Goal: Task Accomplishment & Management: Complete application form

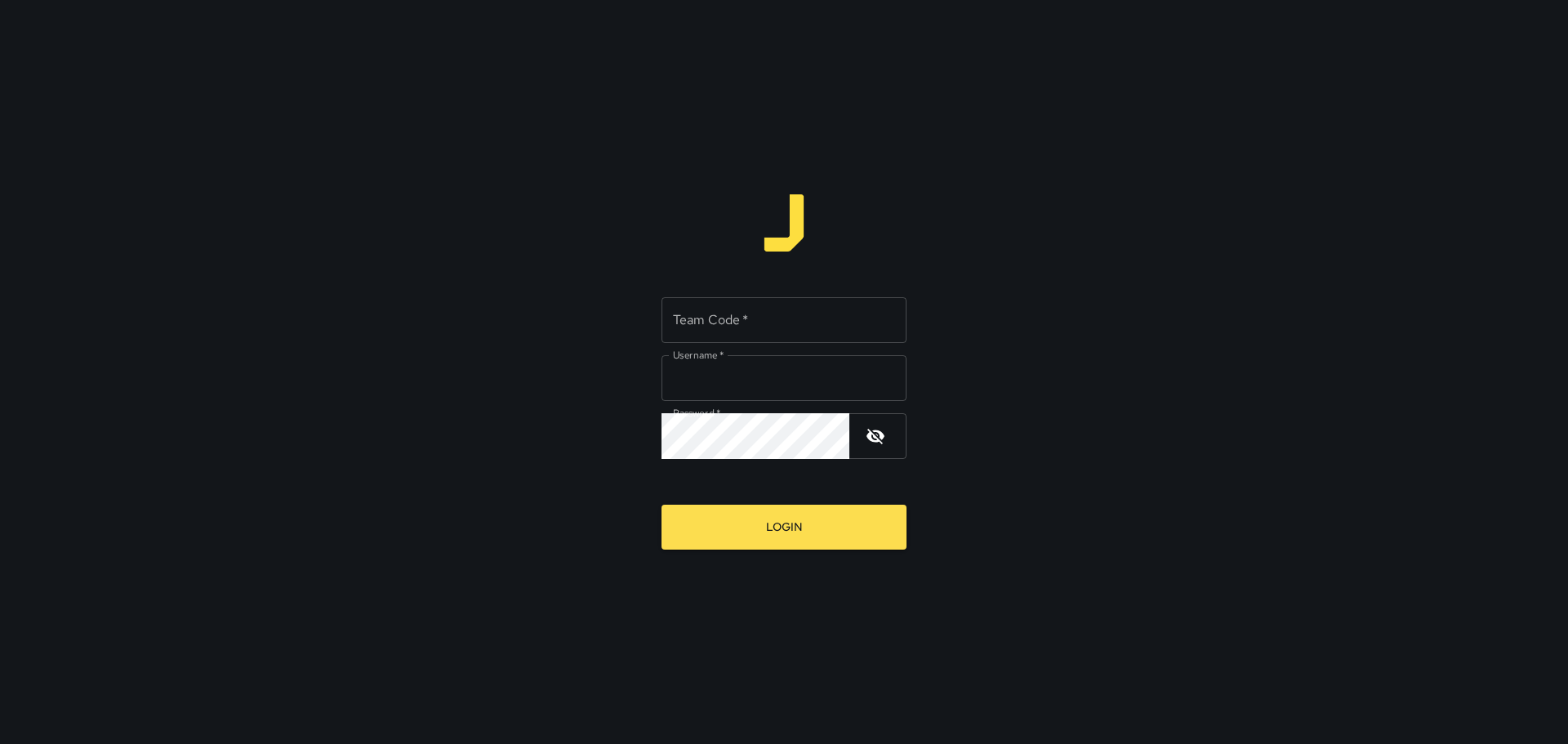
type input "*********"
click at [726, 322] on input "Team Code   *" at bounding box center [783, 320] width 245 height 46
type input "****"
click at [755, 532] on button "Login" at bounding box center [783, 527] width 245 height 45
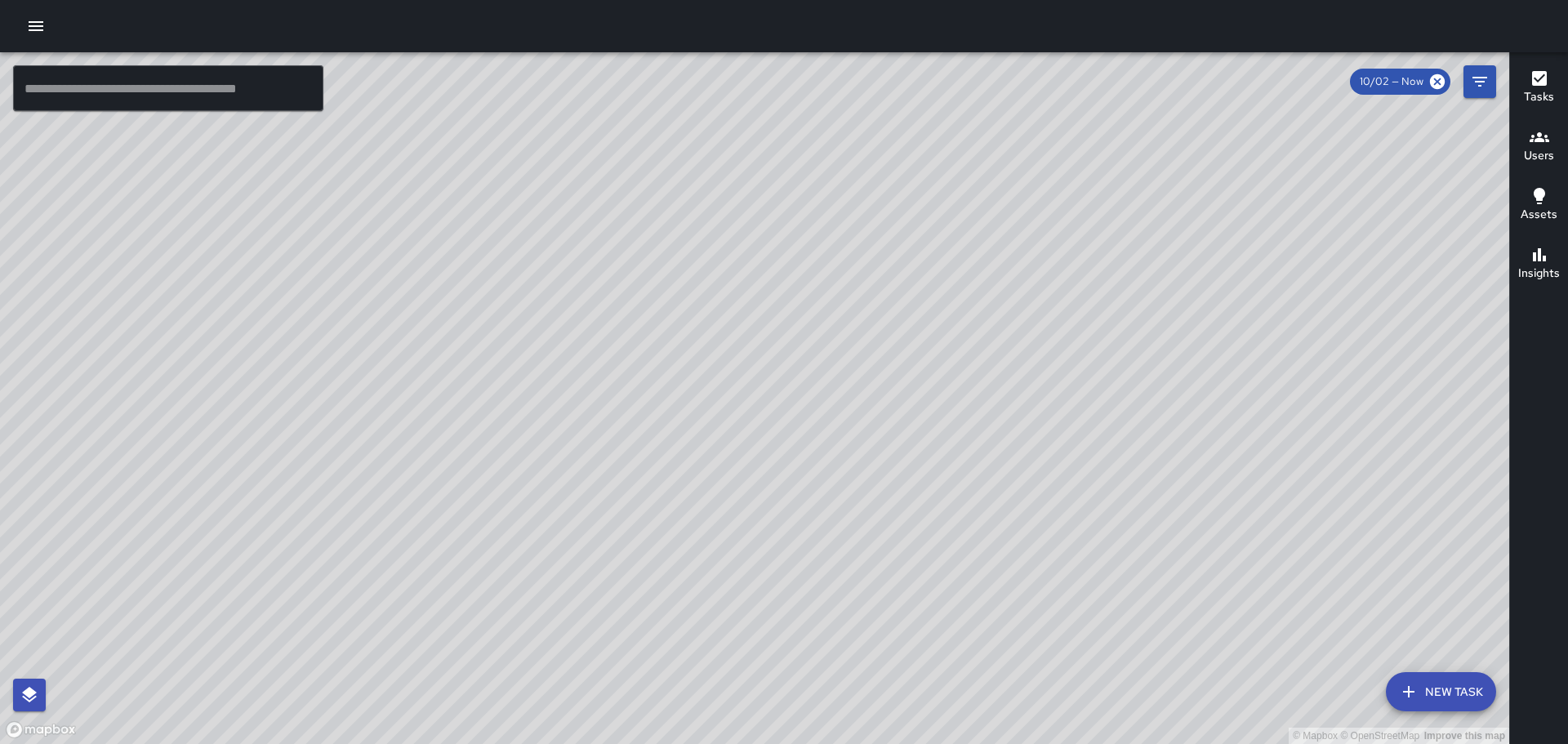
click at [26, 24] on icon "button" at bounding box center [36, 26] width 20 height 20
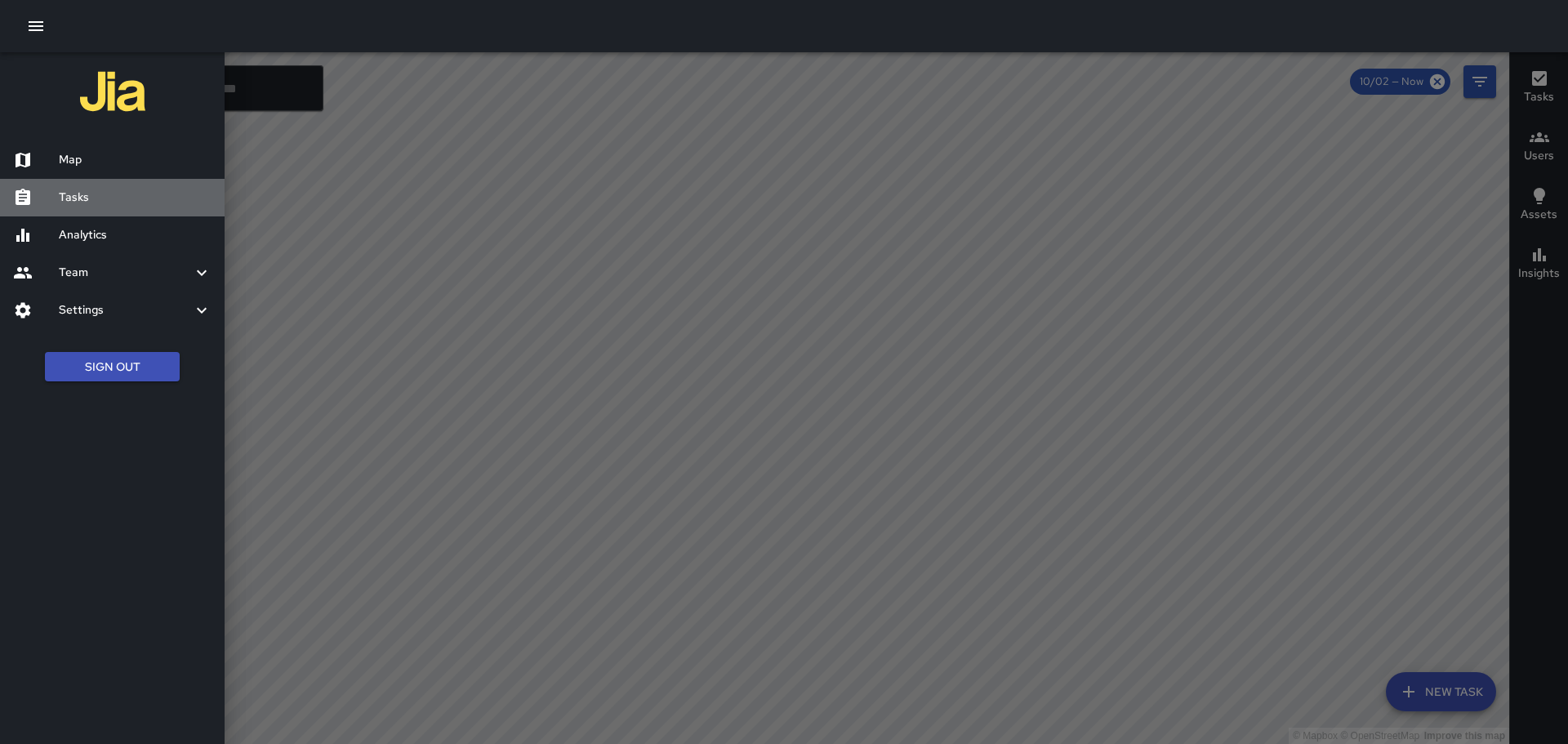
click at [74, 196] on h6 "Tasks" at bounding box center [135, 198] width 153 height 18
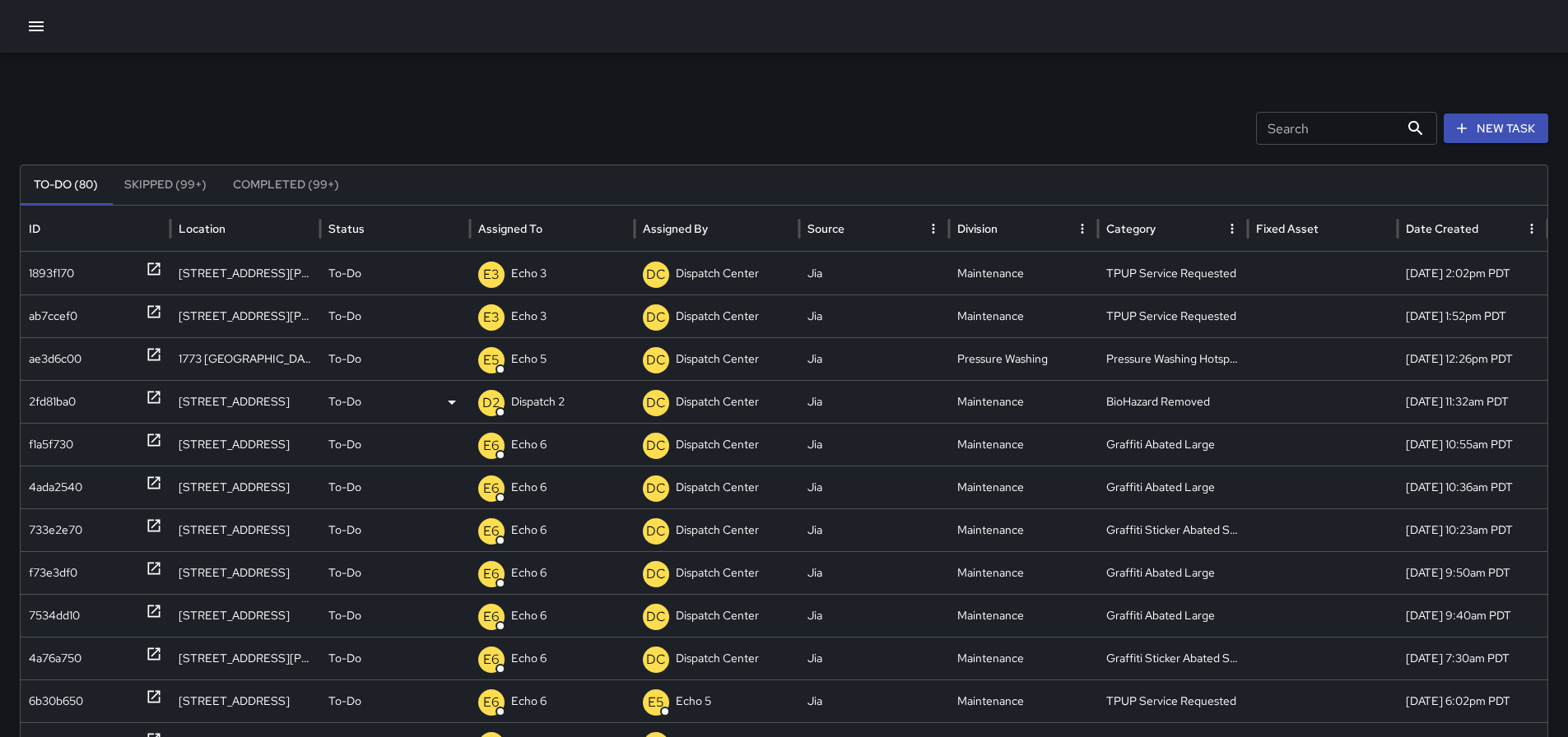
click at [153, 404] on icon at bounding box center [154, 397] width 16 height 16
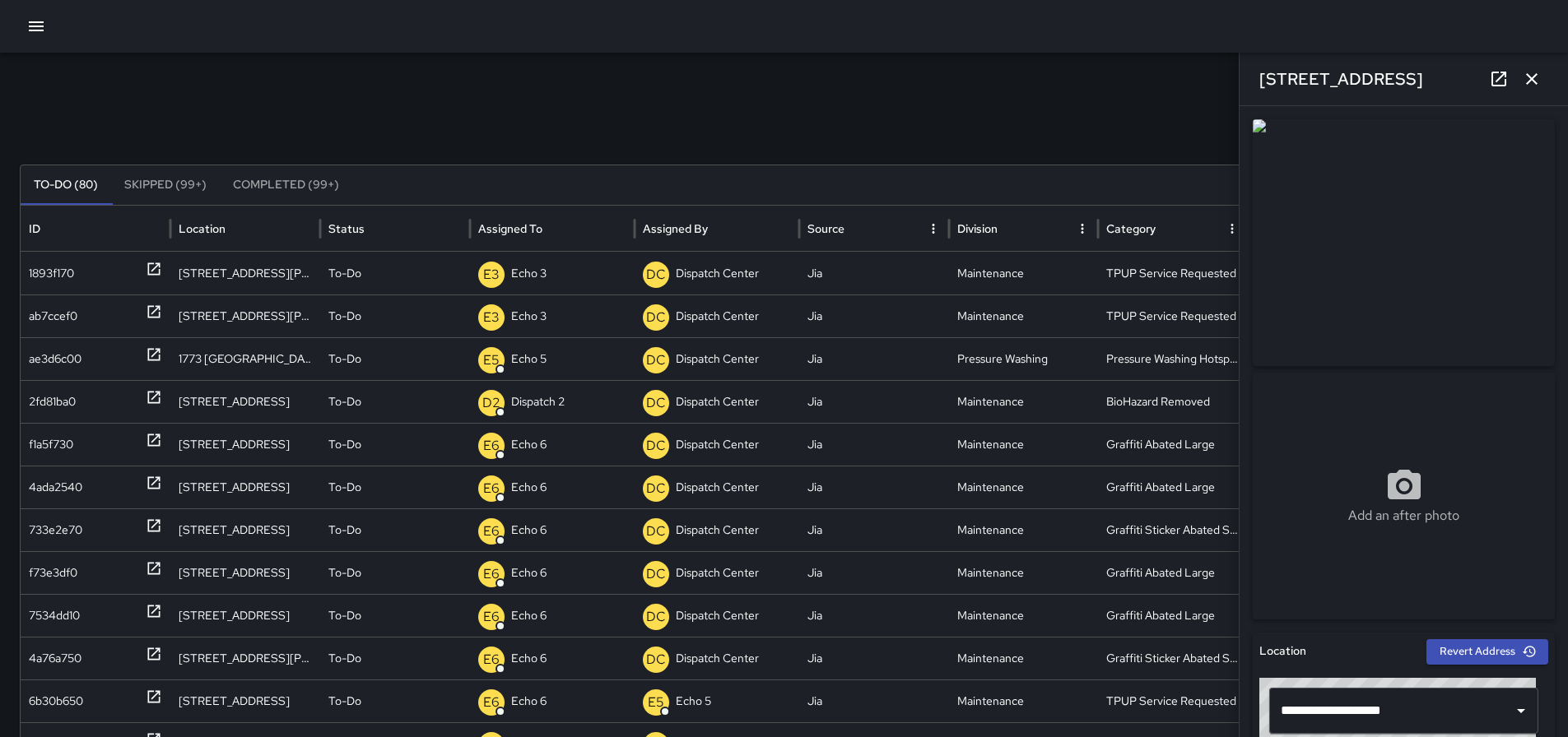
drag, startPoint x: 1417, startPoint y: 76, endPoint x: 1255, endPoint y: 88, distance: 162.4
click at [1255, 88] on div "[STREET_ADDRESS]" at bounding box center [1404, 79] width 328 height 53
copy h6 "[STREET_ADDRESS]"
drag, startPoint x: 1529, startPoint y: 83, endPoint x: 1528, endPoint y: 92, distance: 9.1
click at [1530, 83] on icon "button" at bounding box center [1532, 79] width 20 height 20
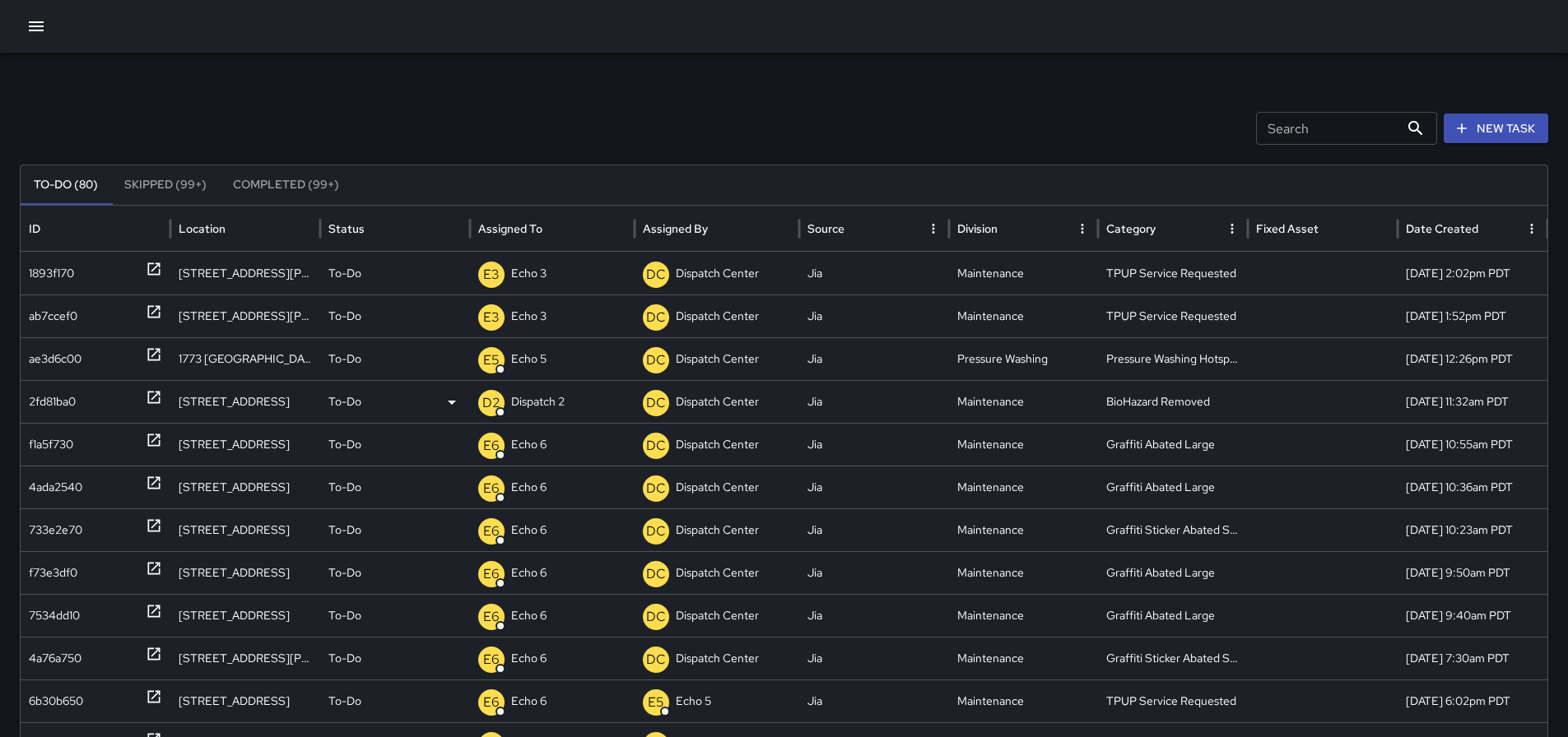
click at [570, 406] on div "D2 Dispatch 2" at bounding box center [553, 401] width 148 height 42
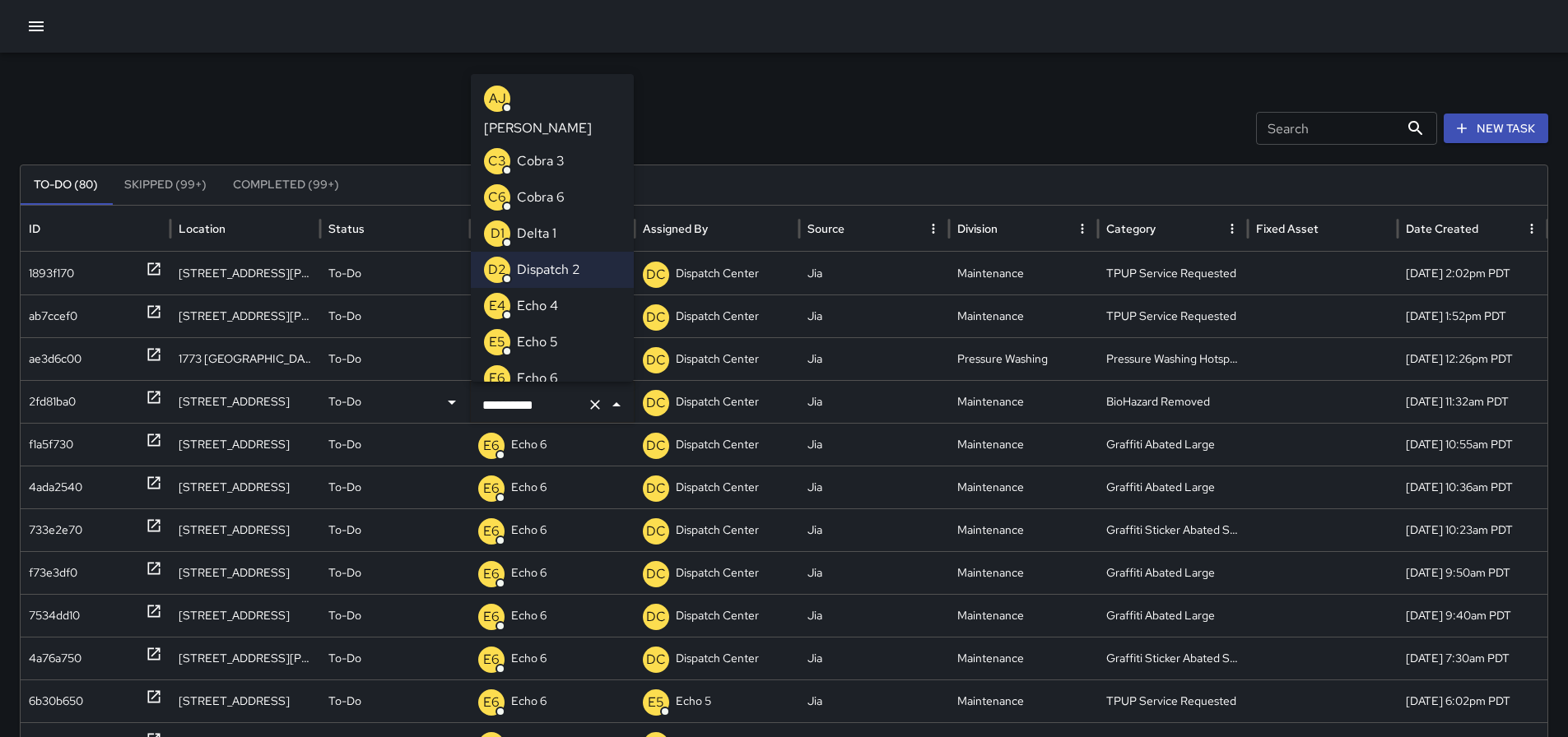
click at [597, 400] on icon "Clear" at bounding box center [596, 405] width 16 height 16
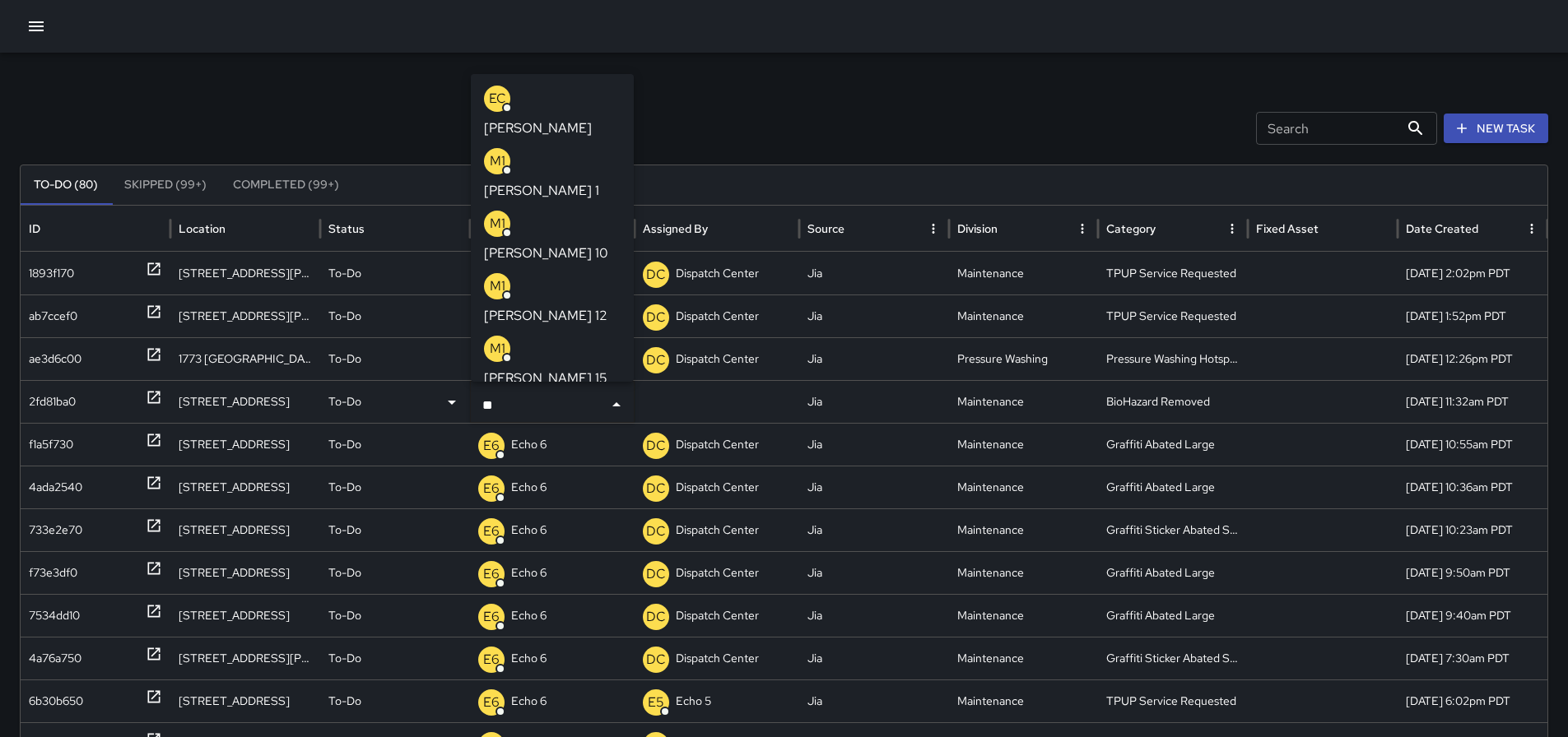
type input "***"
click at [556, 306] on p "[PERSON_NAME] 15" at bounding box center [546, 316] width 124 height 20
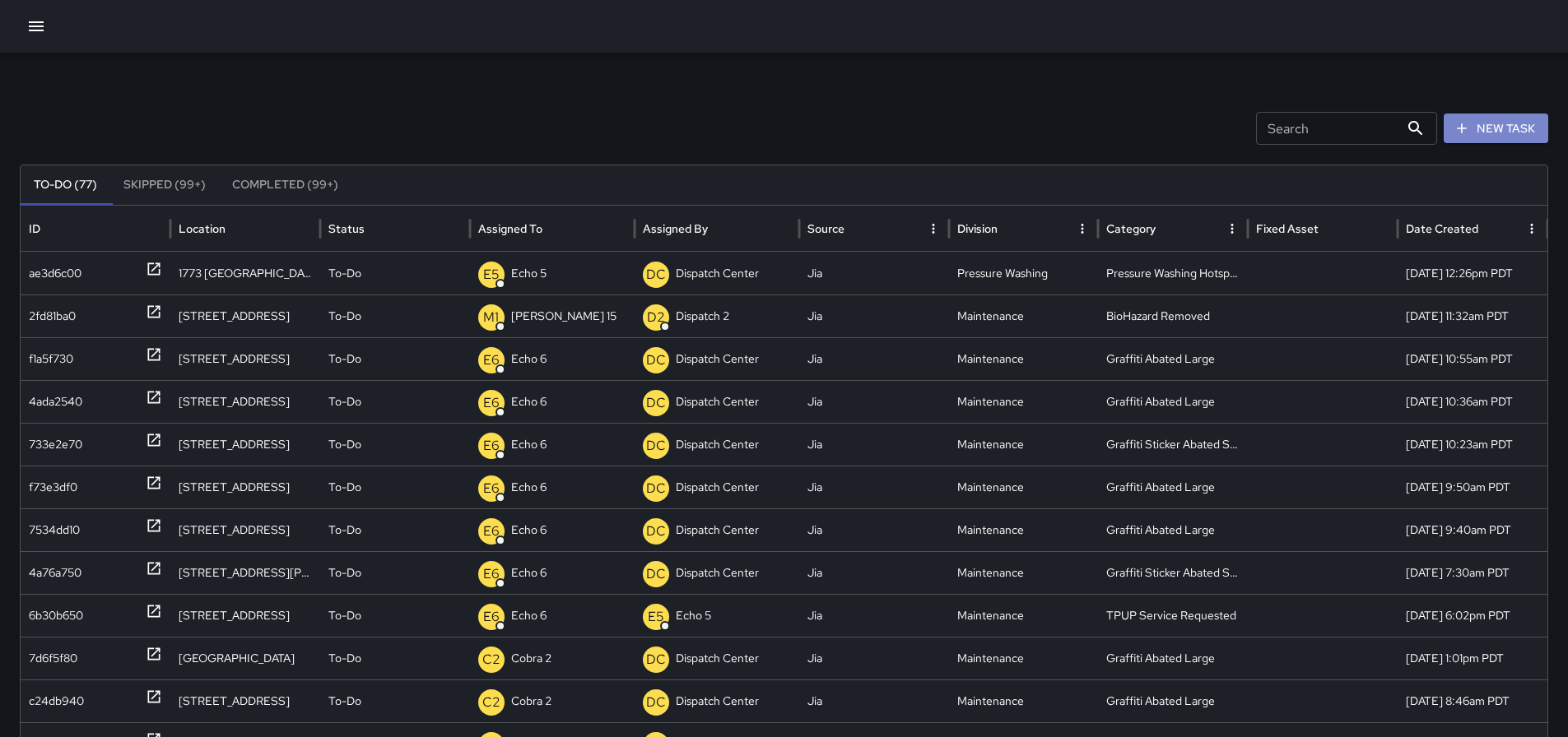
click at [1468, 134] on icon "button" at bounding box center [1462, 129] width 16 height 16
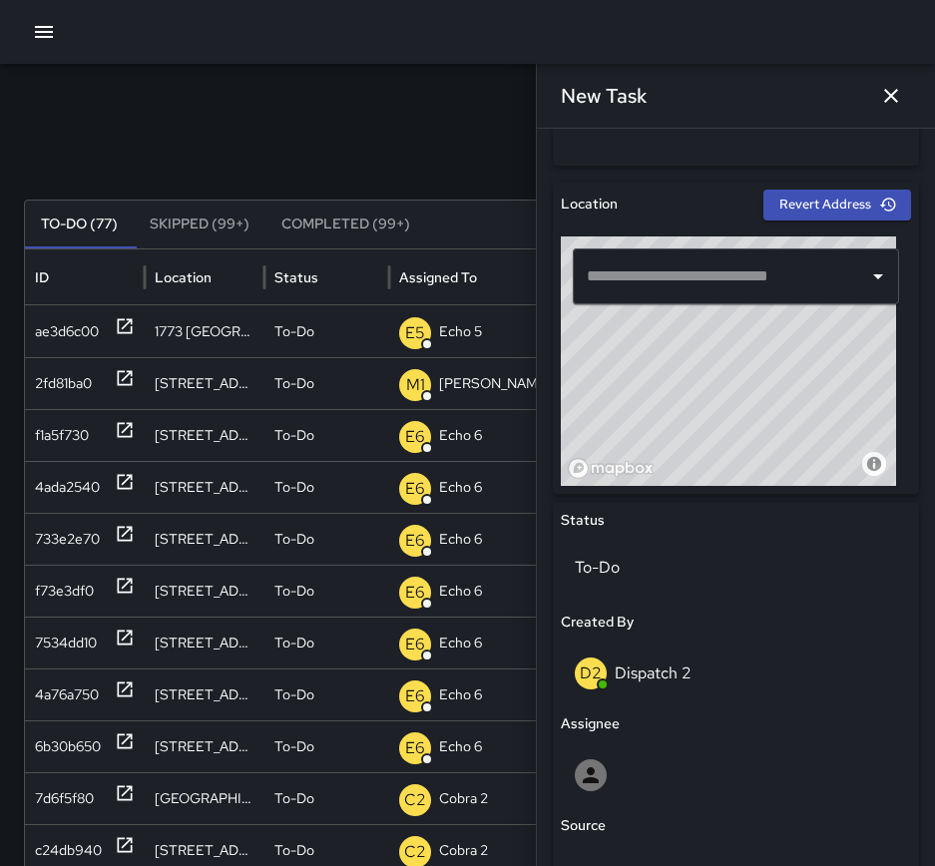
scroll to position [589, 0]
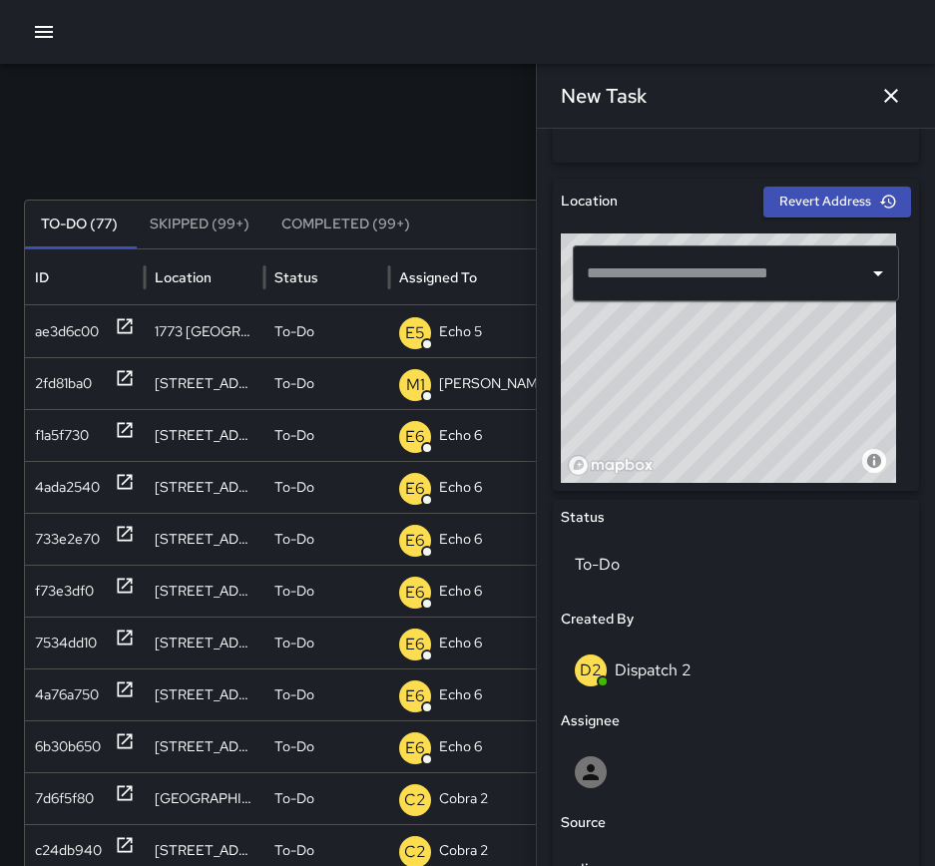
click at [740, 269] on input "text" at bounding box center [721, 273] width 278 height 38
paste input "**********"
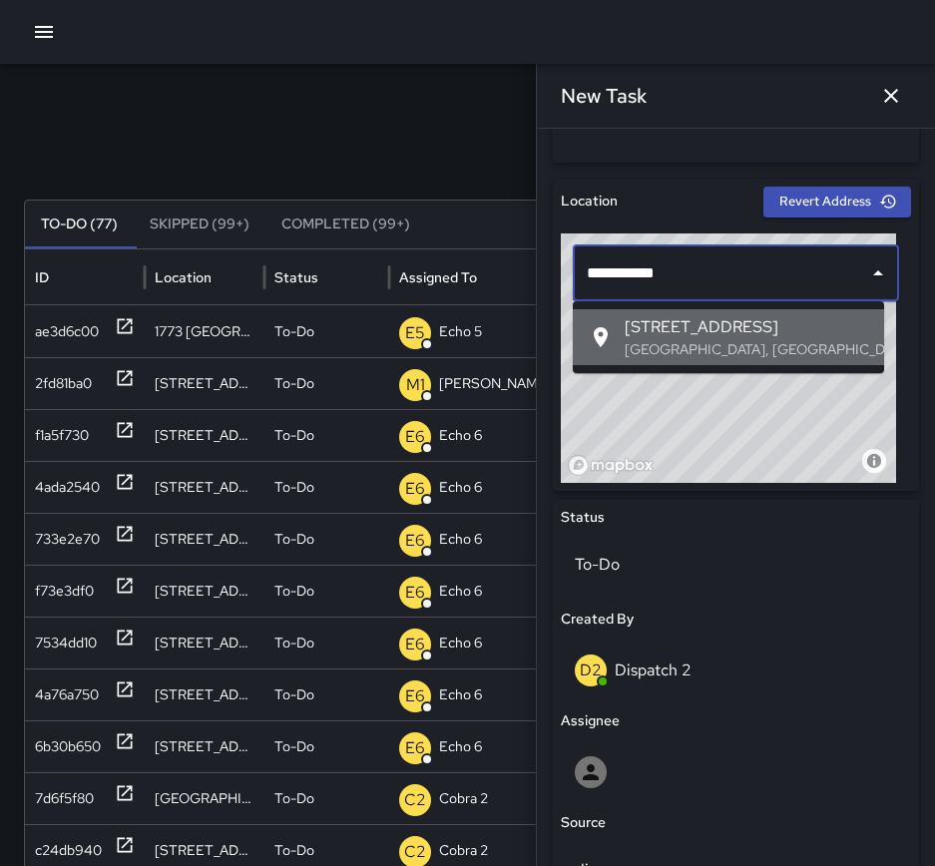
click at [739, 350] on p "Oakland, CA, USA" at bounding box center [747, 349] width 244 height 20
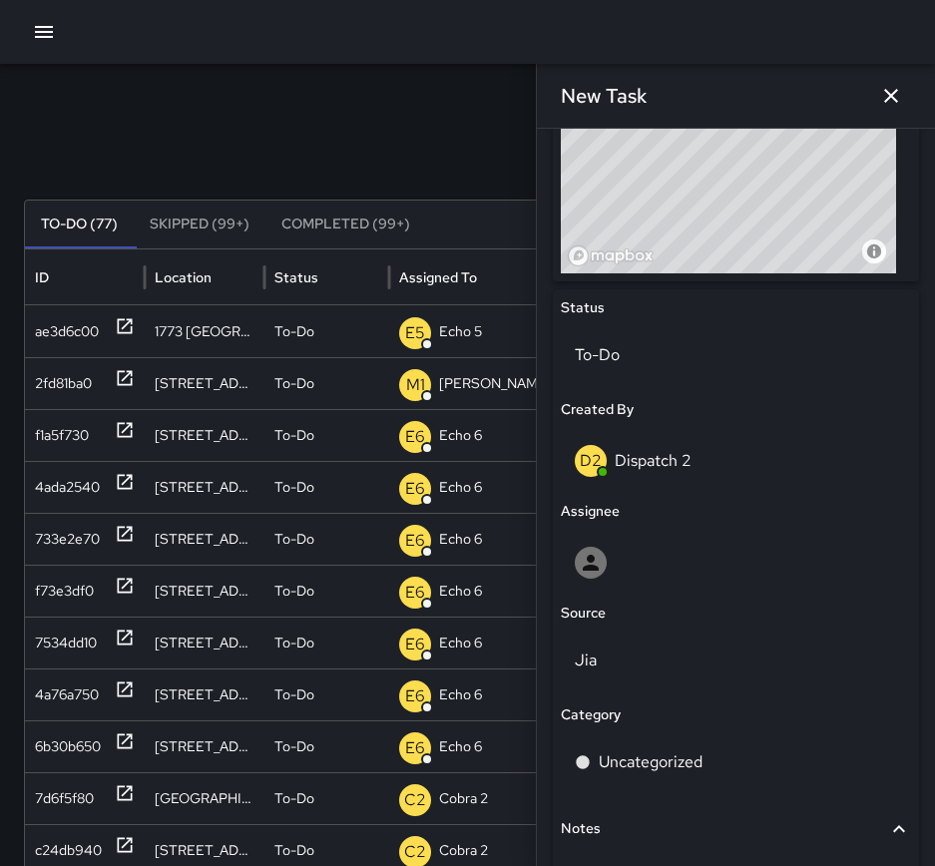
scroll to position [960, 0]
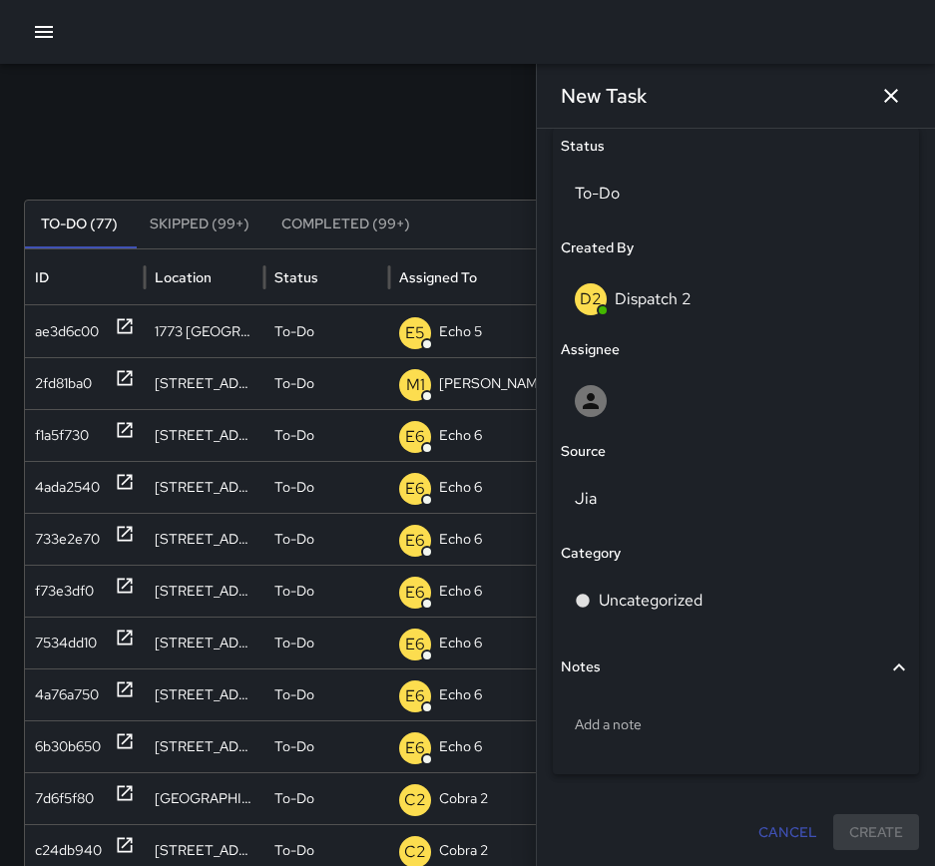
type input "**********"
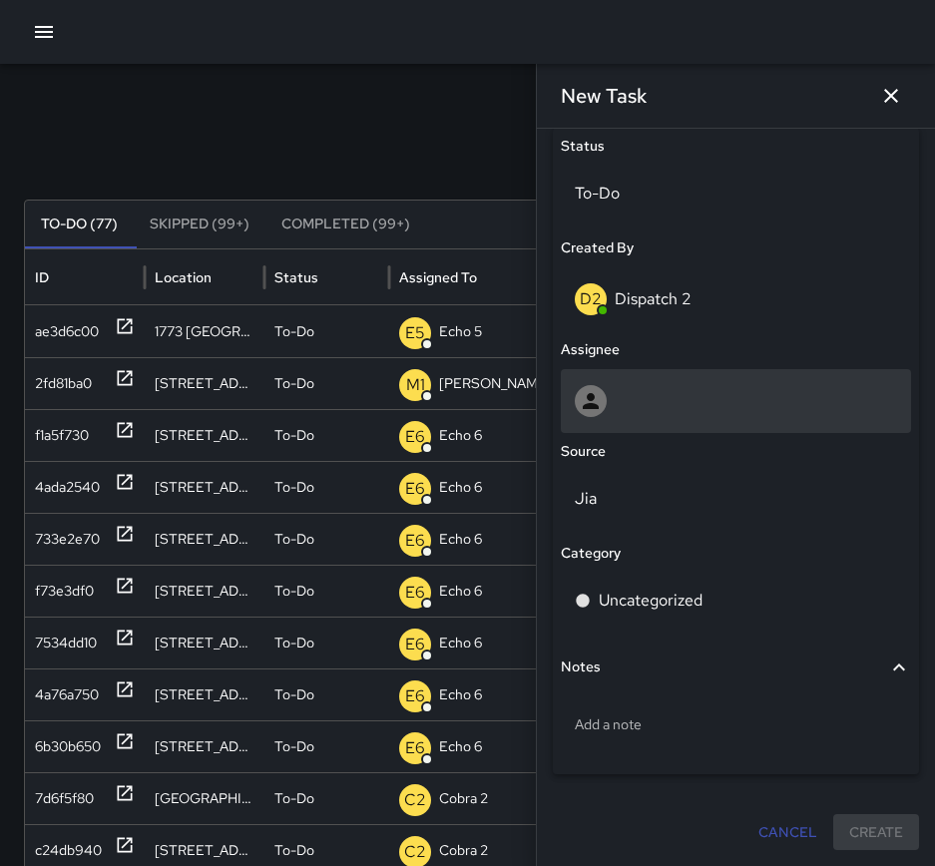
drag, startPoint x: 714, startPoint y: 364, endPoint x: 706, endPoint y: 384, distance: 21.5
click at [711, 368] on div "Status To-Do Created By D2 Dispatch 2 Assignee Source Jia Category Uncategorize…" at bounding box center [736, 451] width 366 height 647
click at [706, 386] on div at bounding box center [736, 401] width 322 height 32
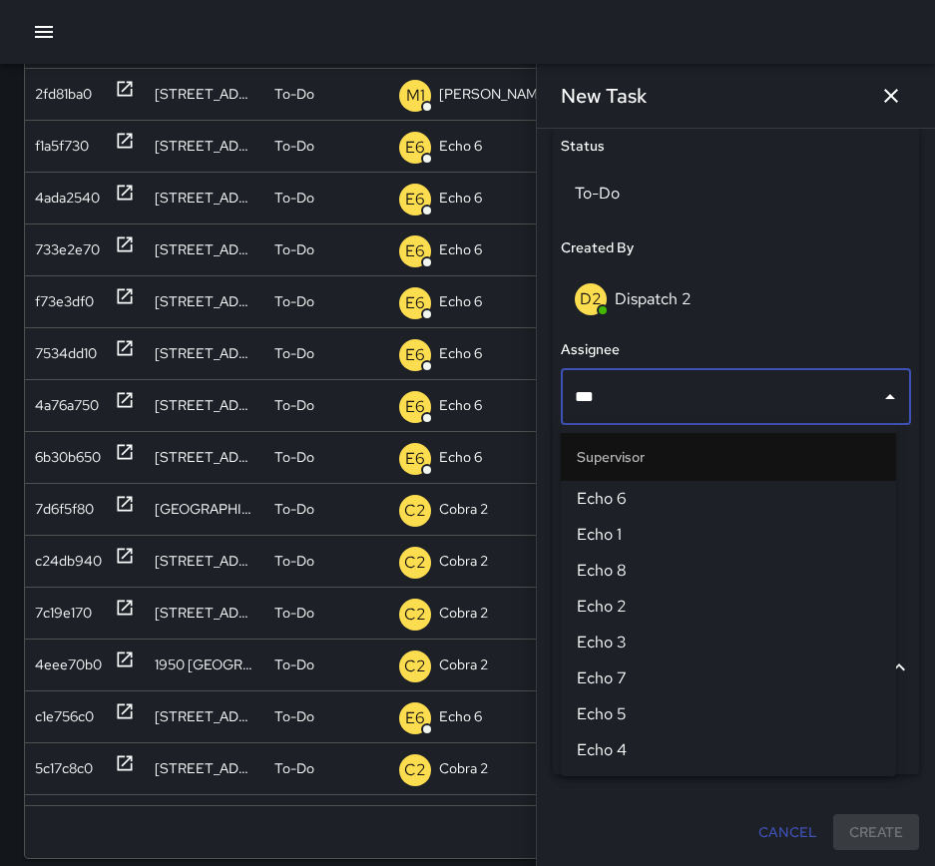
scroll to position [330, 0]
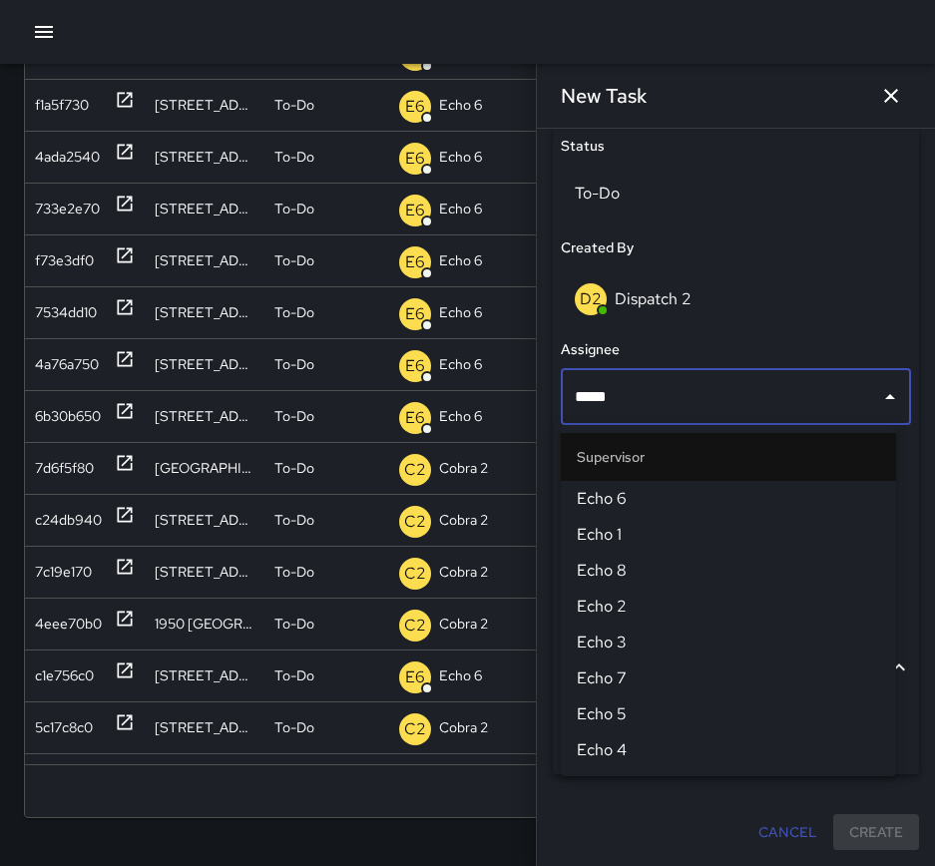
type input "******"
click at [722, 499] on span "Echo 5" at bounding box center [728, 499] width 303 height 24
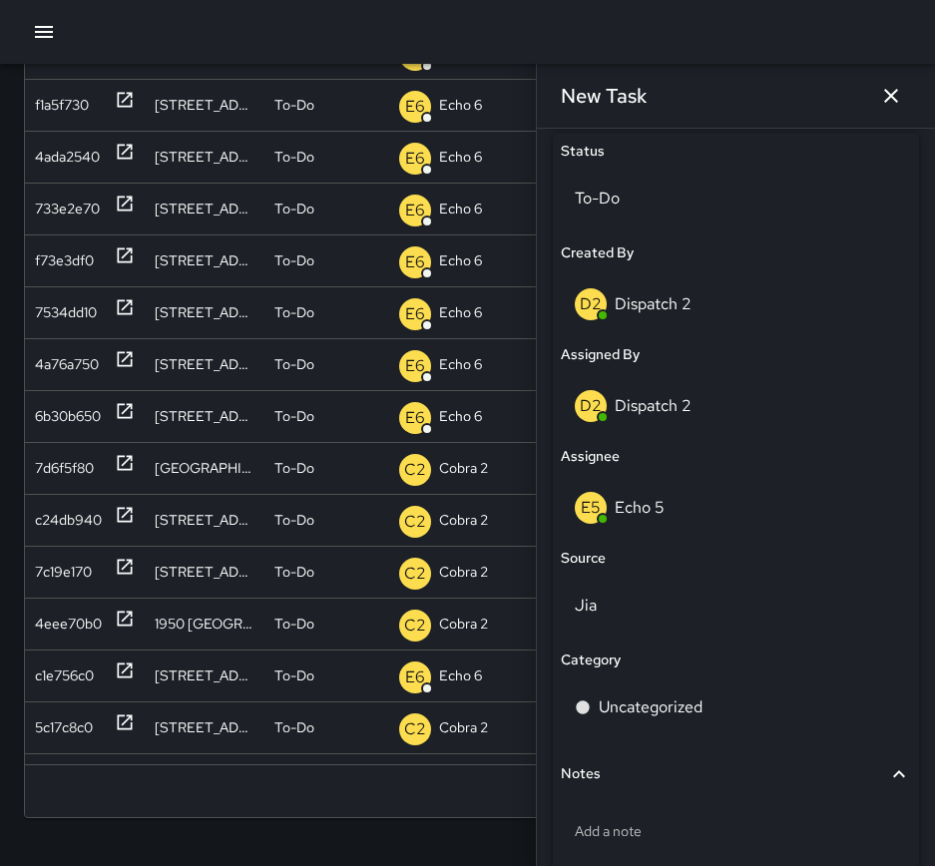
scroll to position [1062, 0]
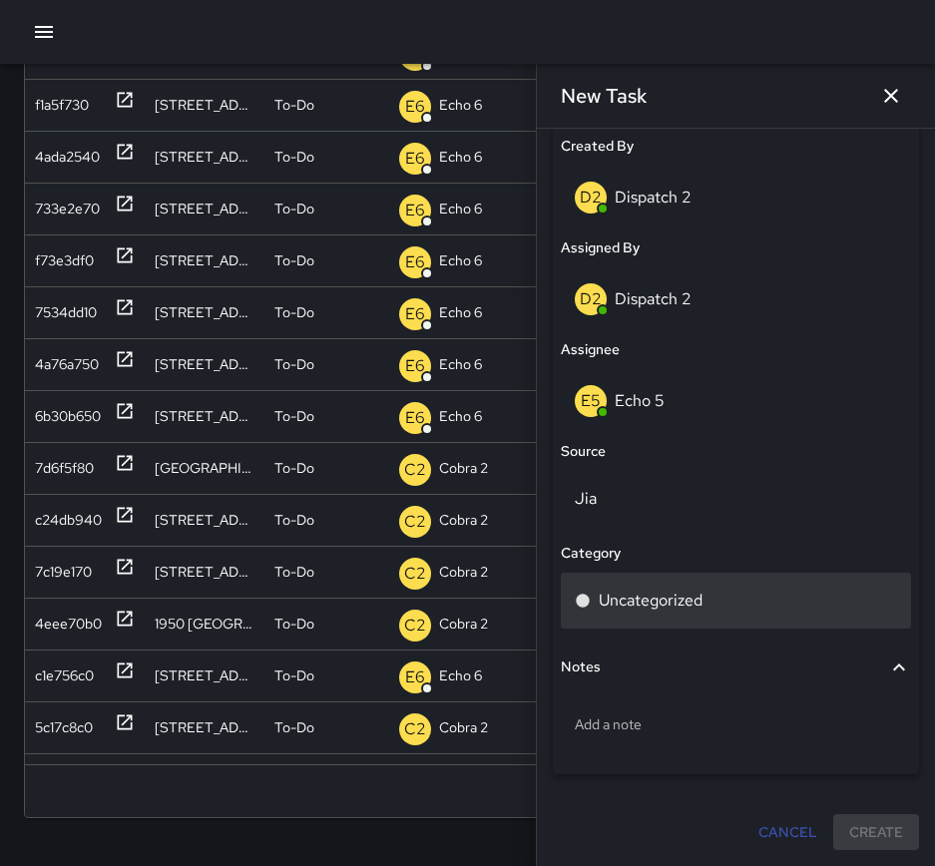
click at [767, 621] on div "Uncategorized" at bounding box center [736, 601] width 350 height 56
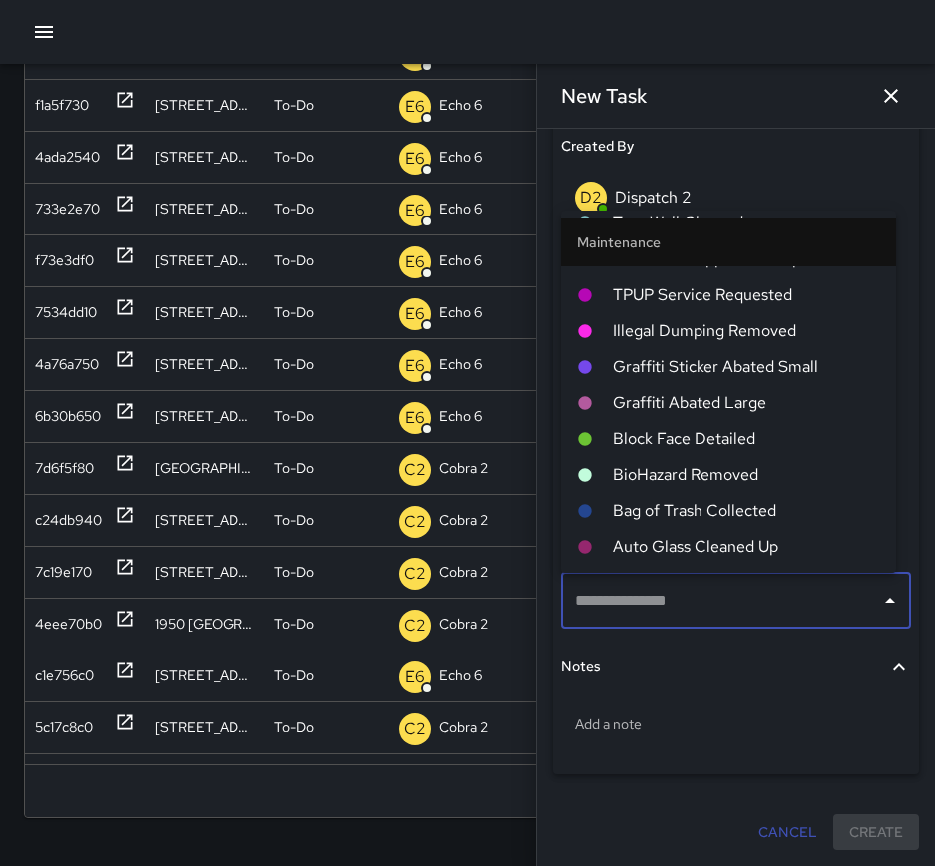
scroll to position [1643, 0]
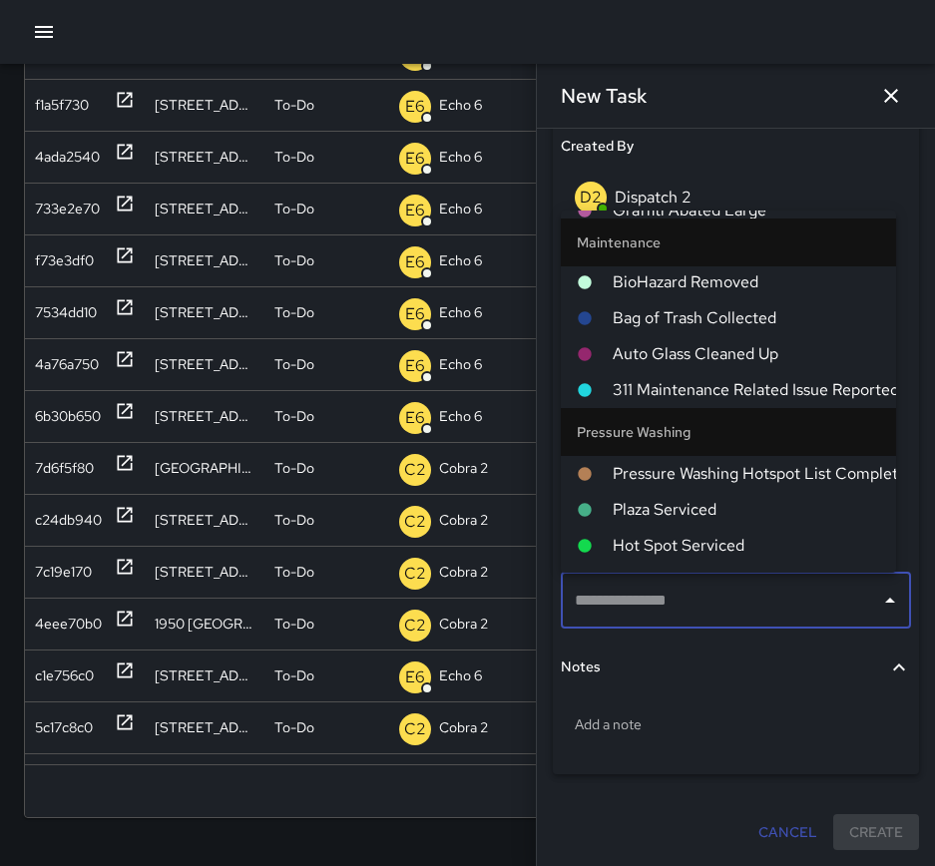
click at [712, 601] on input "text" at bounding box center [721, 601] width 302 height 38
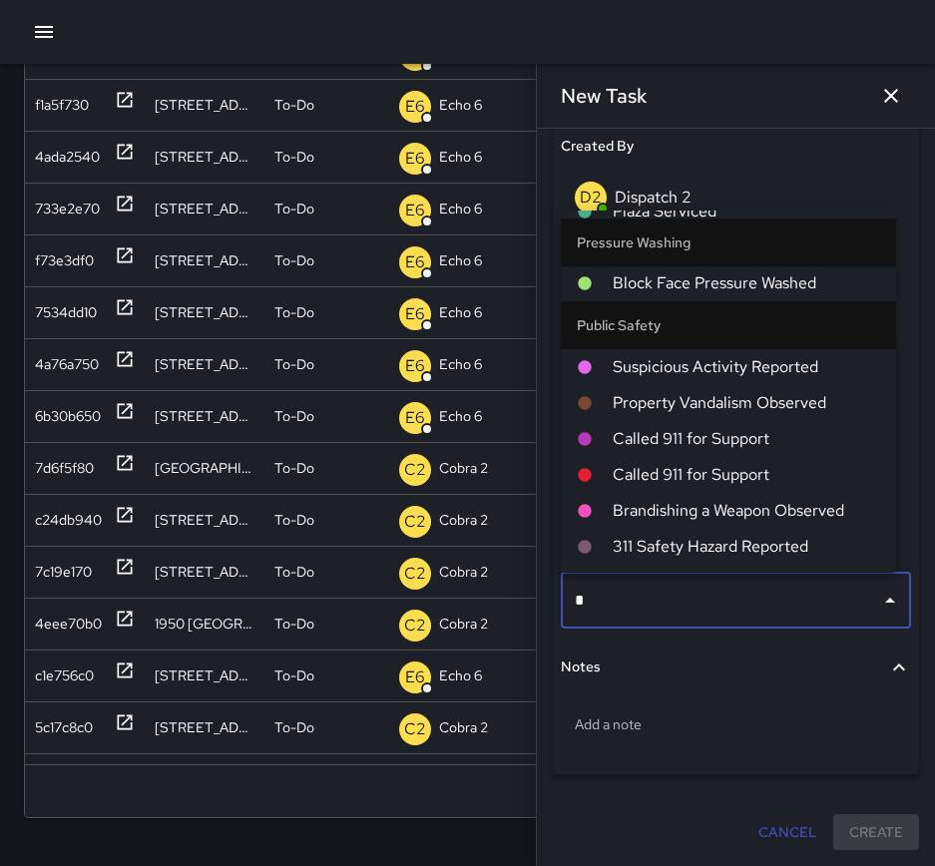
scroll to position [0, 0]
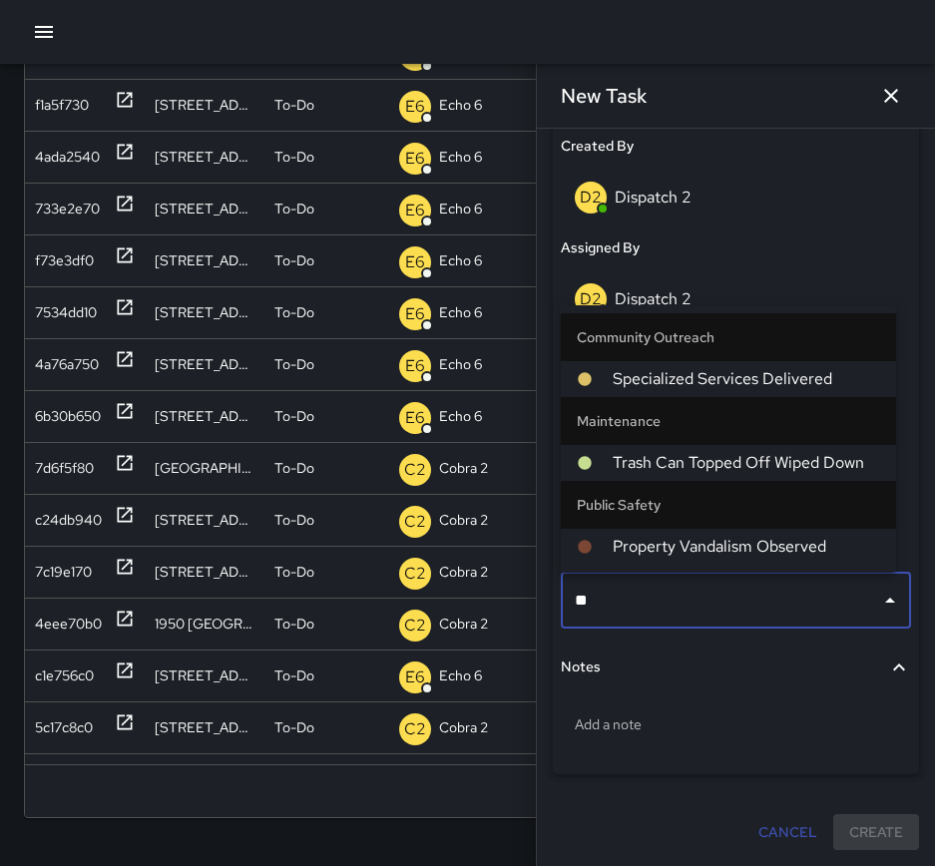
type input "*"
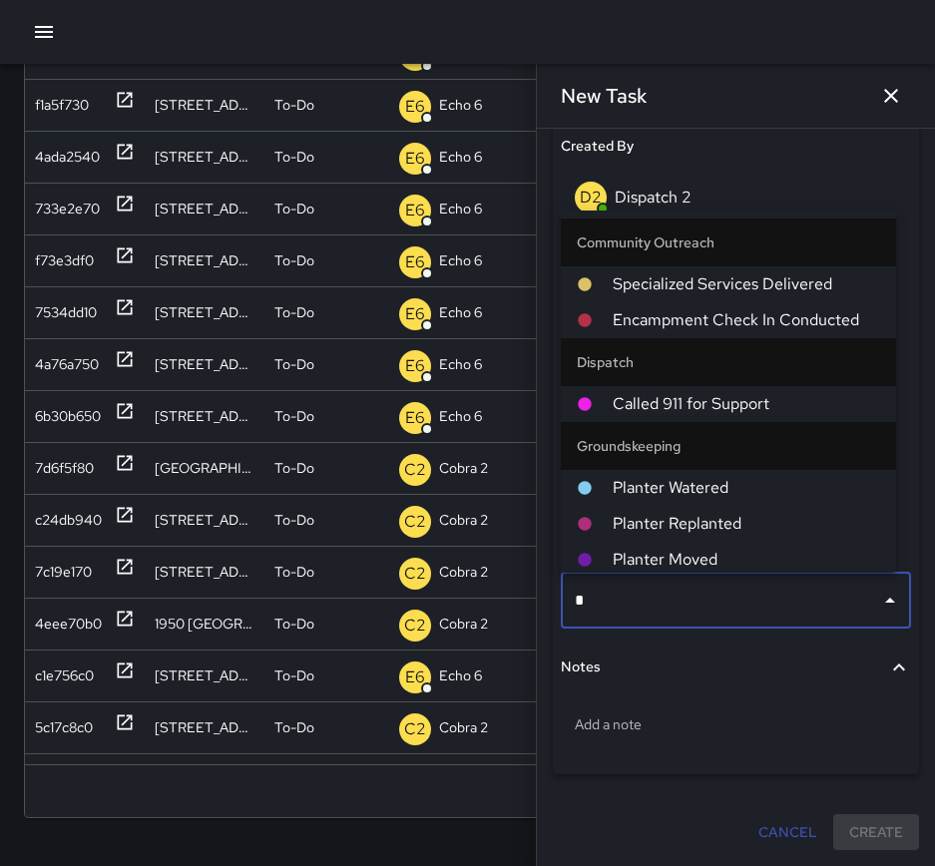
type input "**"
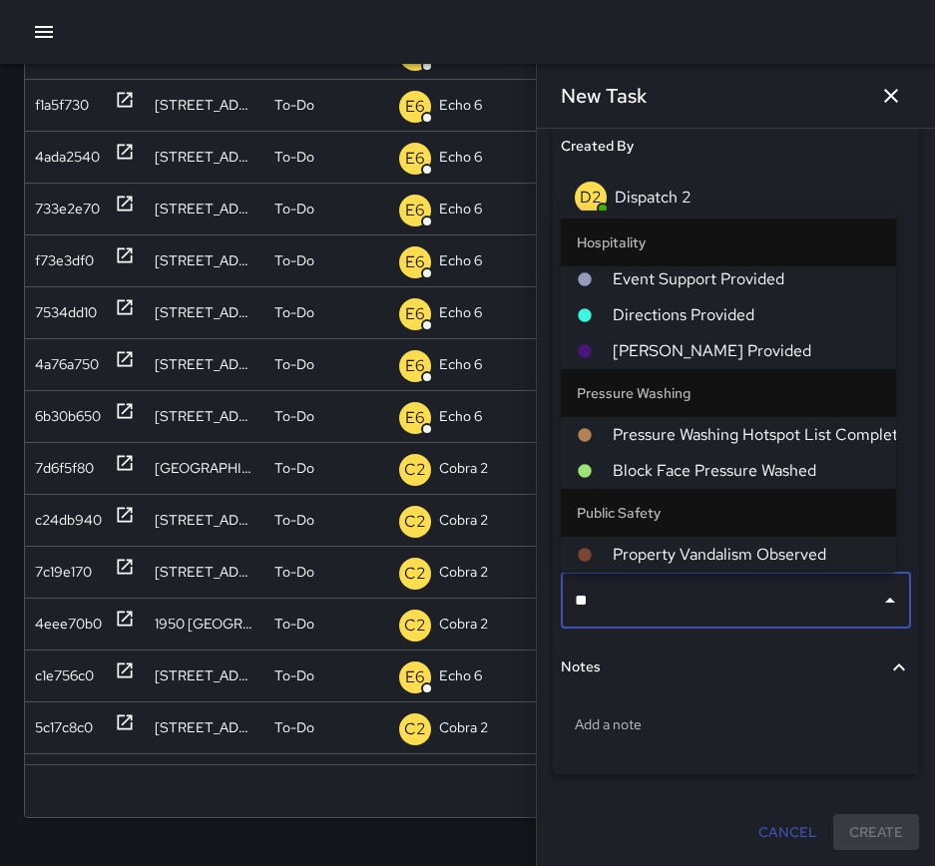
scroll to position [7, 0]
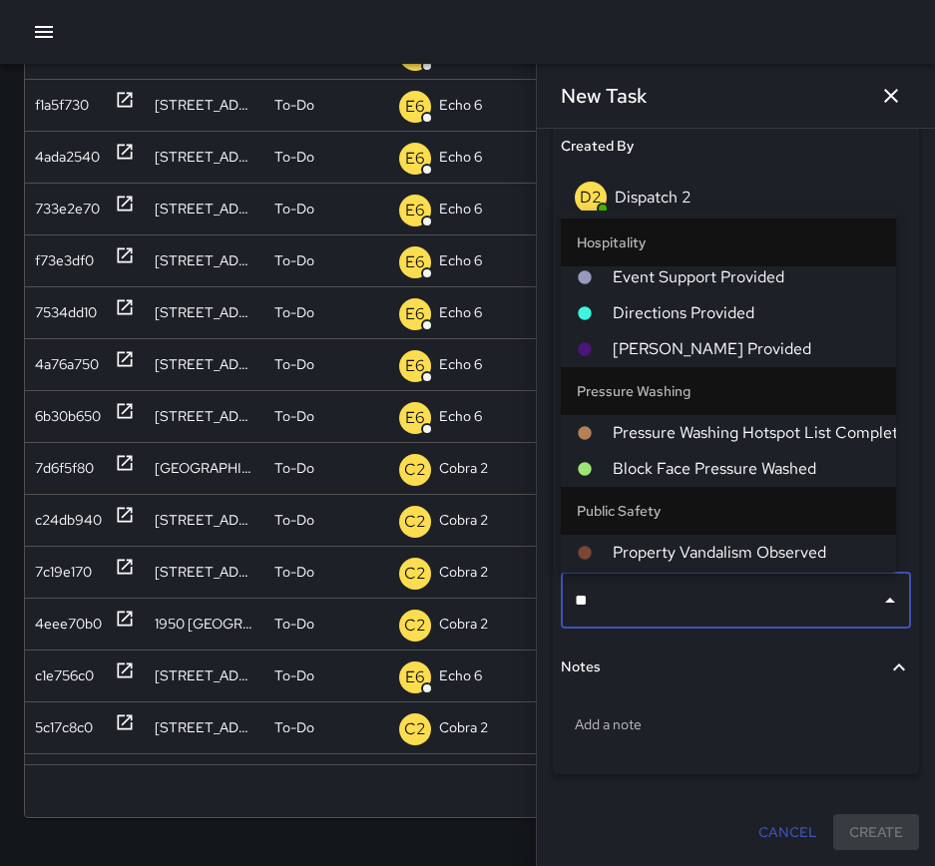
click at [782, 463] on span "Block Face Pressure Washed" at bounding box center [746, 469] width 267 height 24
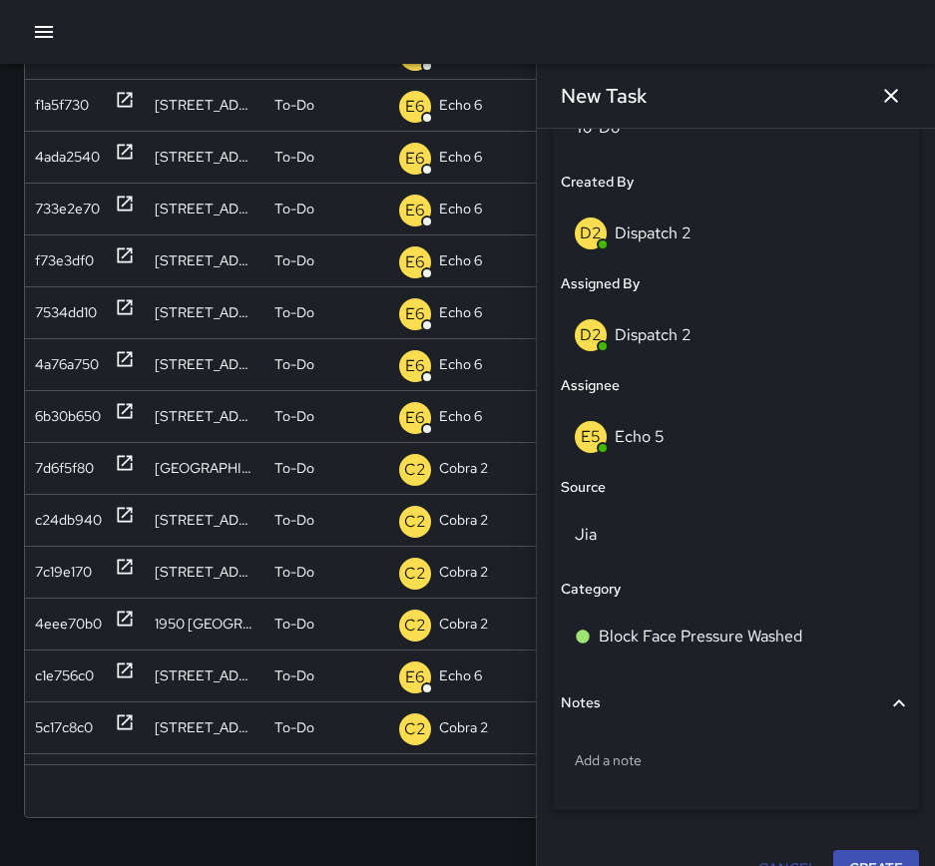
scroll to position [1062, 0]
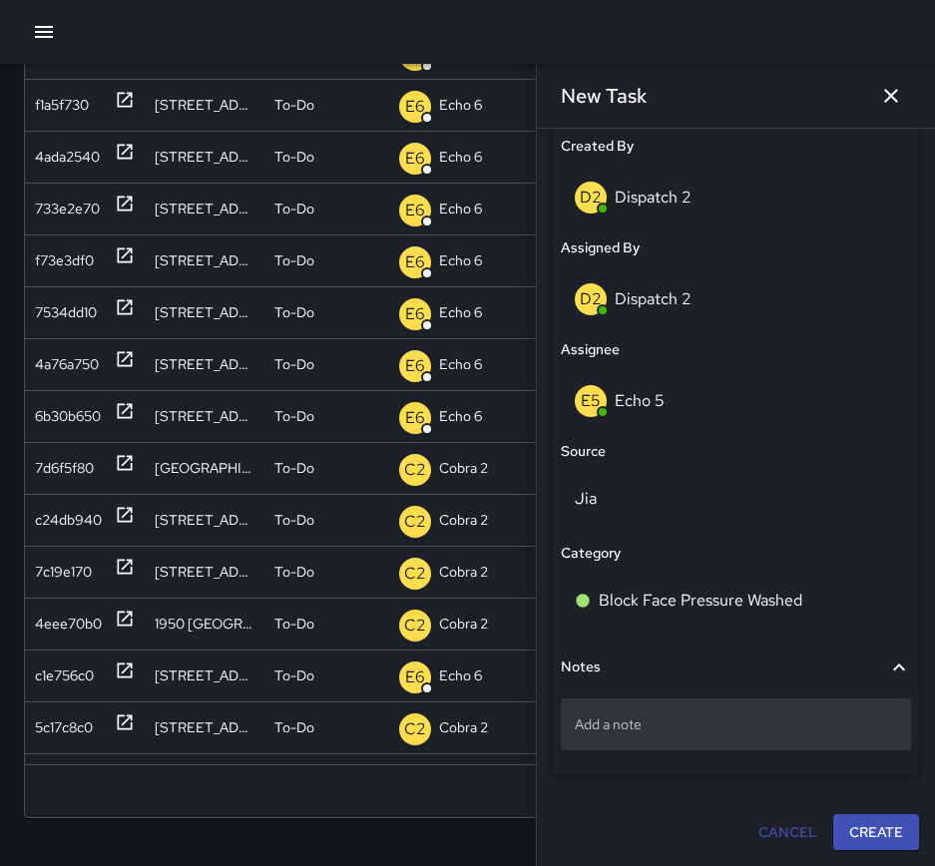
click at [782, 727] on p "Add a note" at bounding box center [736, 725] width 322 height 20
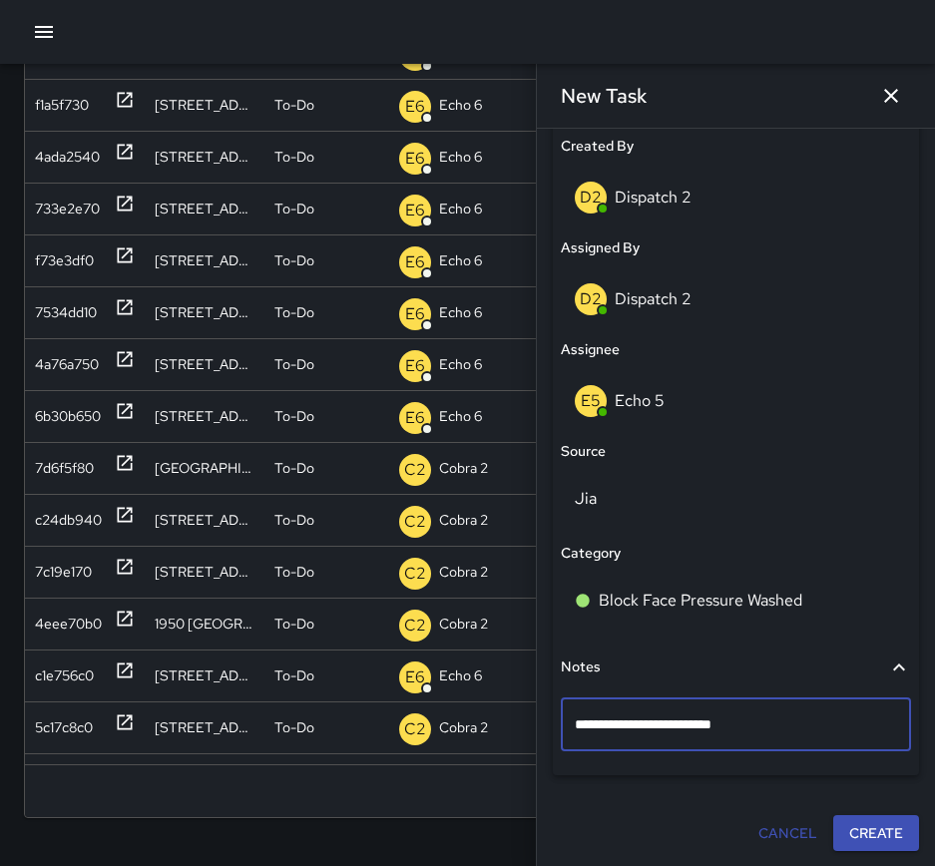
type textarea "**********"
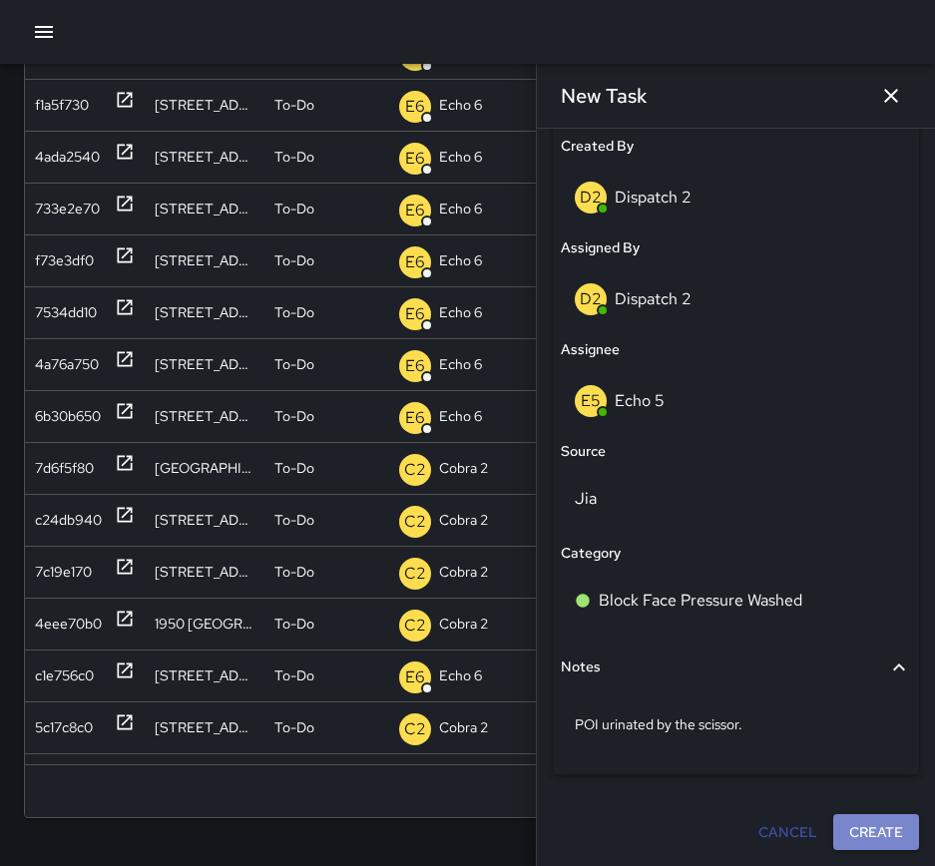
click at [865, 826] on button "Create" at bounding box center [876, 832] width 86 height 37
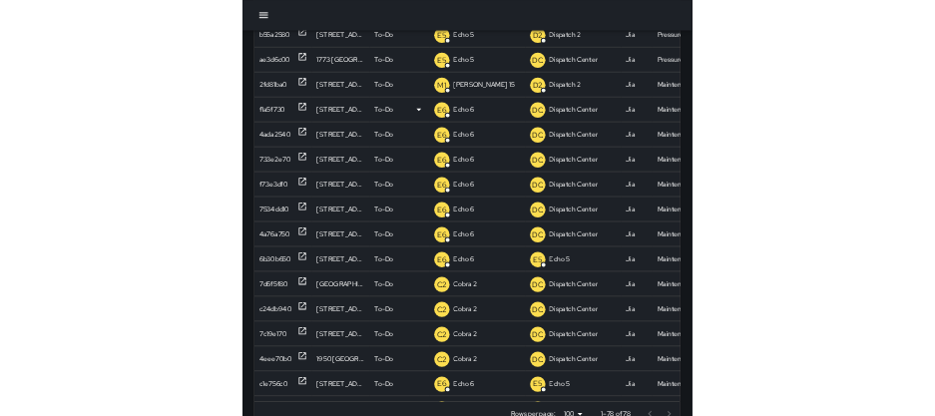
scroll to position [231, 0]
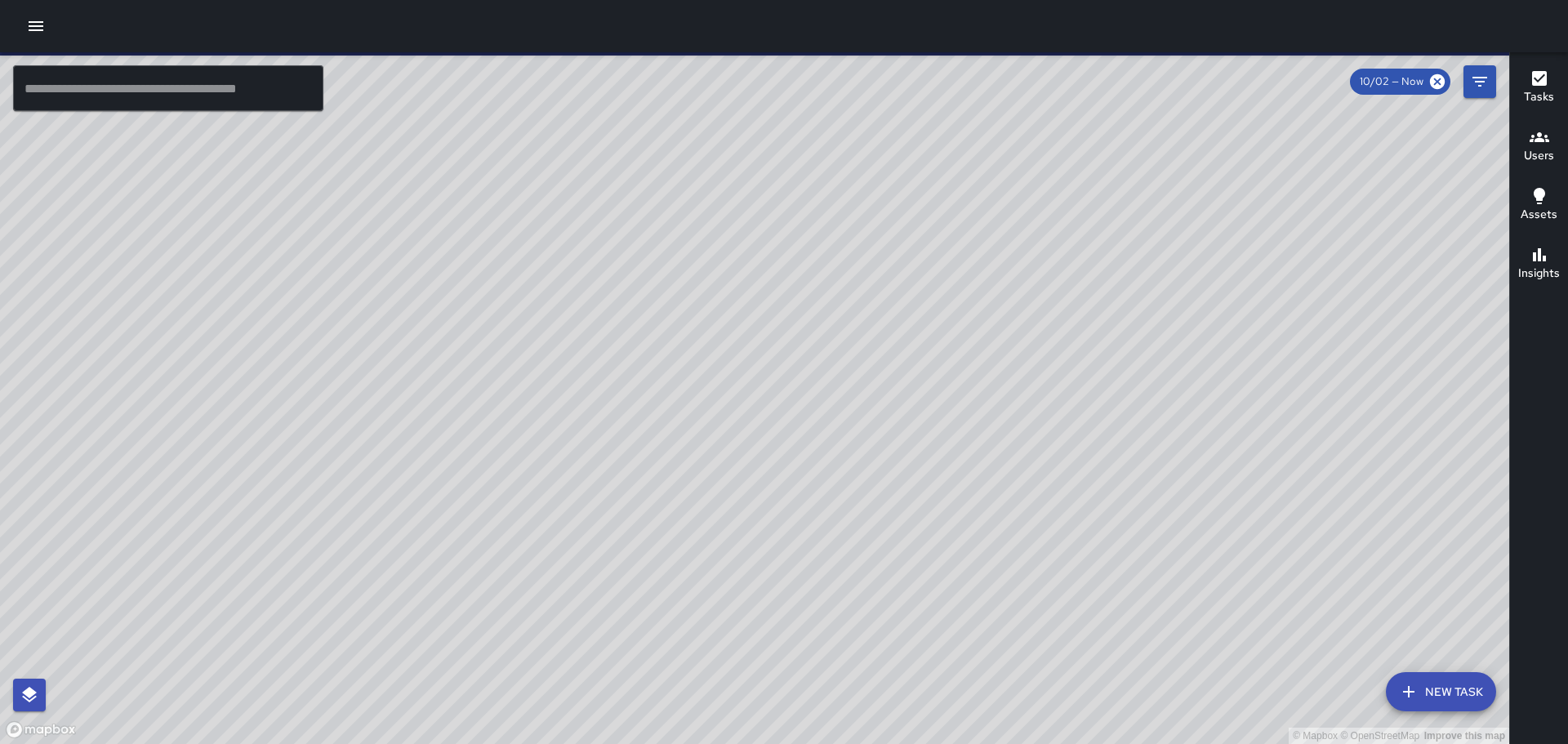
click at [34, 33] on icon "button" at bounding box center [36, 26] width 20 height 20
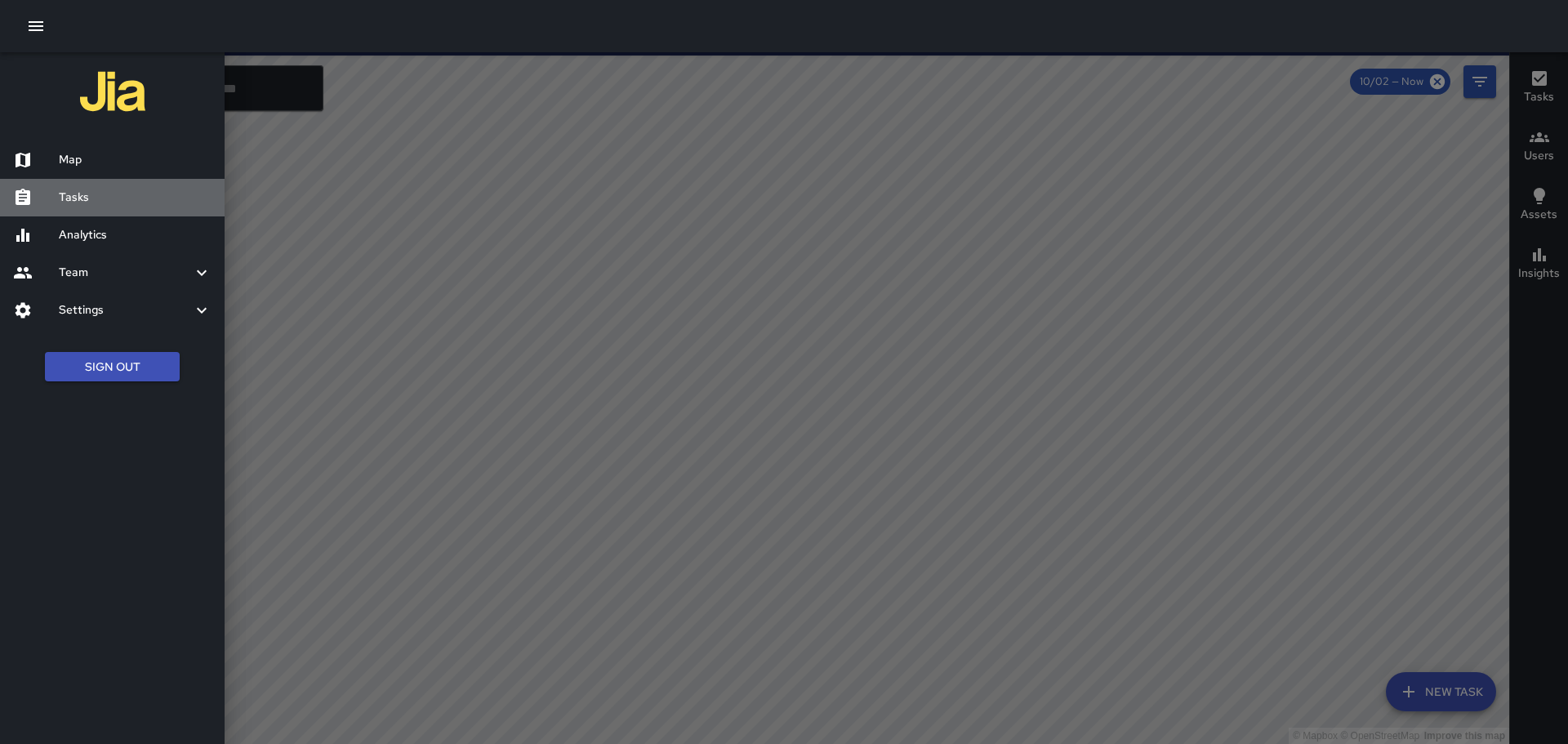
click at [103, 200] on h6 "Tasks" at bounding box center [135, 198] width 153 height 18
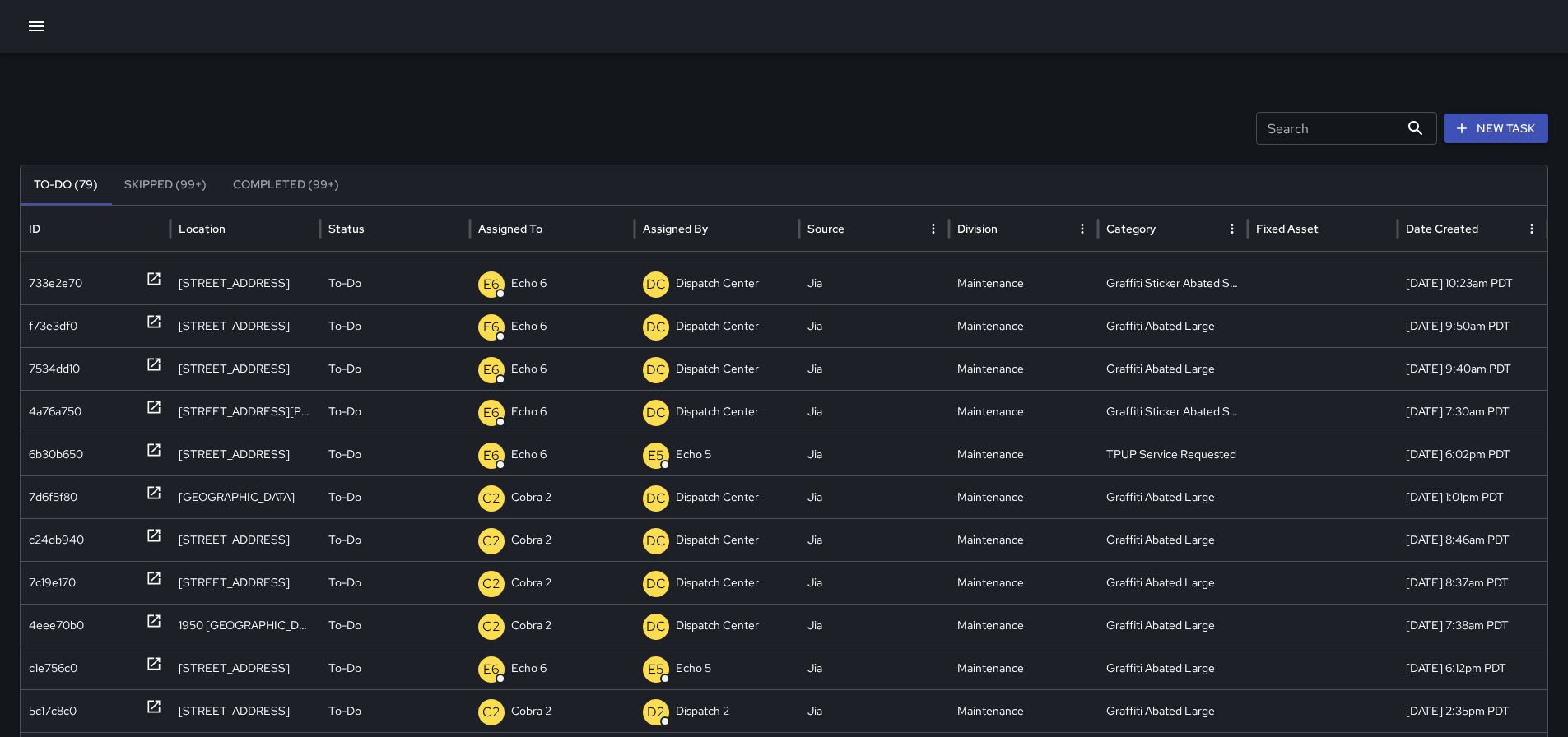
scroll to position [270, 0]
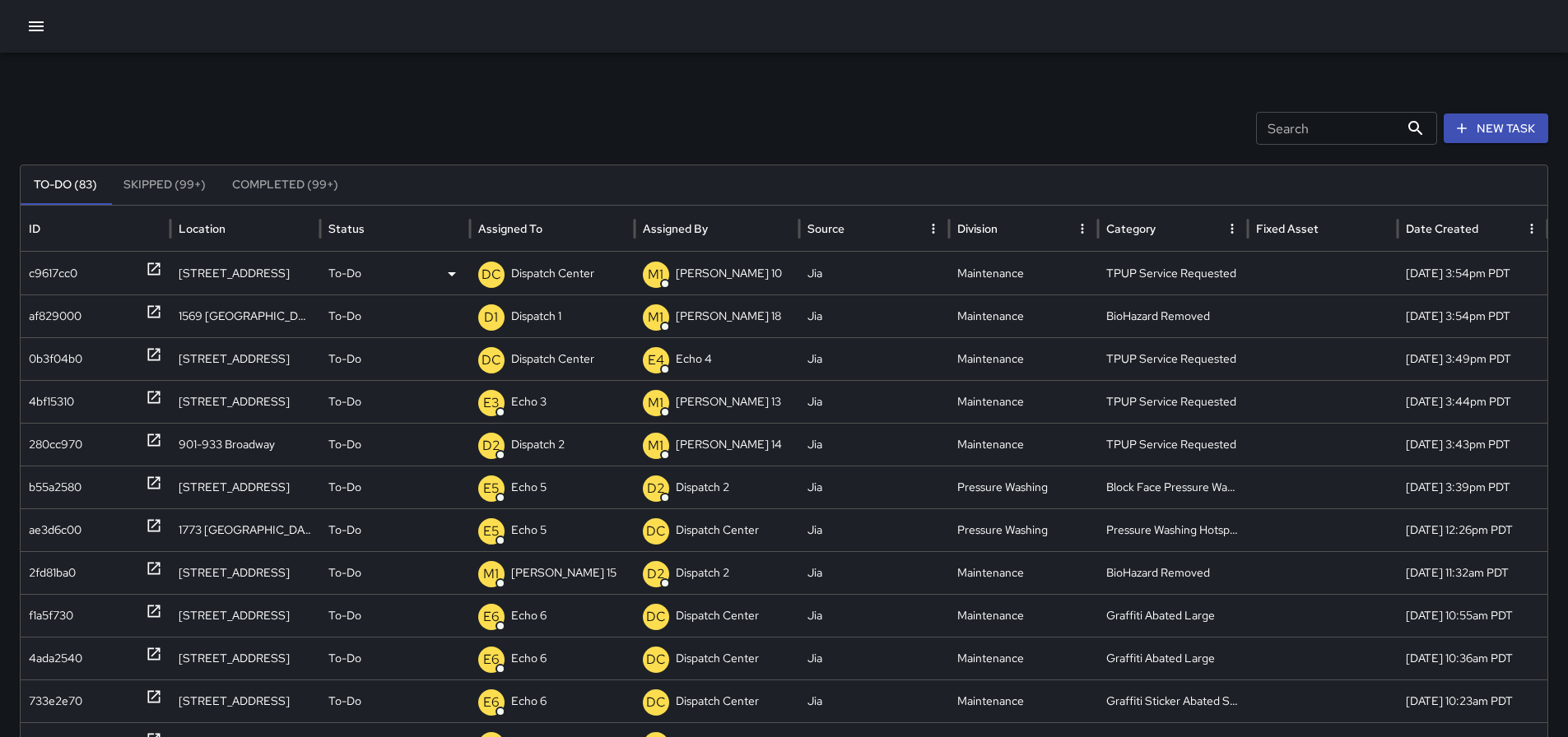
click at [572, 279] on p "Dispatch Center" at bounding box center [553, 273] width 83 height 42
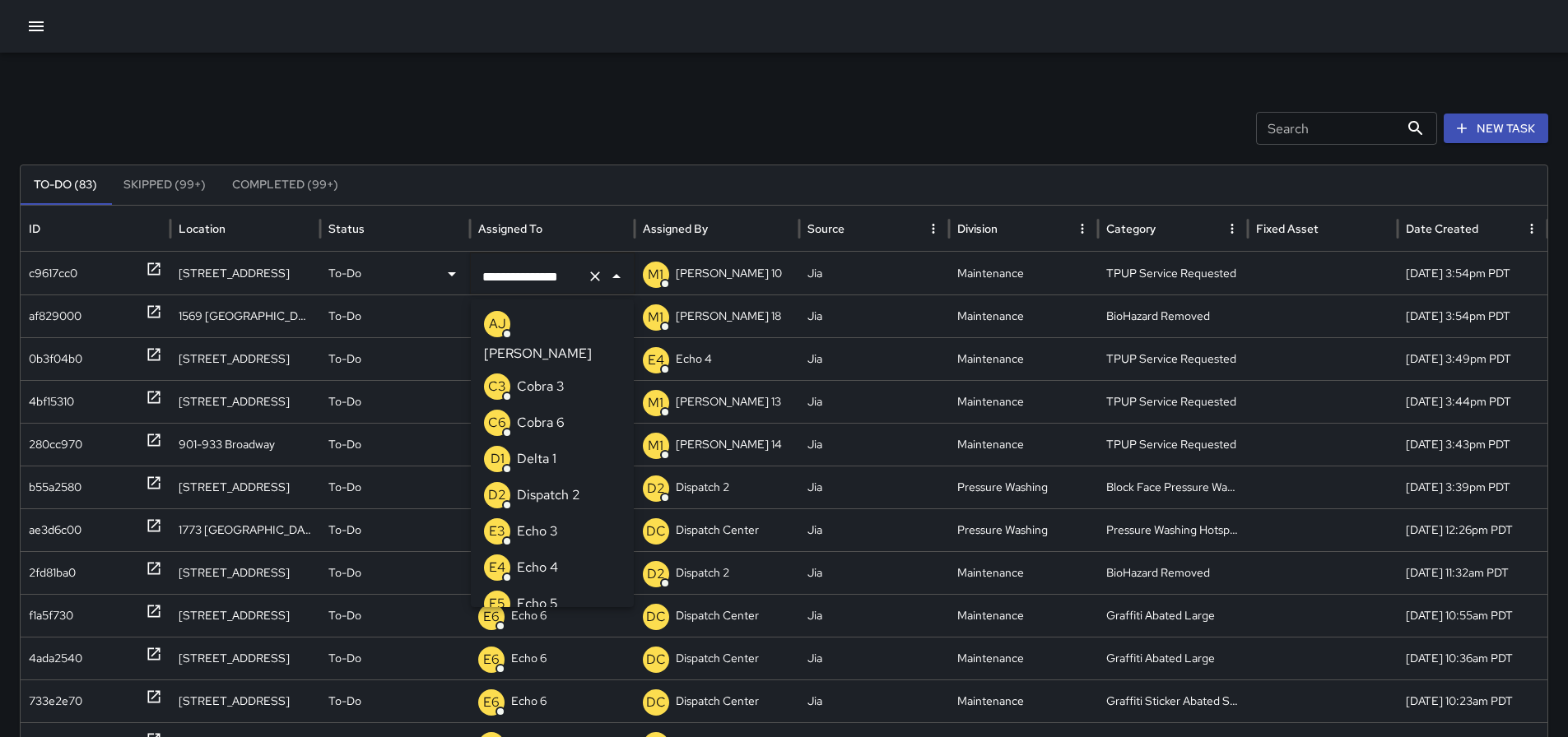
scroll to position [1340, 0]
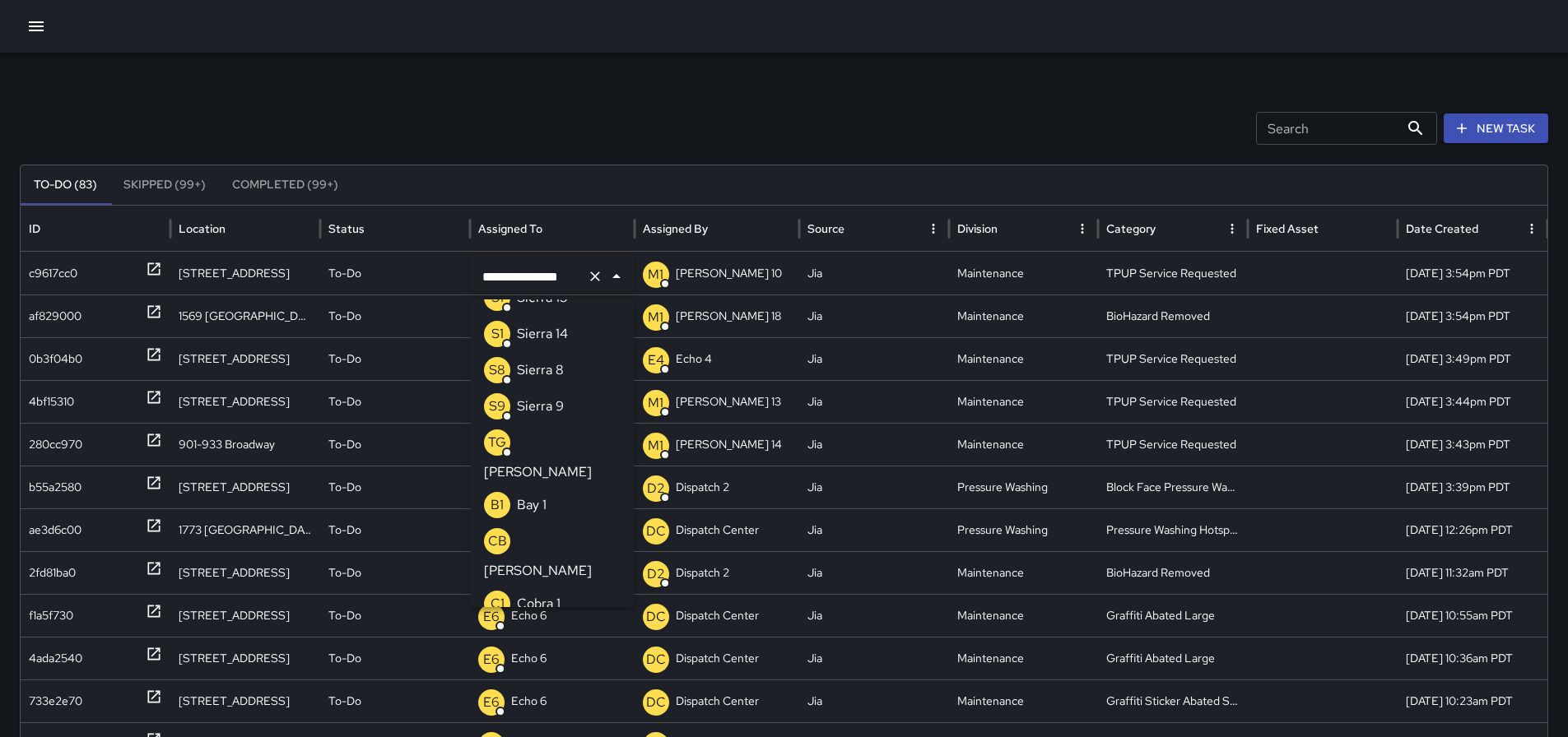
click at [610, 176] on div "To-Do (83) Skipped (99+) Completed (99+)" at bounding box center [784, 185] width 1527 height 40
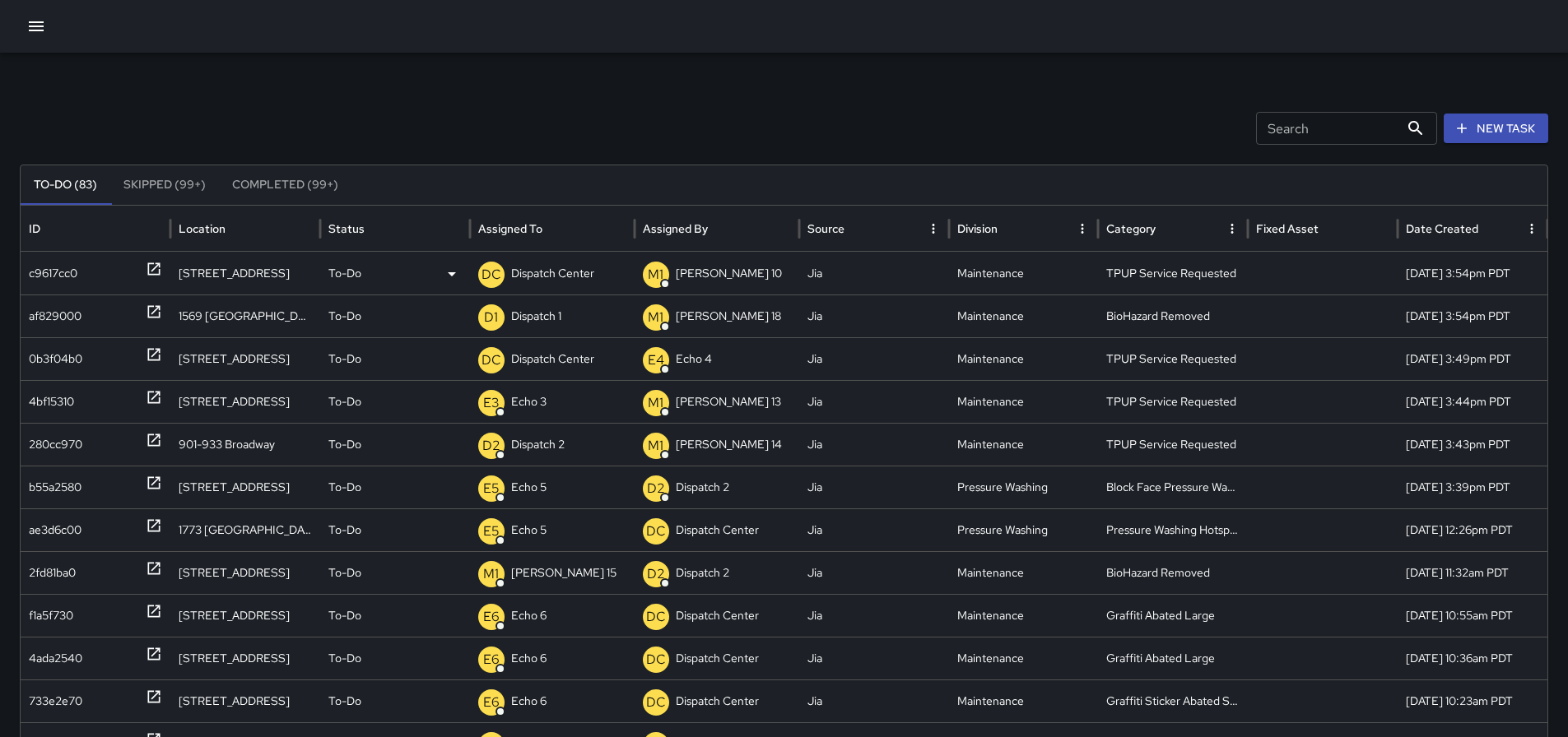
click at [579, 268] on p "Dispatch Center" at bounding box center [553, 273] width 83 height 42
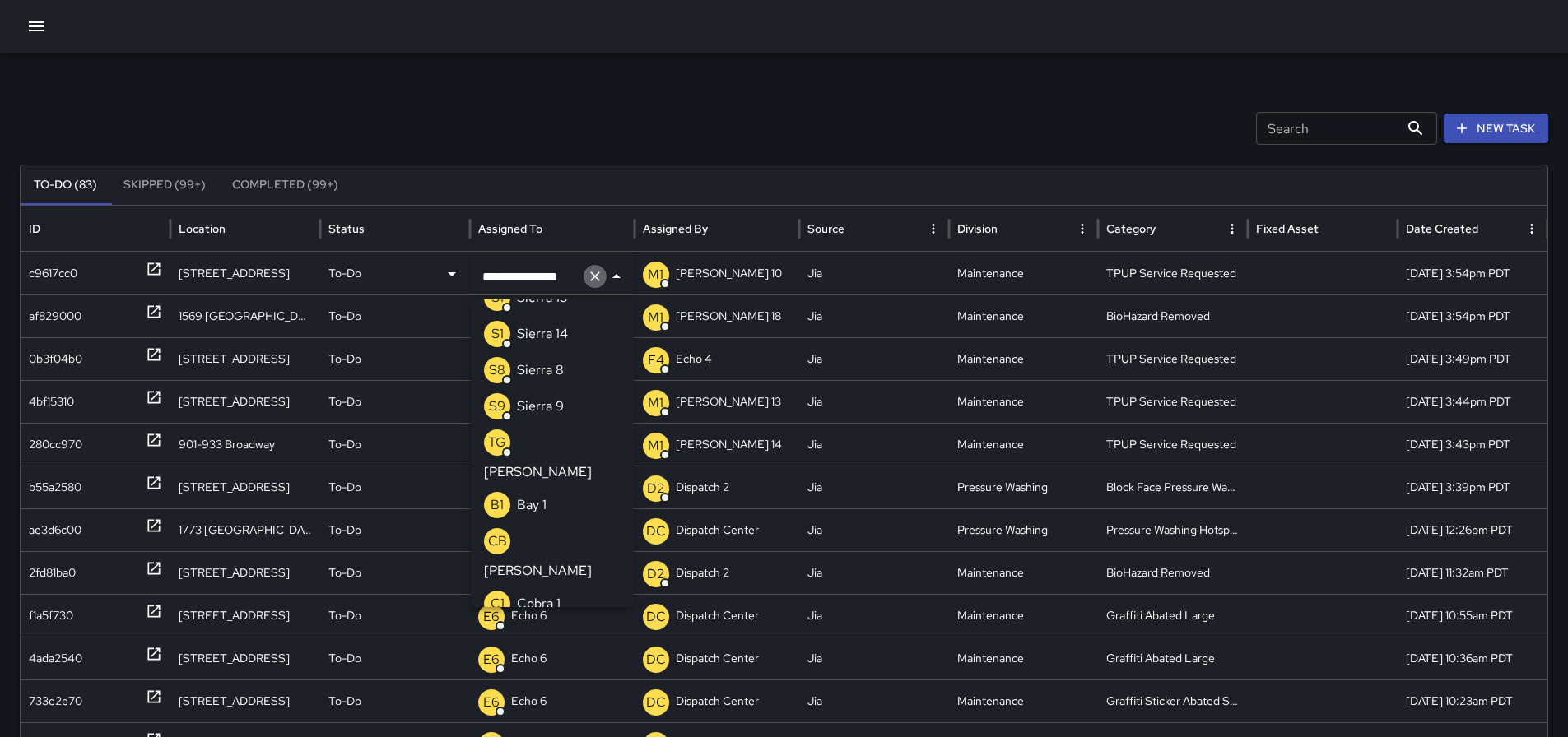
click at [601, 271] on icon "Clear" at bounding box center [596, 276] width 16 height 16
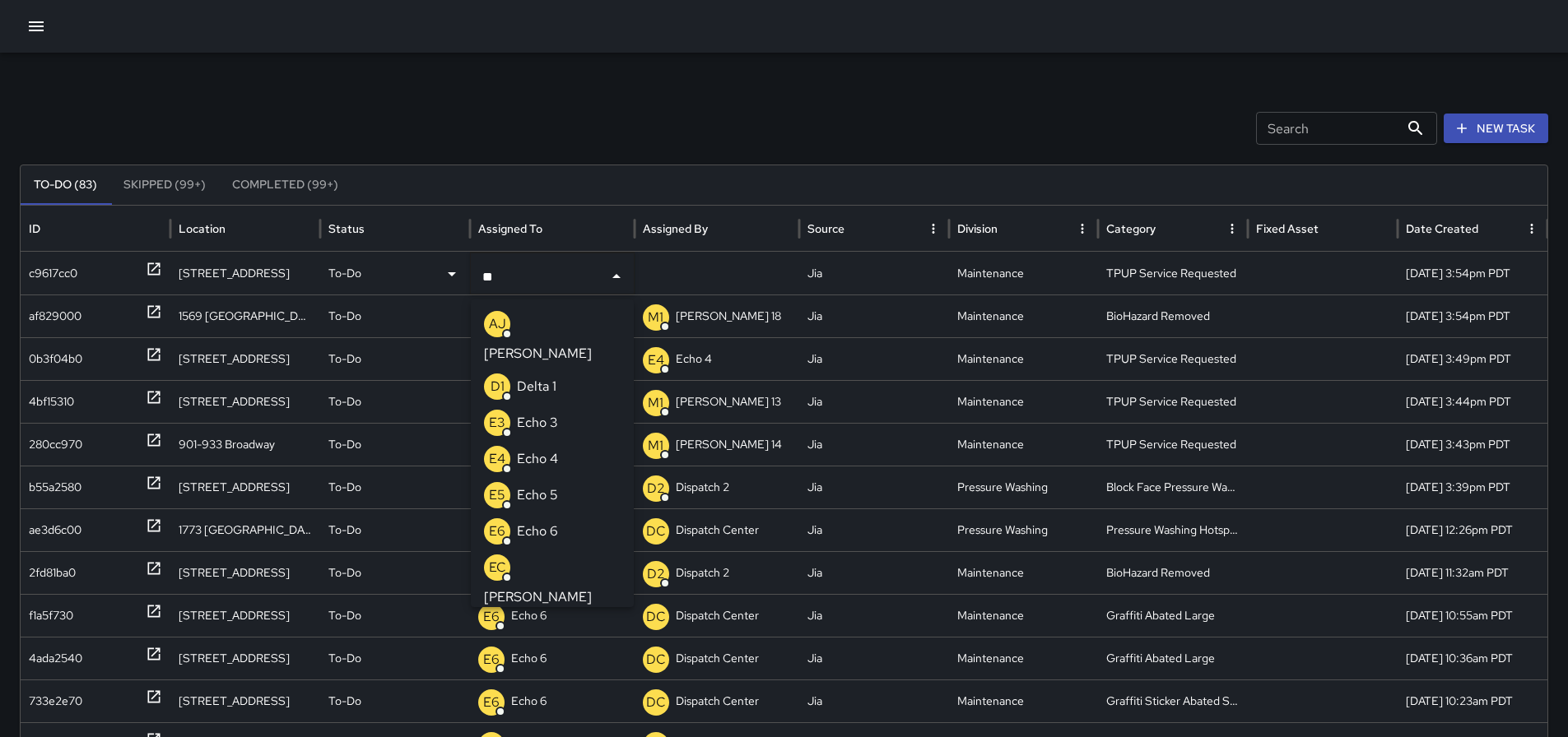
type input "***"
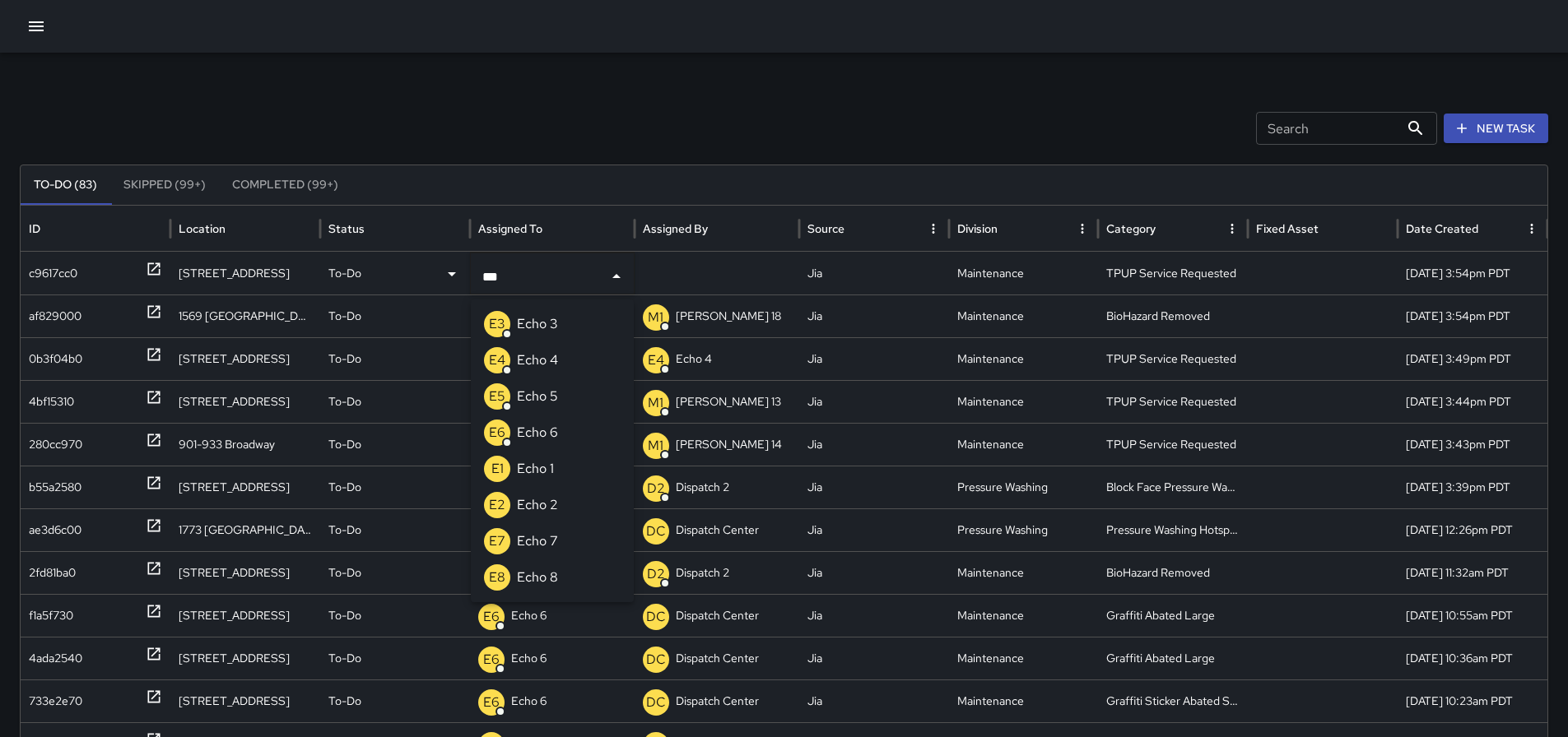
click at [581, 315] on li "E3 Echo 3" at bounding box center [553, 324] width 163 height 36
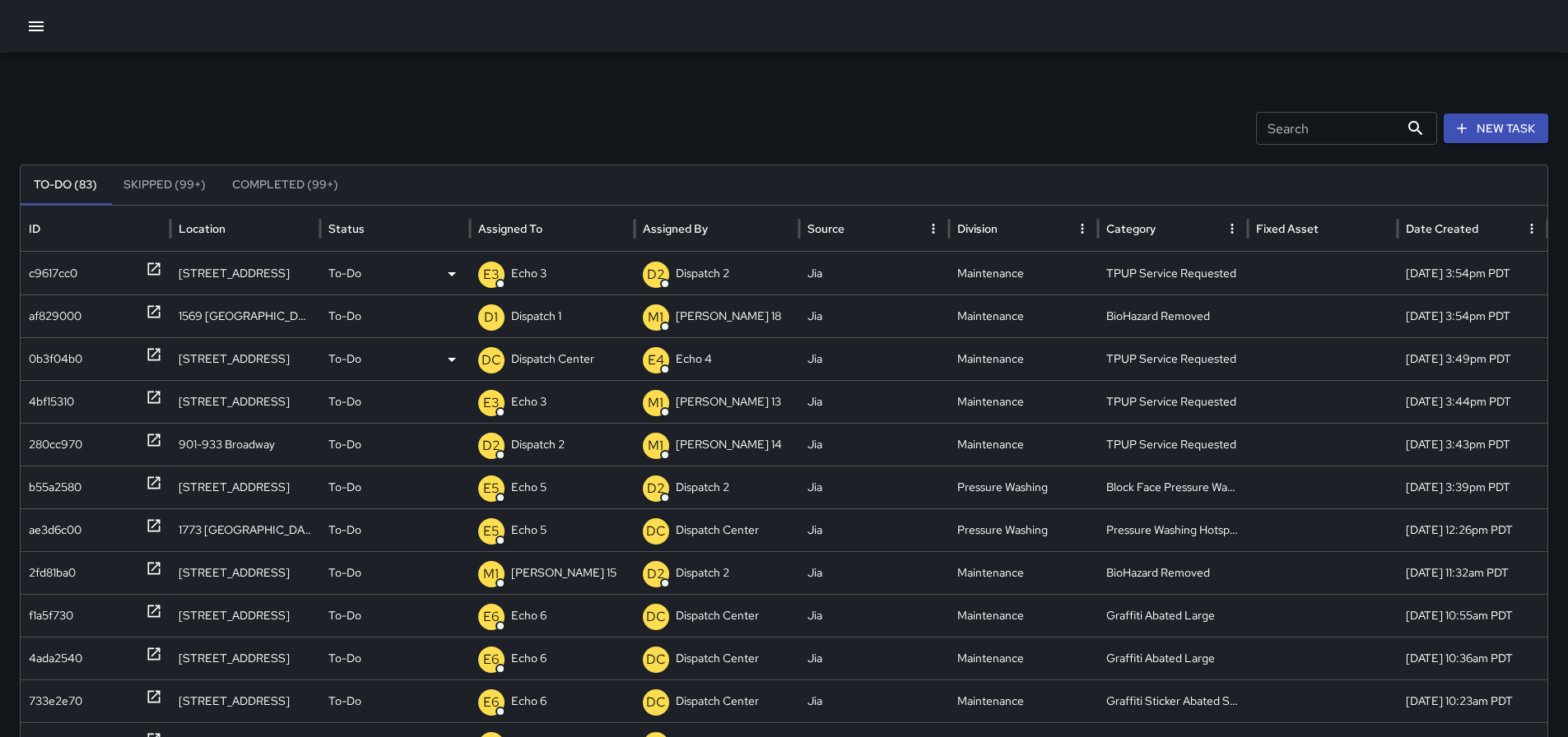
click at [527, 353] on p "Dispatch Center" at bounding box center [553, 359] width 83 height 42
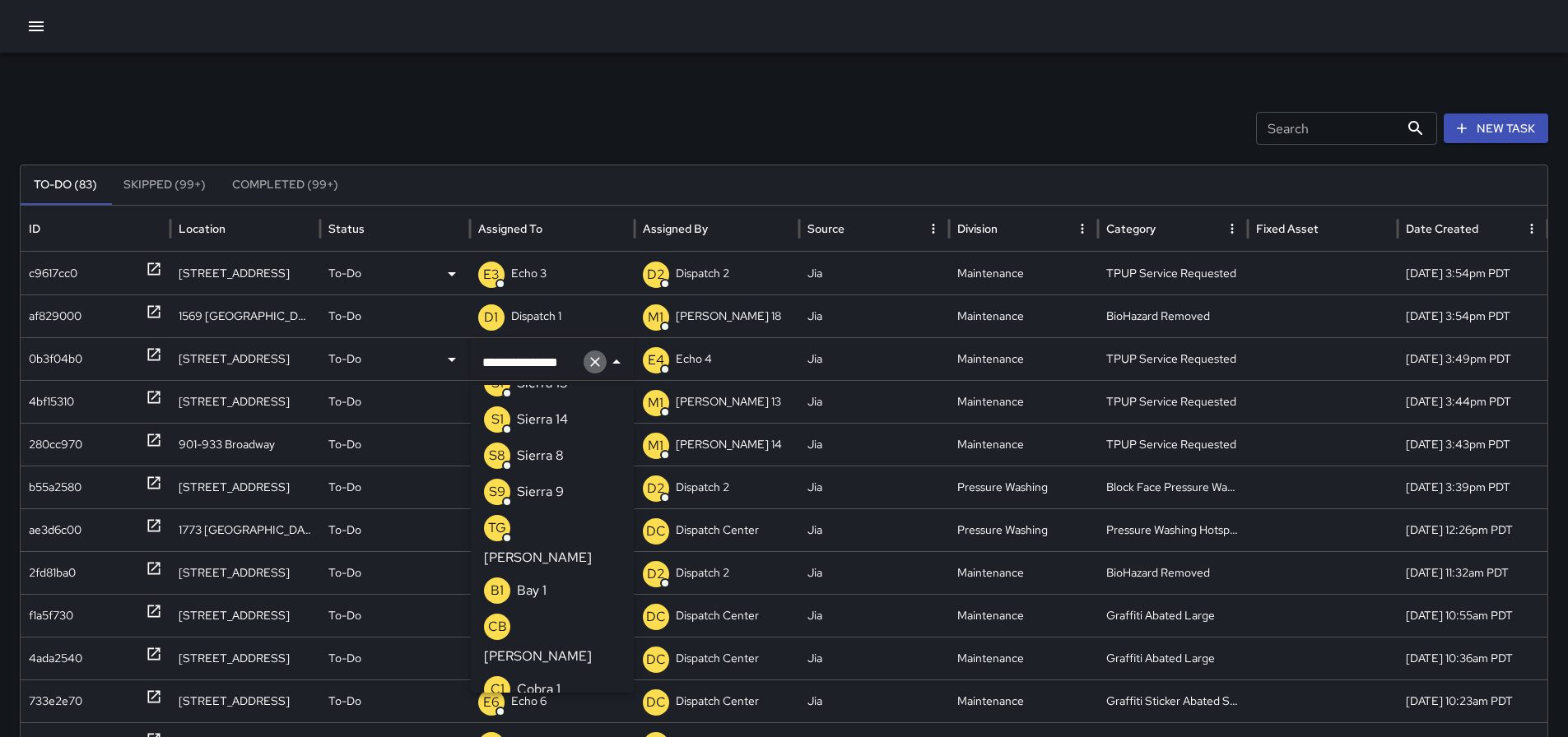
click at [598, 366] on icon "Clear" at bounding box center [596, 362] width 16 height 16
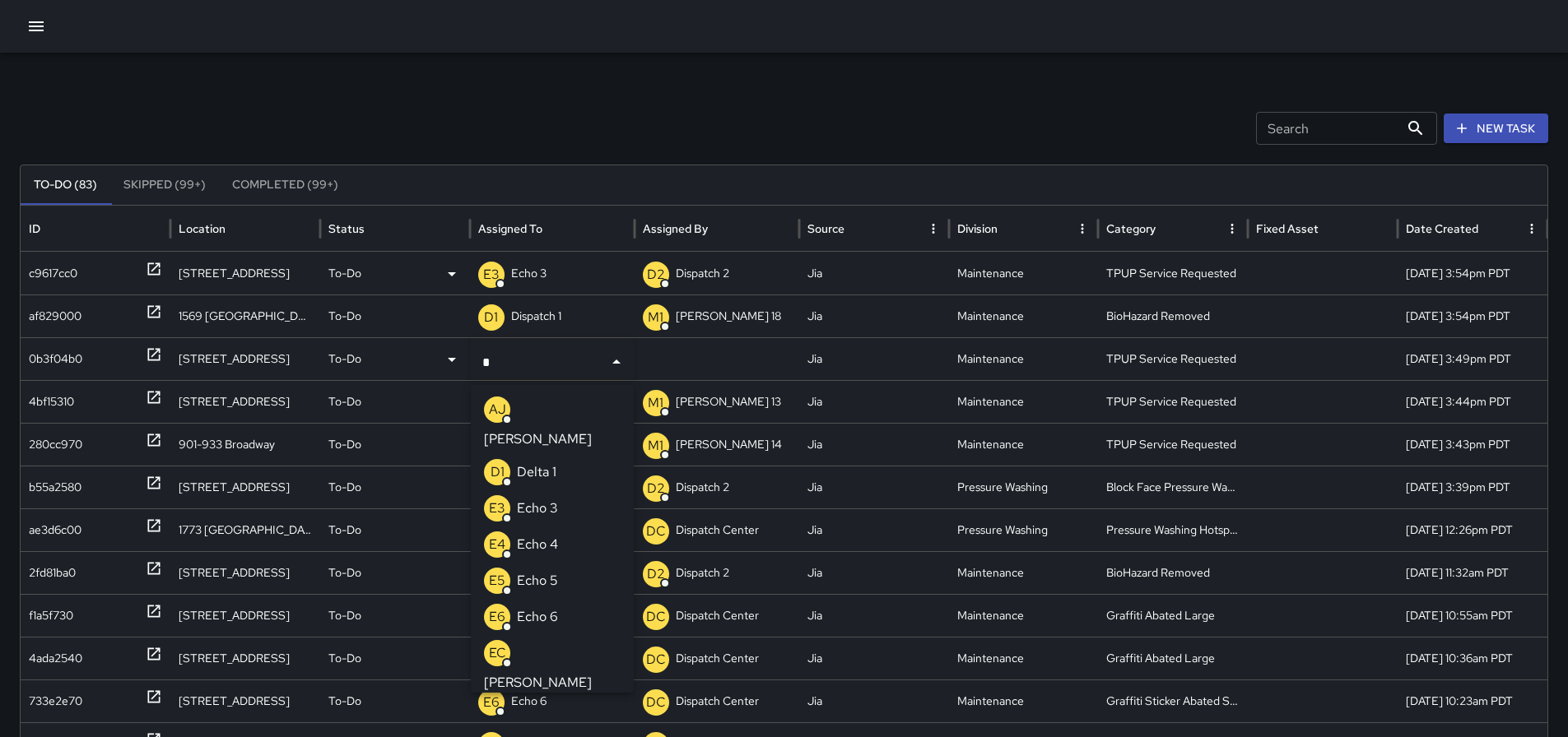
type input "**"
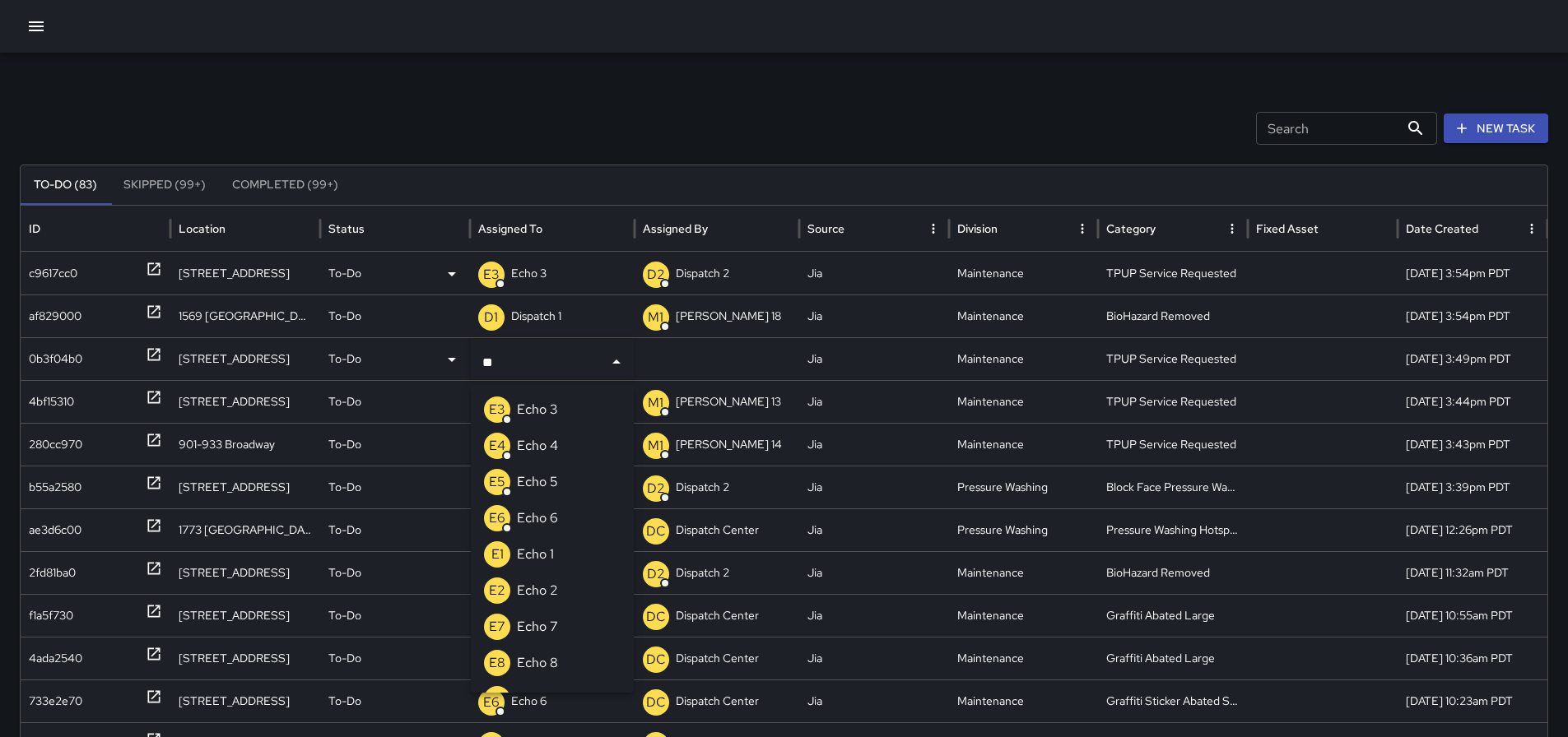
click at [563, 403] on li "E3 Echo 3" at bounding box center [553, 410] width 163 height 36
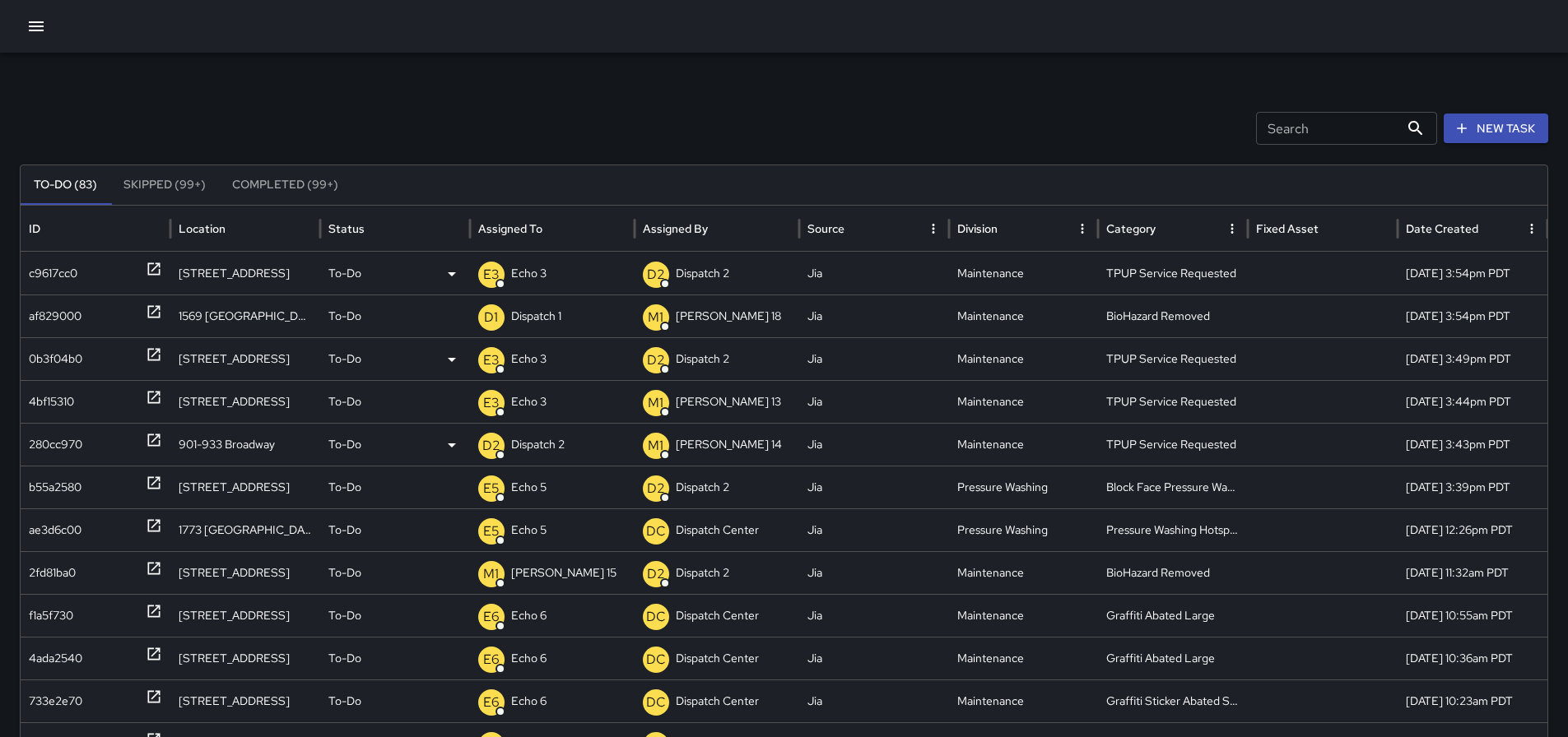
click at [549, 438] on p "Dispatch 2" at bounding box center [538, 444] width 54 height 42
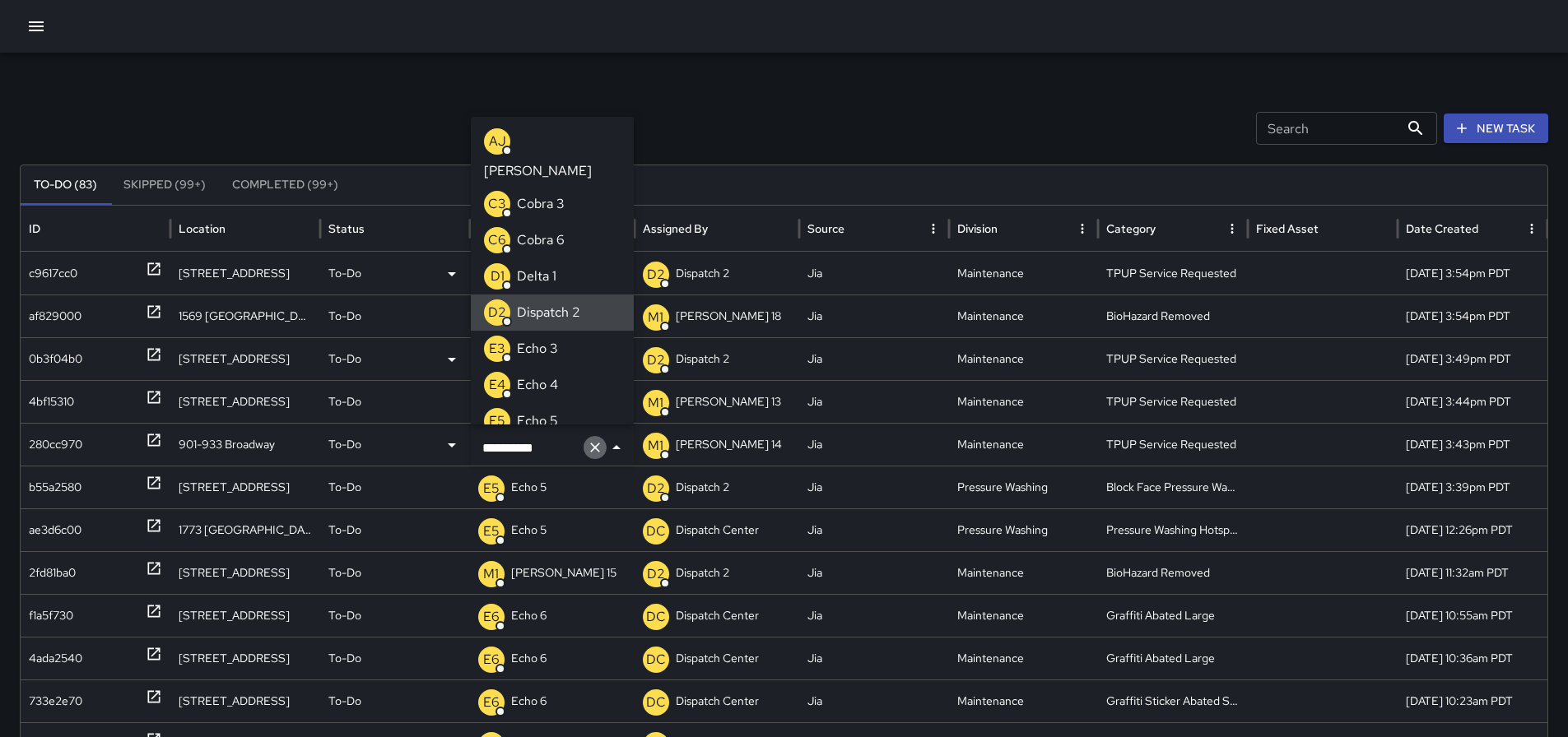
click at [596, 447] on icon "Clear" at bounding box center [596, 448] width 10 height 10
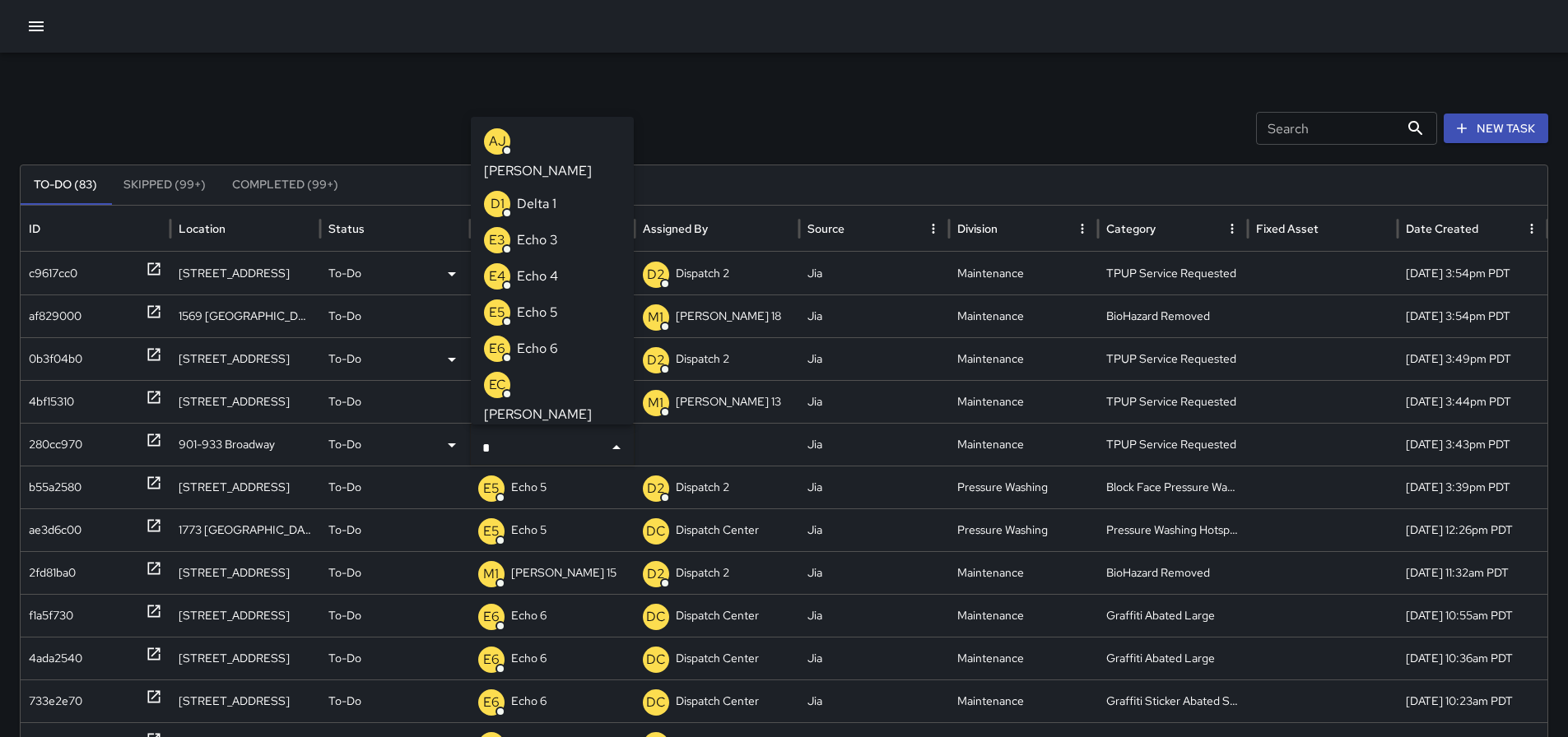
type input "**"
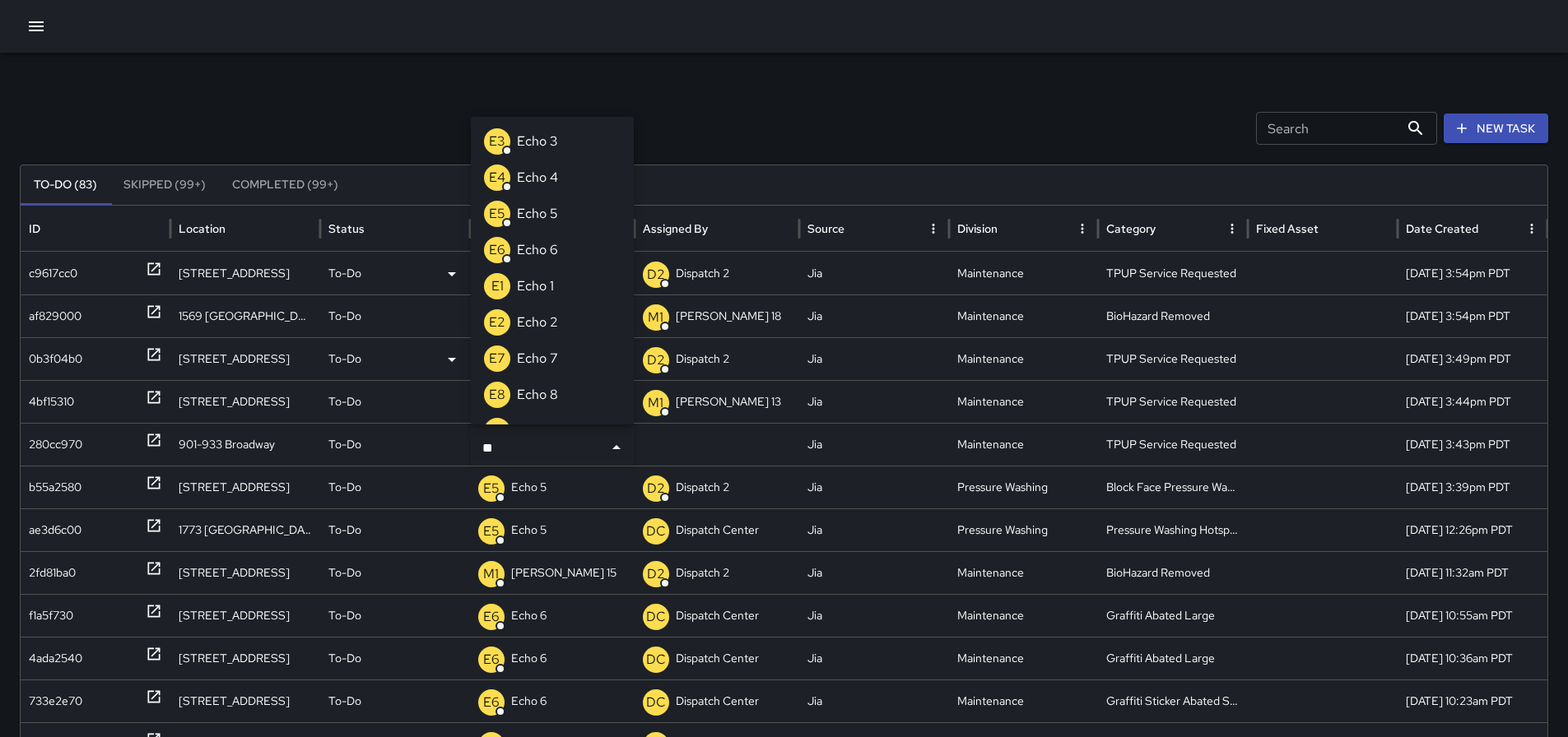
click at [535, 144] on p "Echo 3" at bounding box center [538, 142] width 41 height 20
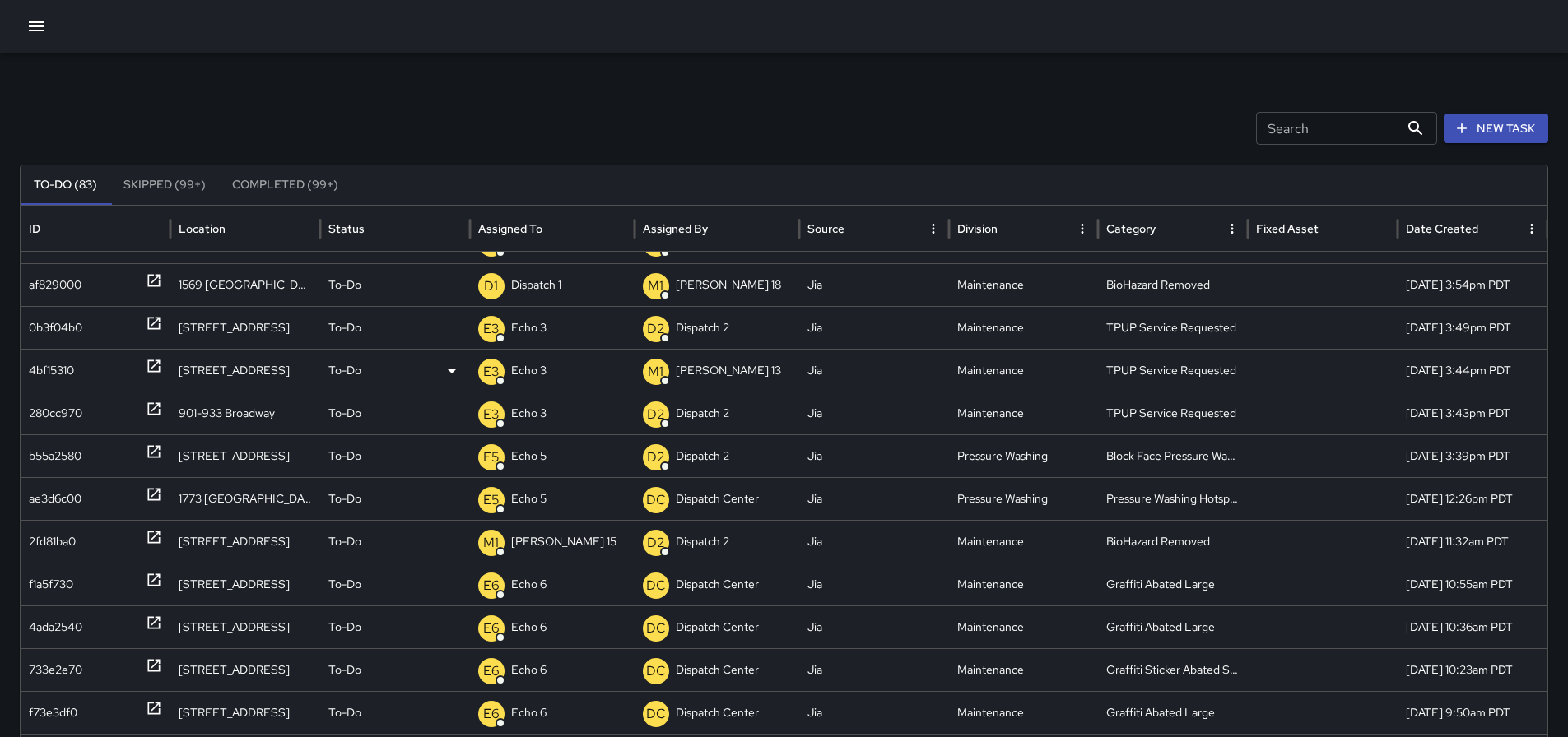
scroll to position [0, 0]
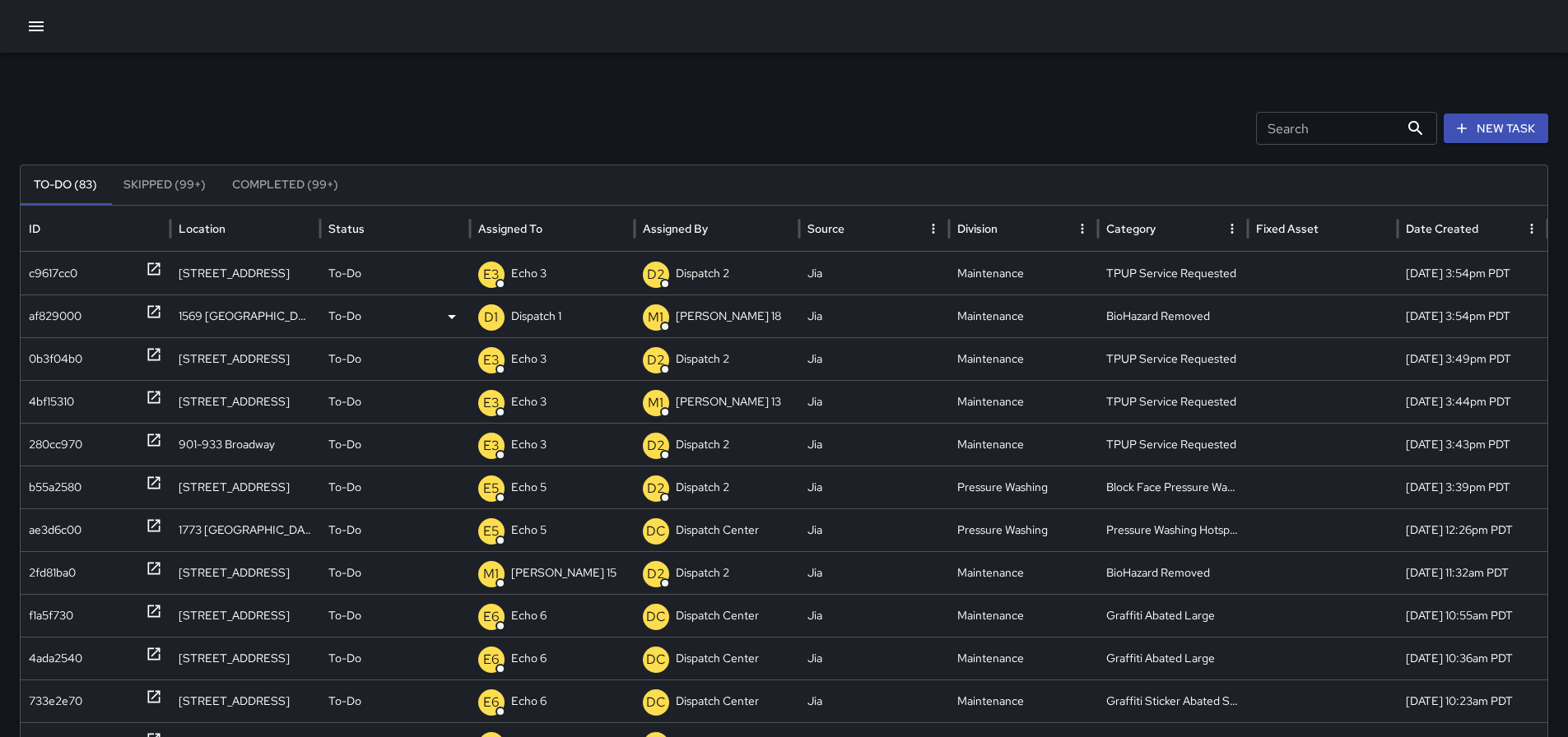
click at [150, 315] on icon at bounding box center [154, 312] width 16 height 16
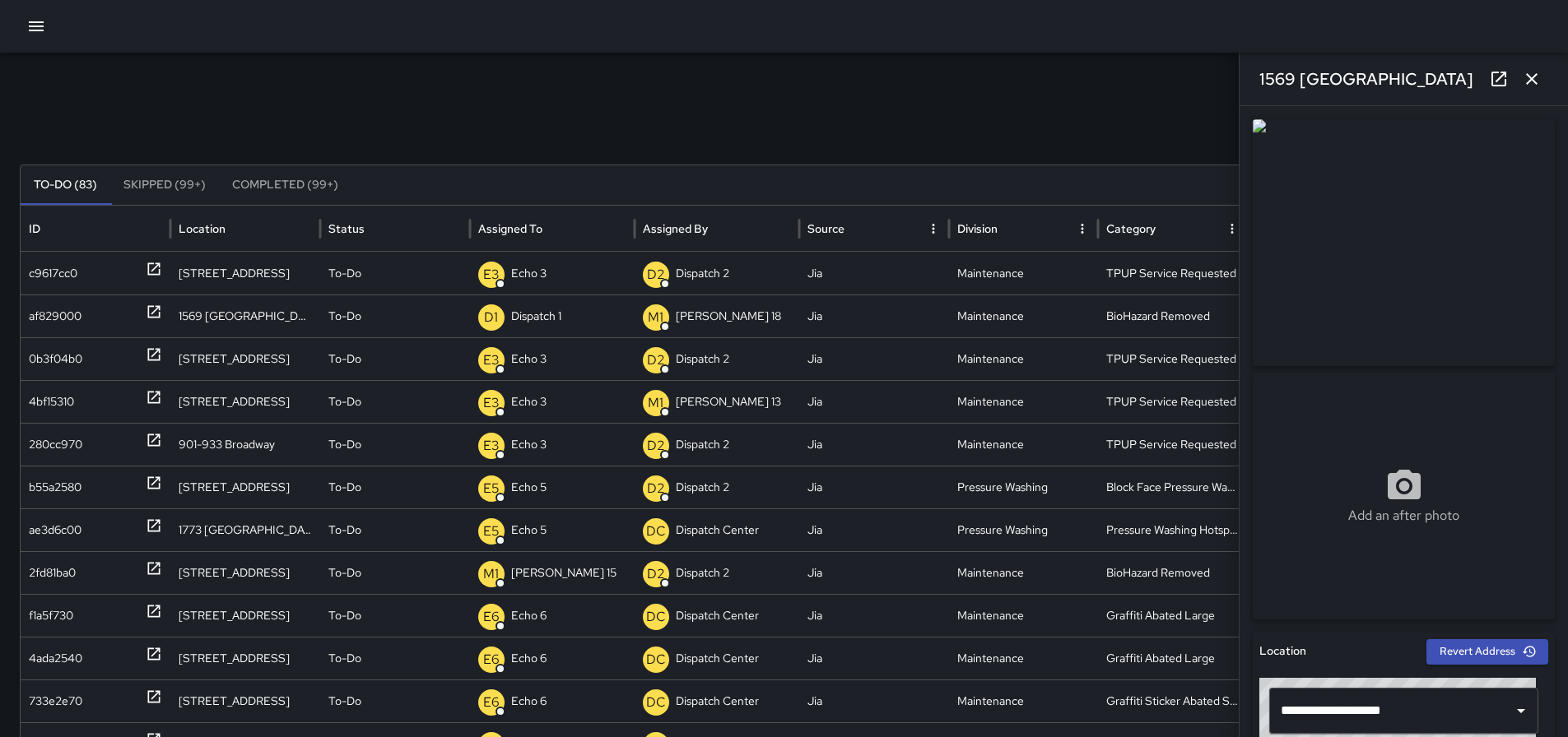
drag, startPoint x: 1414, startPoint y: 73, endPoint x: 1255, endPoint y: 80, distance: 159.2
click at [1255, 80] on div "1569 Franklin Street" at bounding box center [1404, 79] width 328 height 53
copy h6
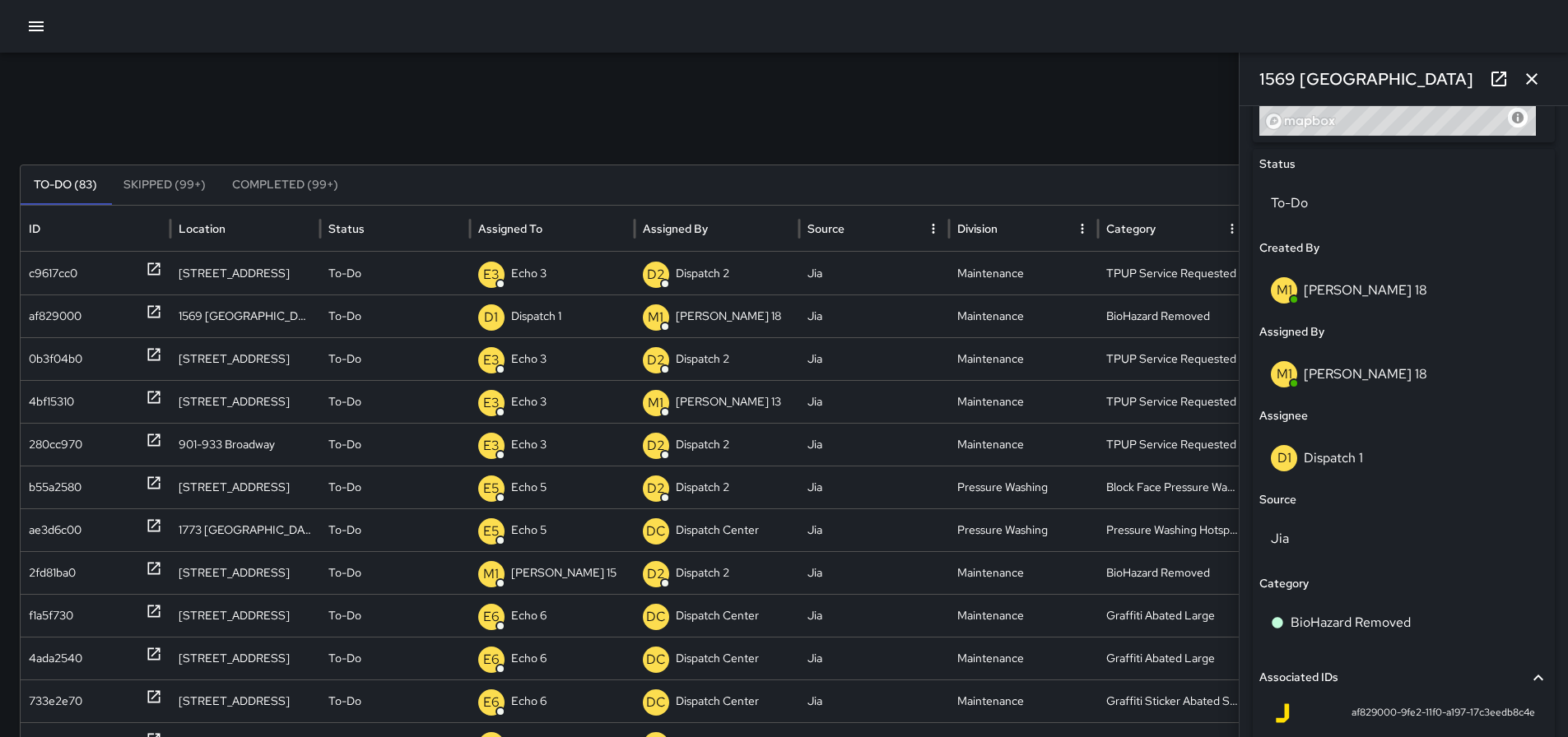
scroll to position [763, 0]
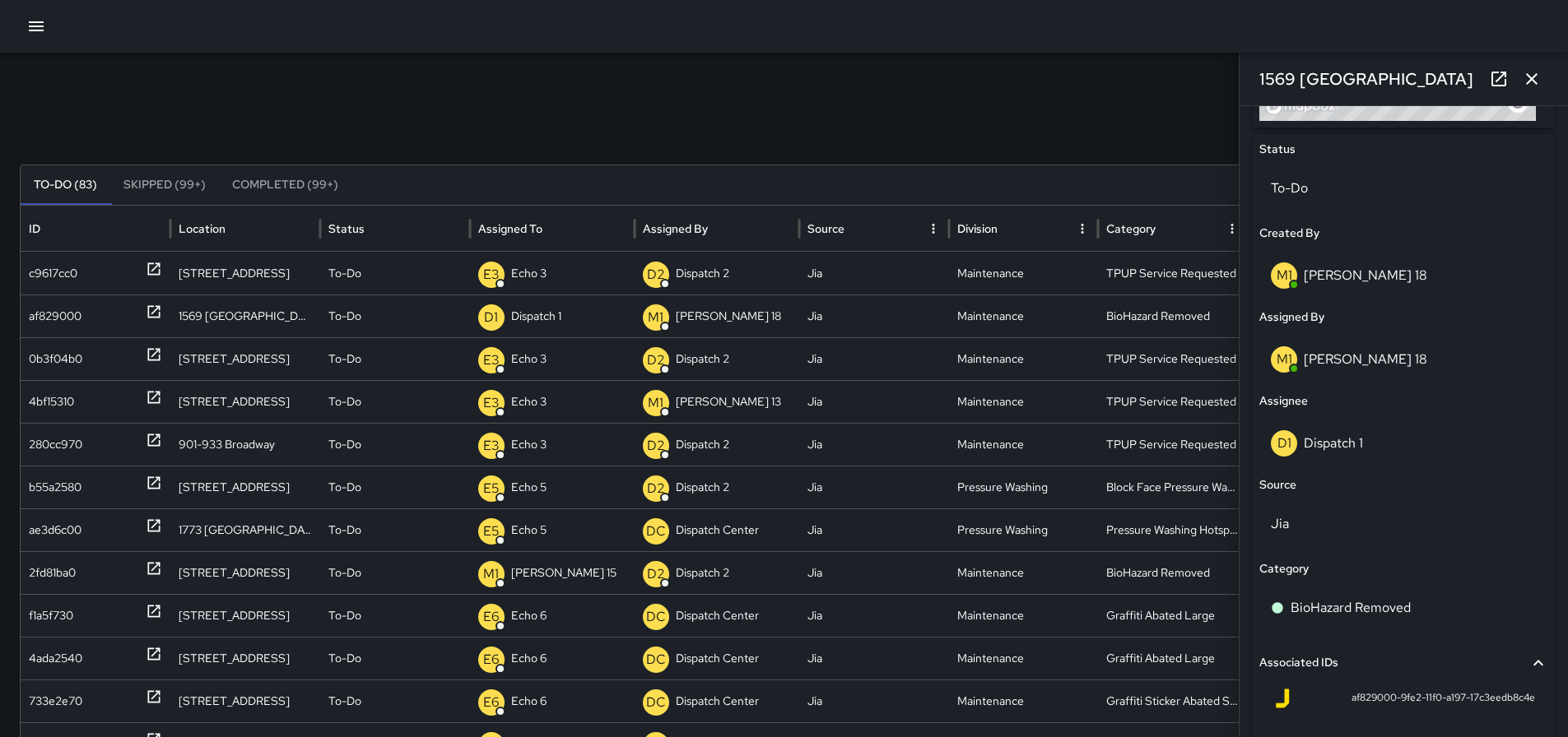
click at [1540, 74] on icon "button" at bounding box center [1532, 79] width 20 height 20
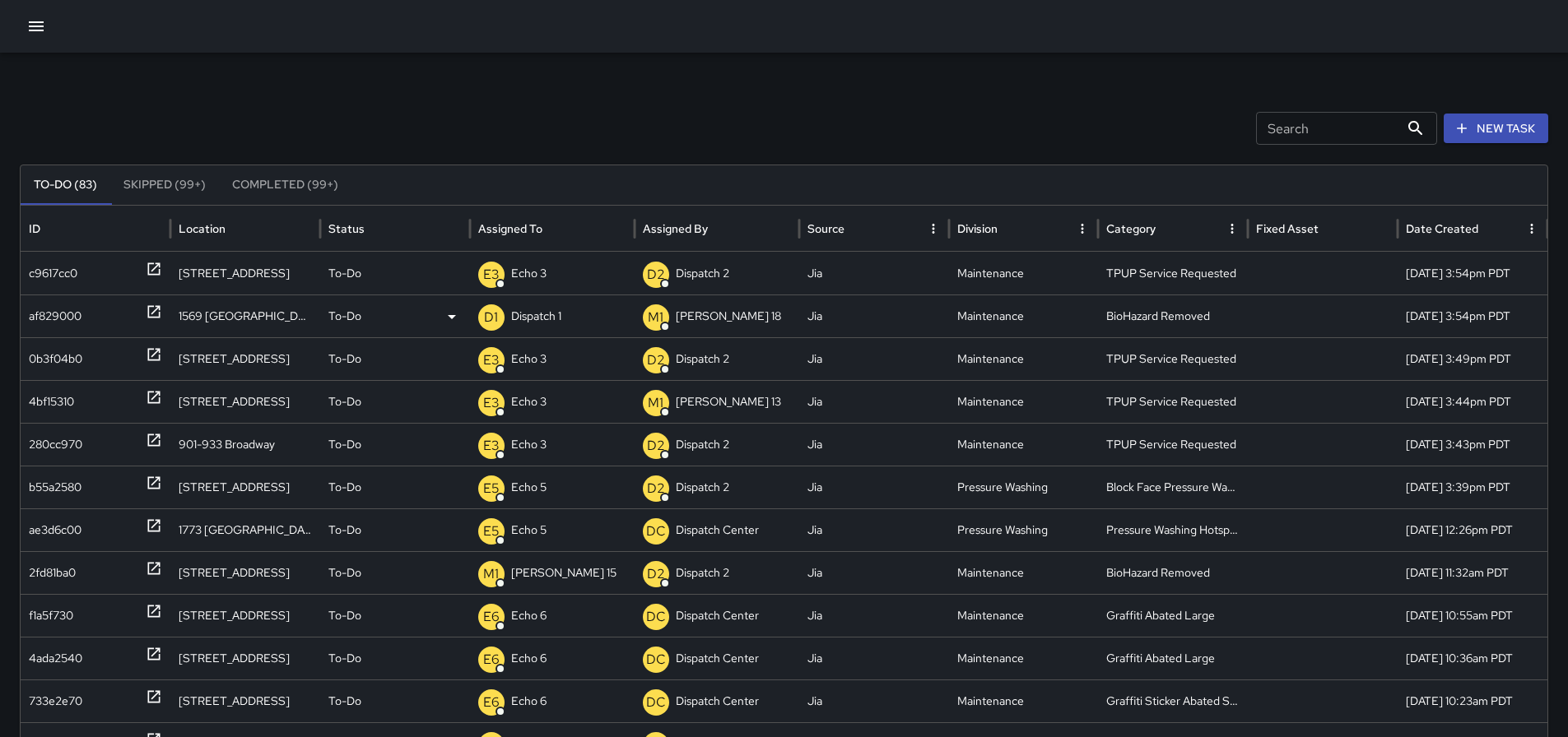
click at [557, 308] on p "Dispatch 1" at bounding box center [536, 316] width 50 height 42
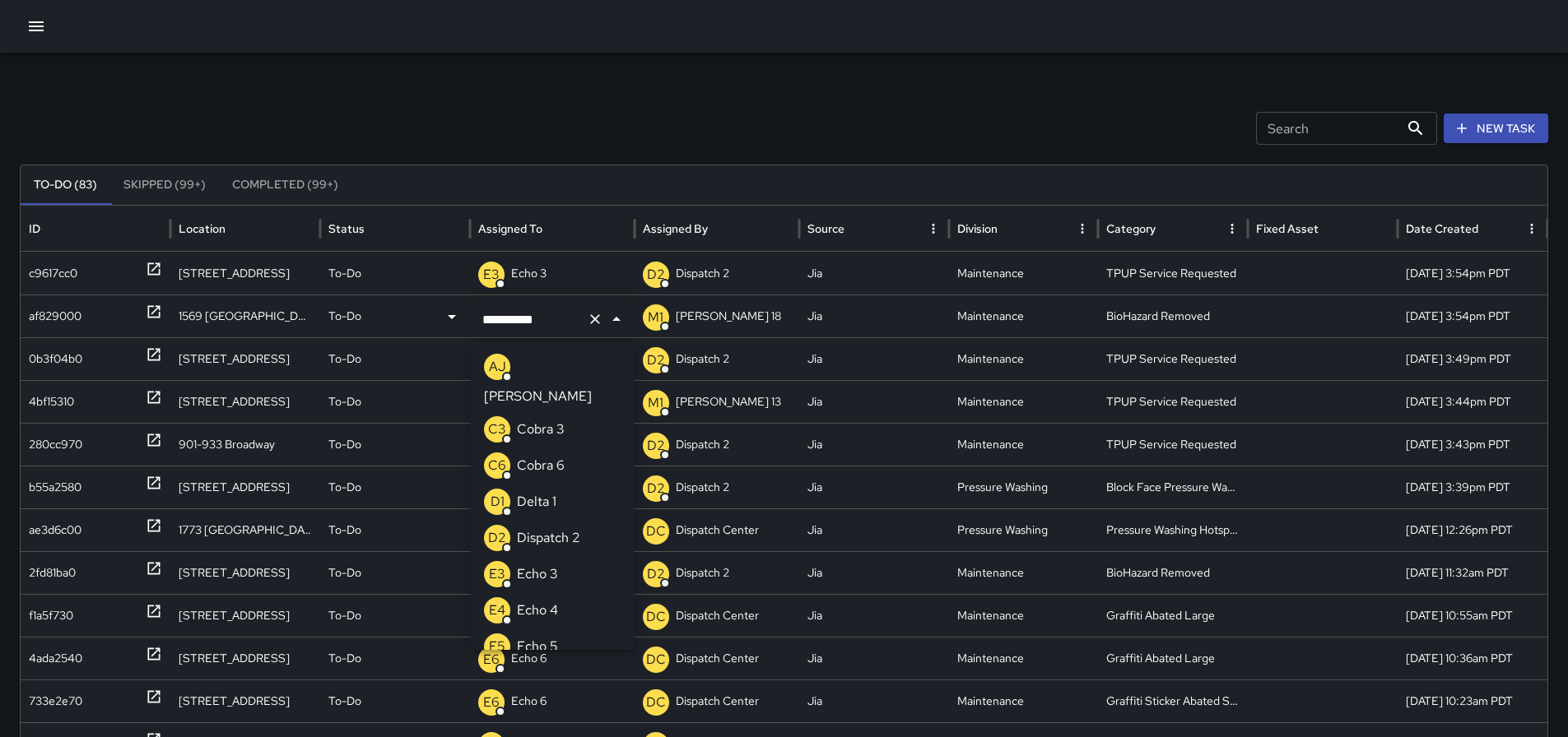
scroll to position [1277, 0]
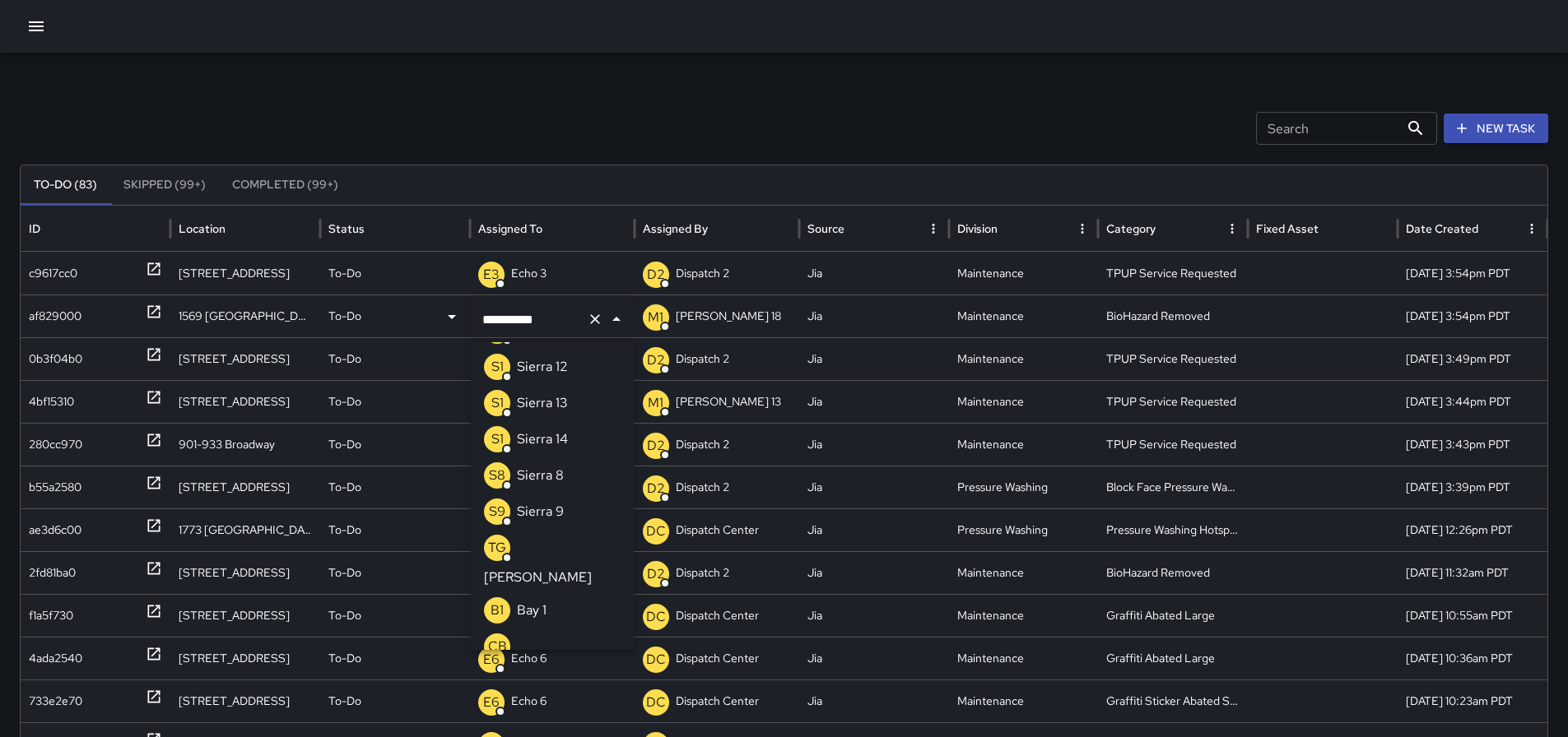
click at [604, 323] on button "Clear" at bounding box center [596, 319] width 23 height 23
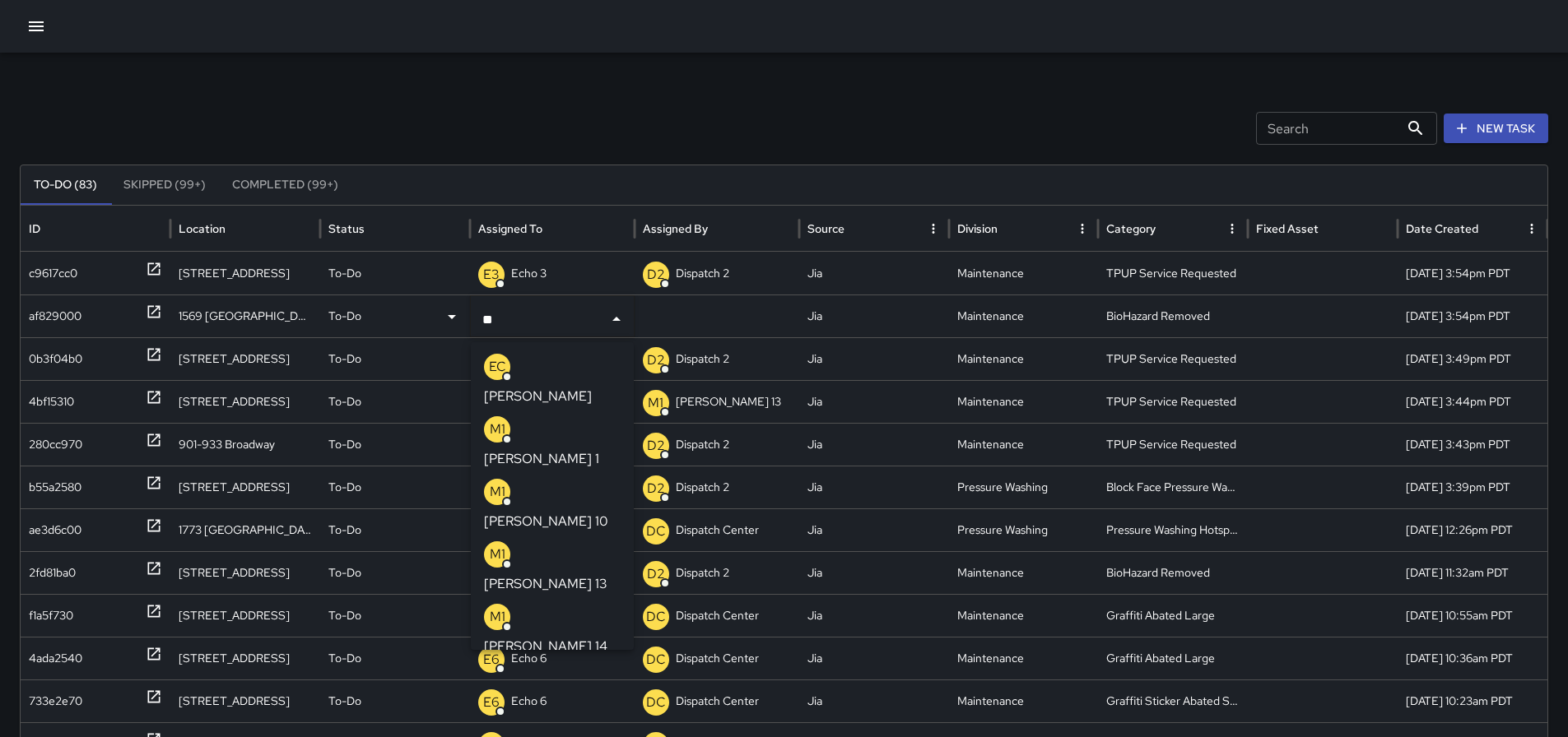
type input "***"
click at [550, 636] on p "Mike 15" at bounding box center [546, 646] width 124 height 20
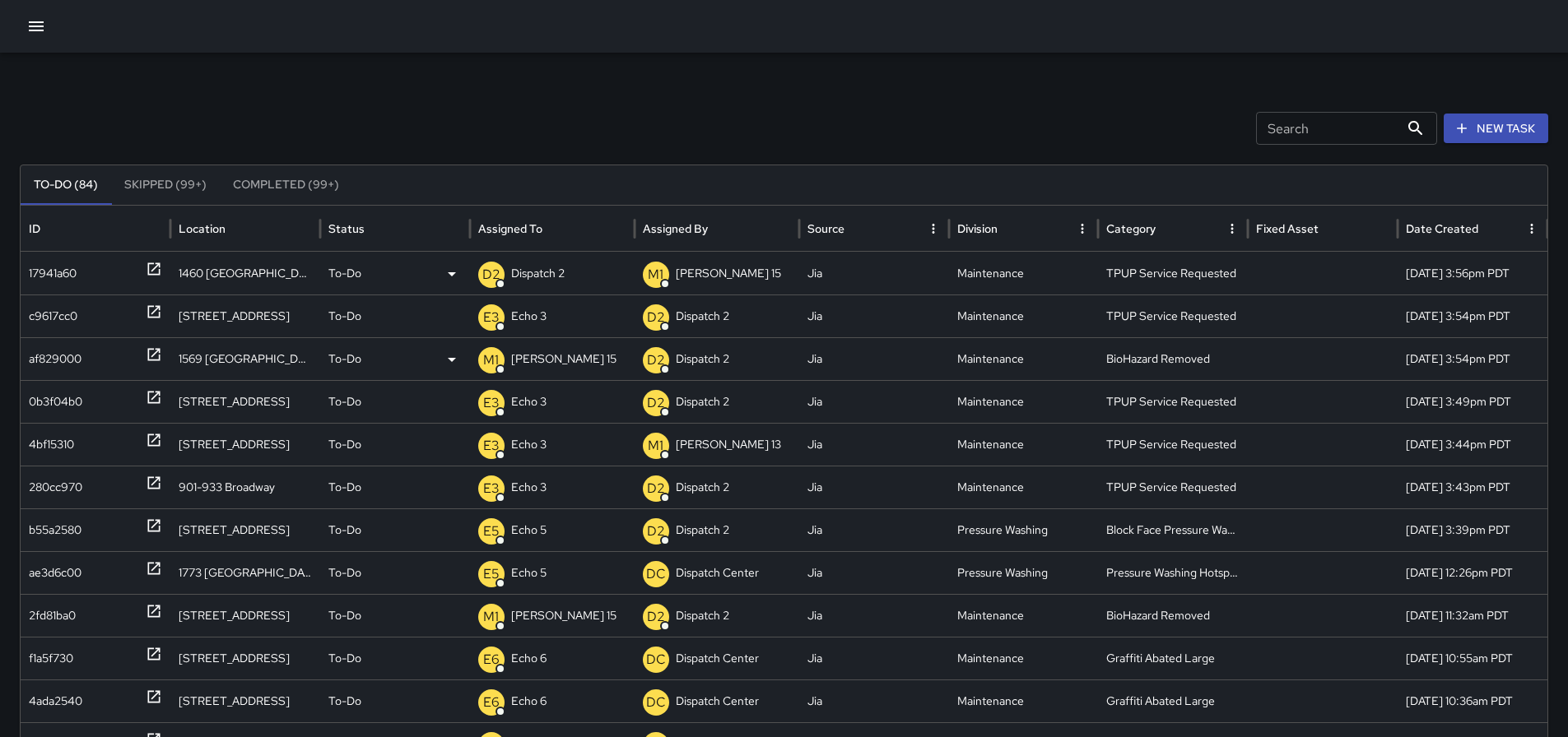
click at [538, 268] on p "Dispatch 2" at bounding box center [538, 273] width 54 height 42
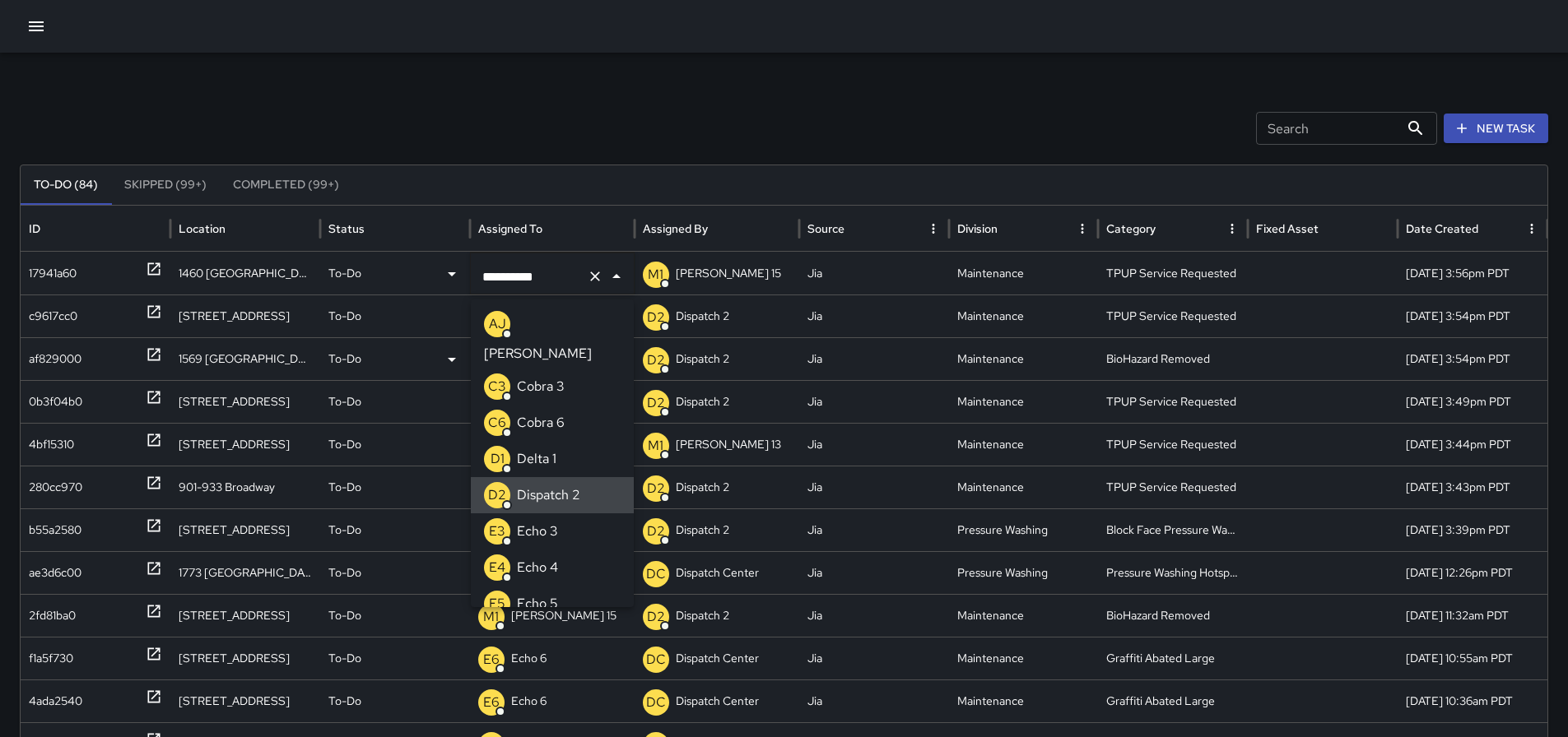
click at [591, 277] on icon "Clear" at bounding box center [596, 276] width 16 height 16
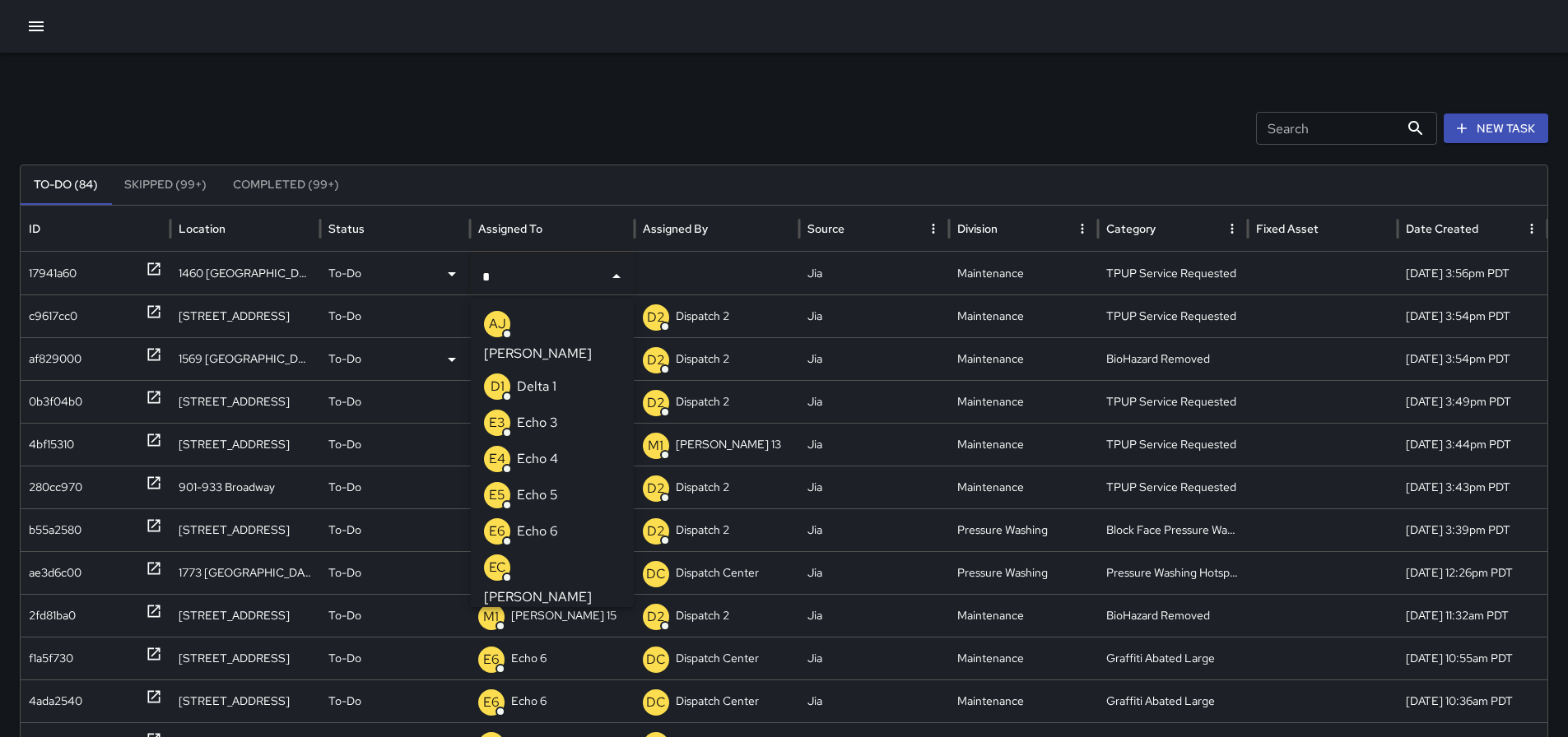
type input "**"
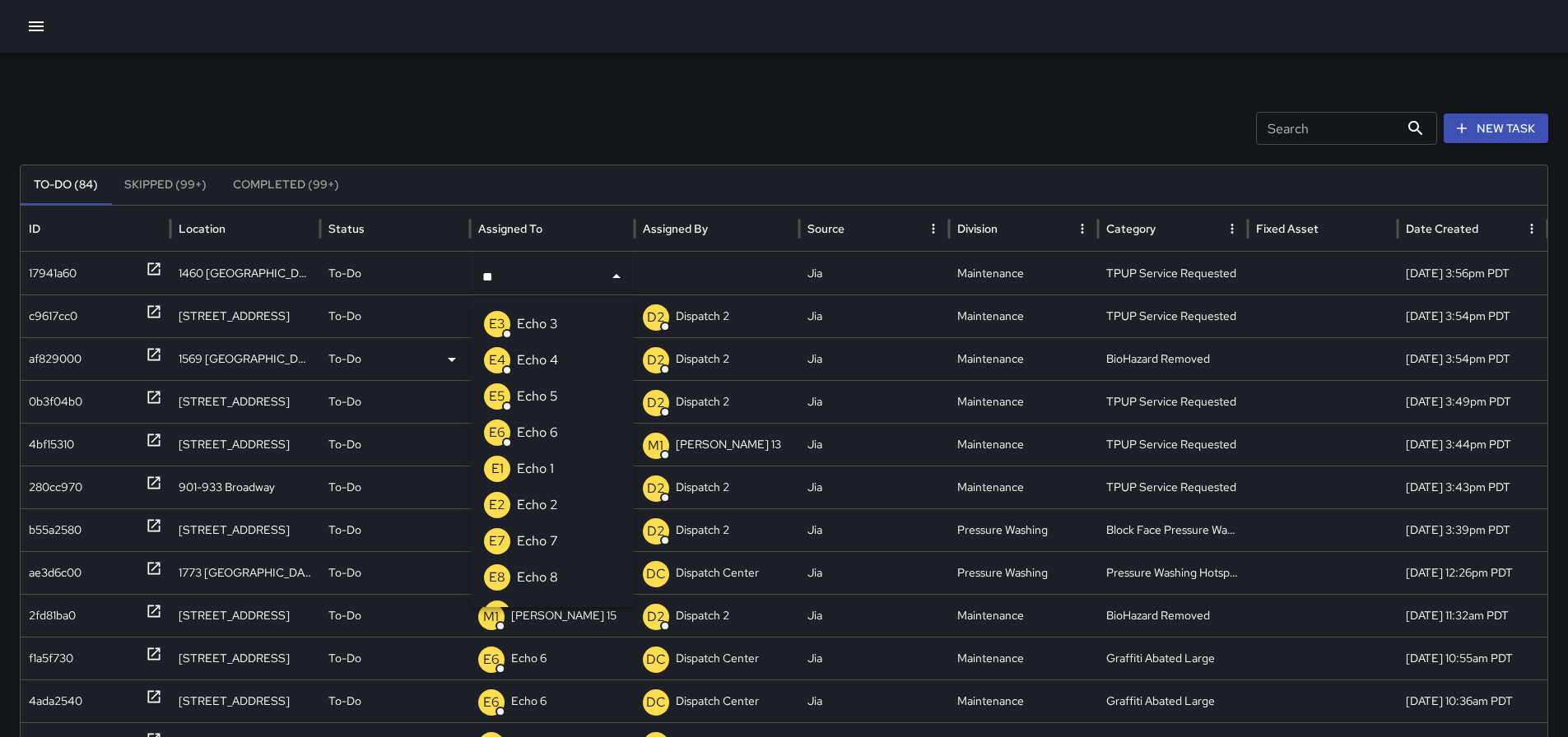
click at [592, 317] on li "E3 Echo 3" at bounding box center [553, 324] width 163 height 36
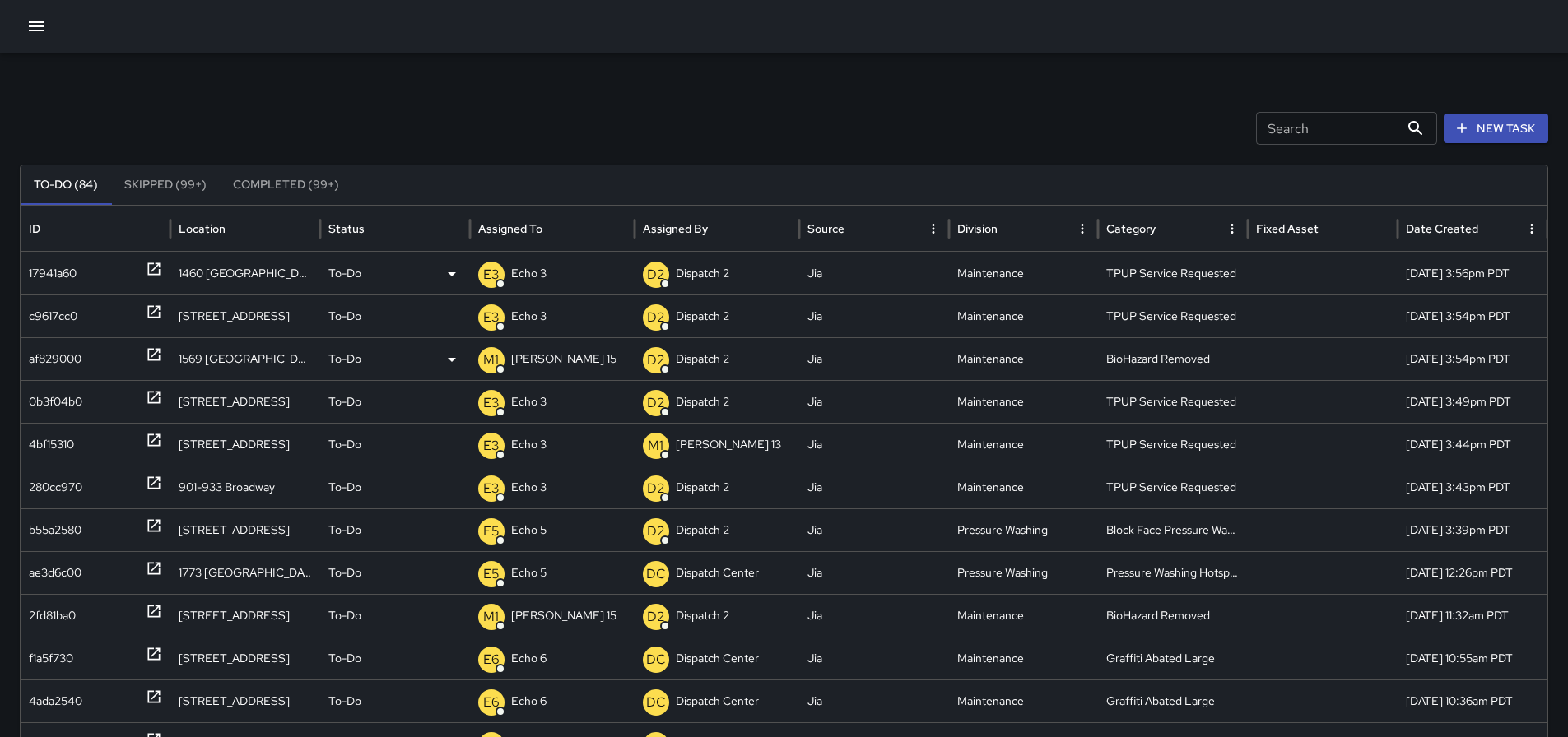
click at [720, 286] on p "Dispatch 2" at bounding box center [702, 273] width 54 height 42
click at [618, 110] on div "Search Search New Task To-Do (84) Skipped (99+) Completed (99+) ID Location Sta…" at bounding box center [784, 519] width 1568 height 934
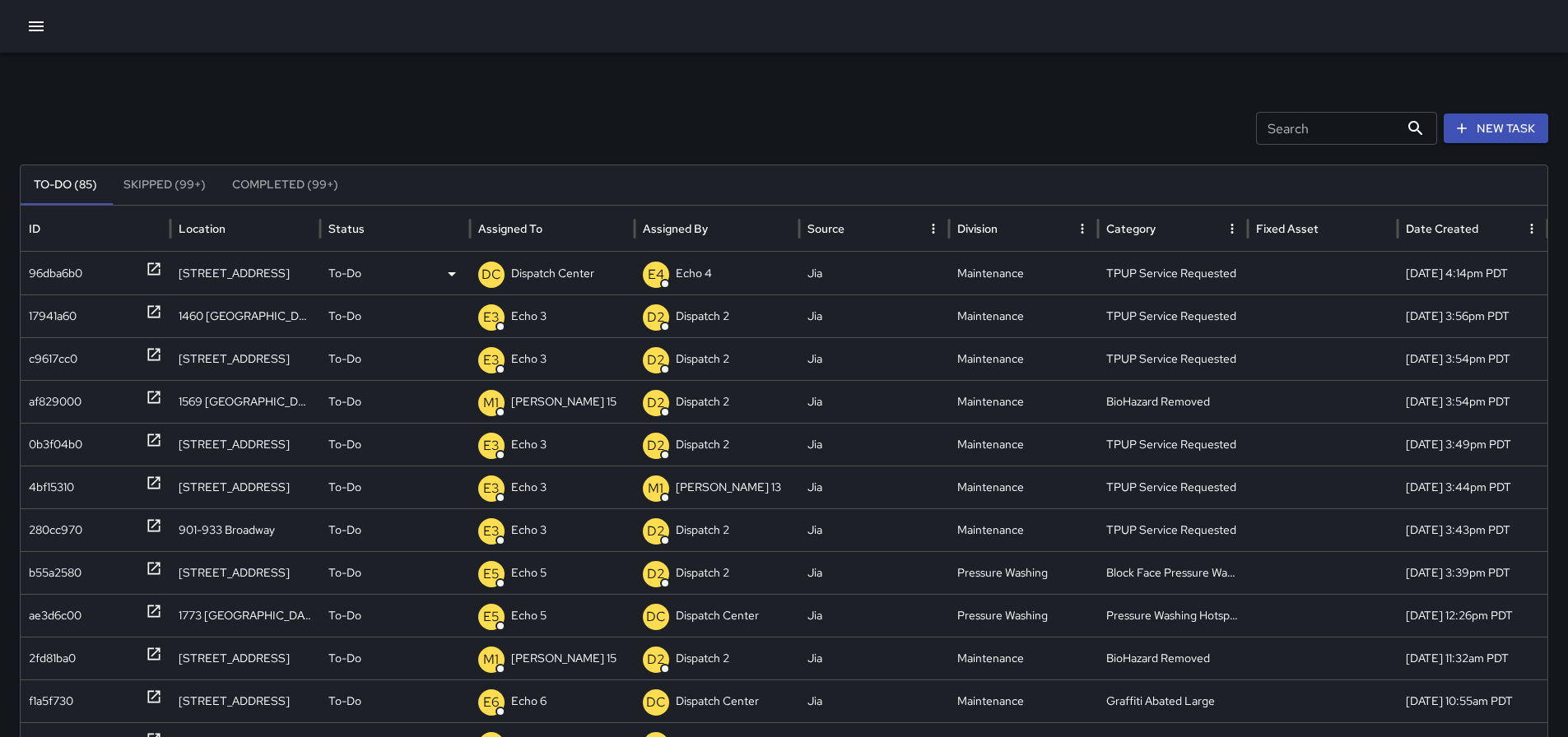
click at [594, 281] on p "Dispatch Center" at bounding box center [553, 273] width 83 height 42
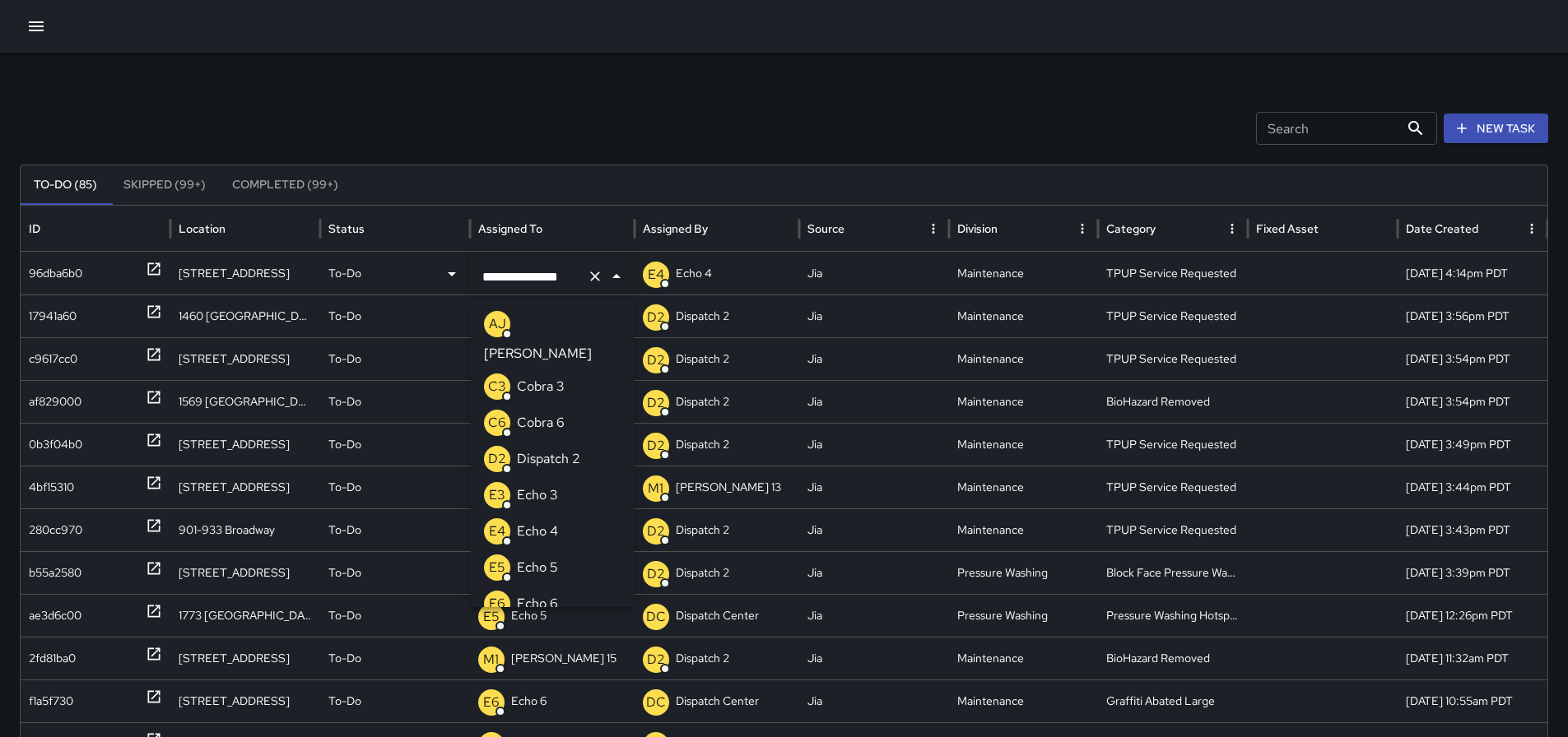
scroll to position [1340, 0]
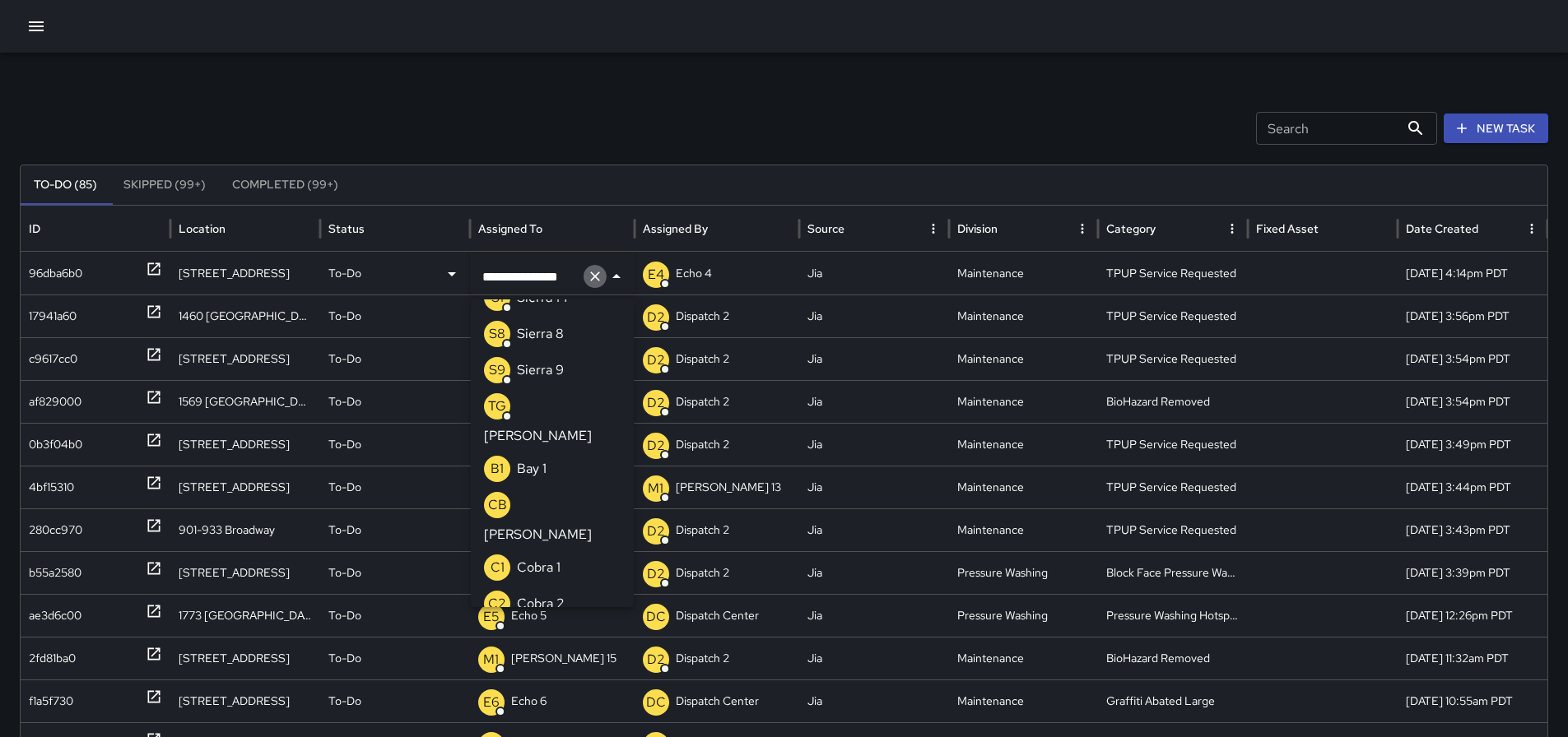
click at [598, 276] on icon "Clear" at bounding box center [596, 276] width 16 height 16
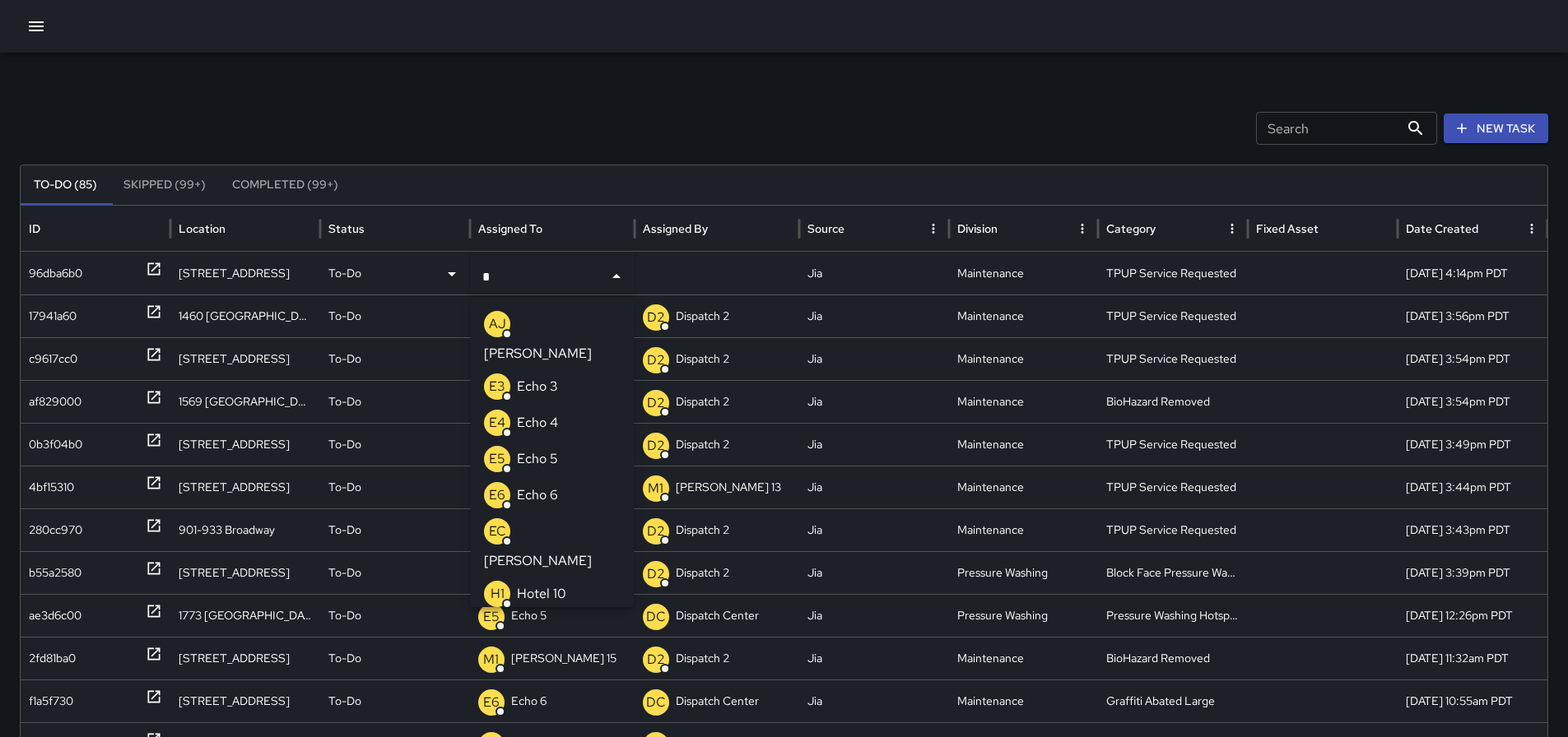
click at [552, 377] on p "Echo 3" at bounding box center [538, 387] width 41 height 20
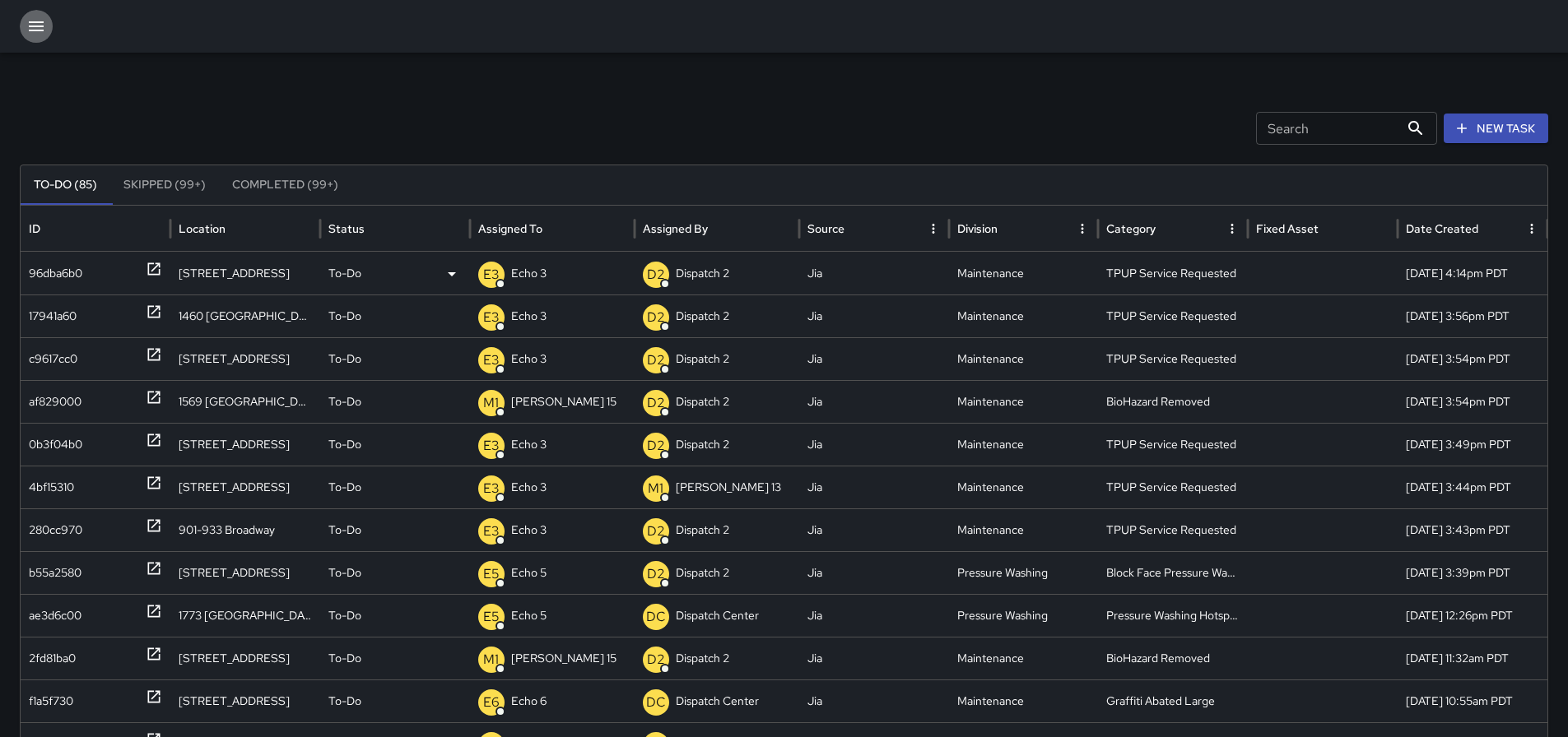
click at [31, 24] on icon "button" at bounding box center [36, 26] width 20 height 20
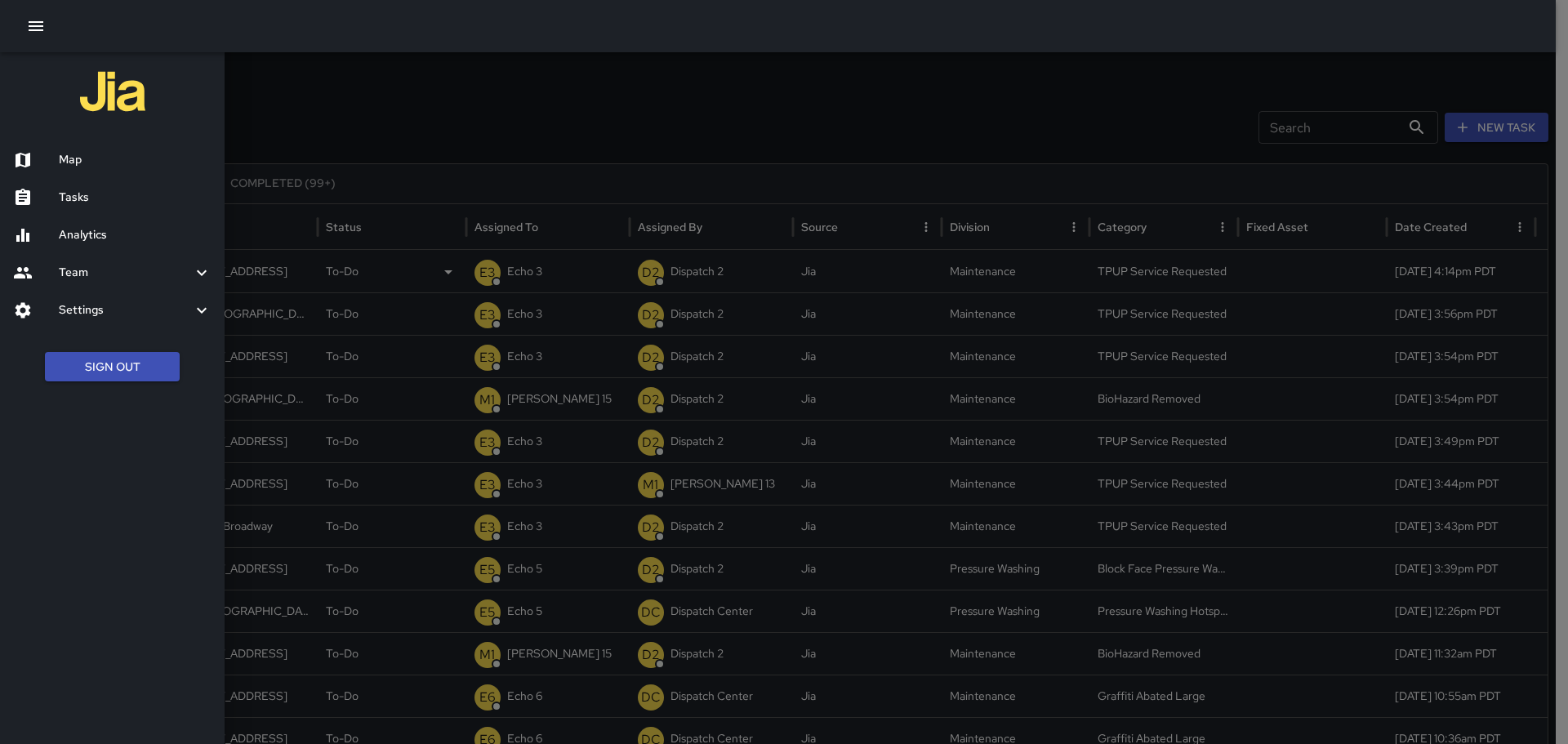
click at [92, 157] on h6 "Map" at bounding box center [135, 160] width 153 height 18
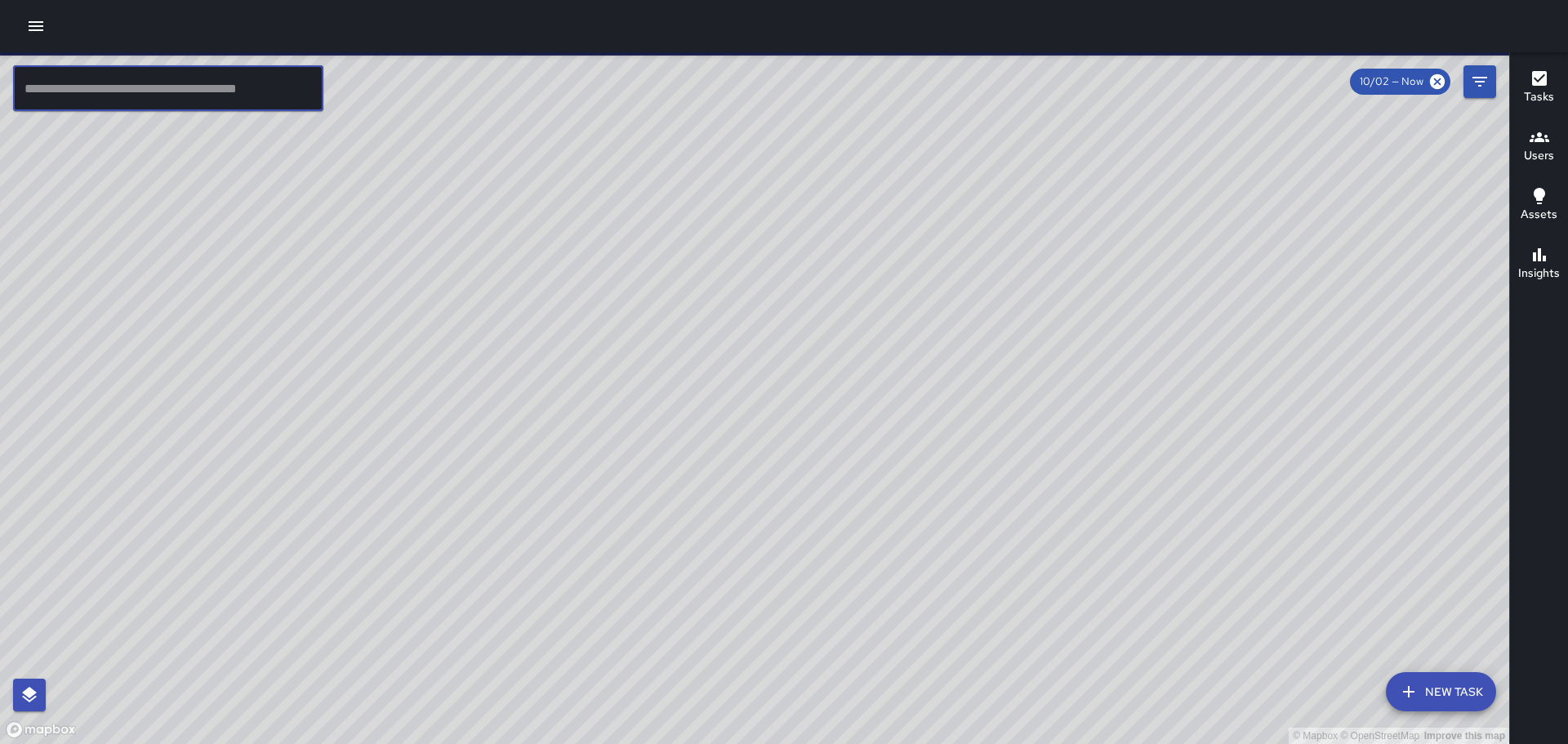
click at [231, 88] on input "text" at bounding box center [168, 88] width 310 height 46
click at [28, 40] on button "button" at bounding box center [36, 26] width 33 height 33
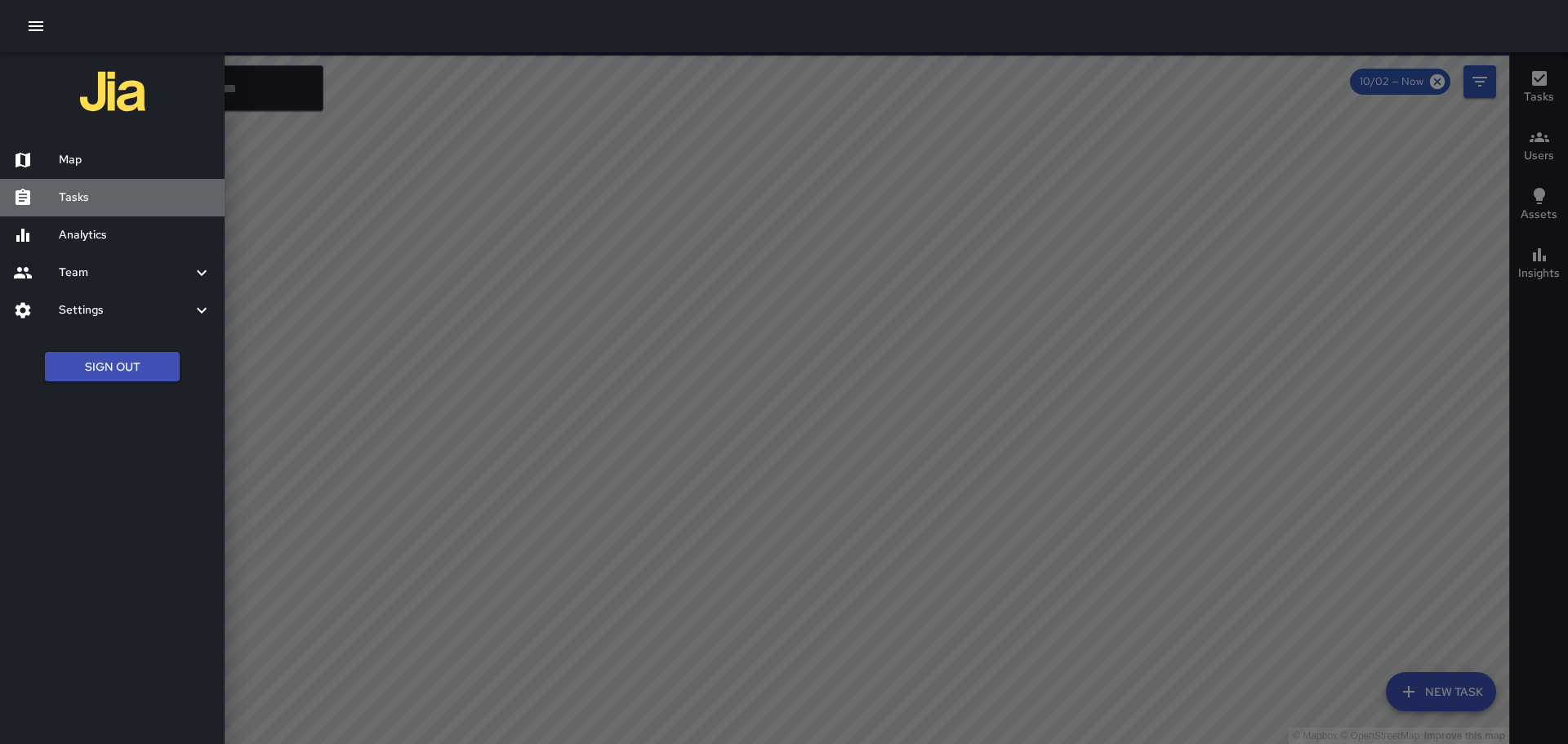
click at [84, 195] on h6 "Tasks" at bounding box center [135, 198] width 153 height 18
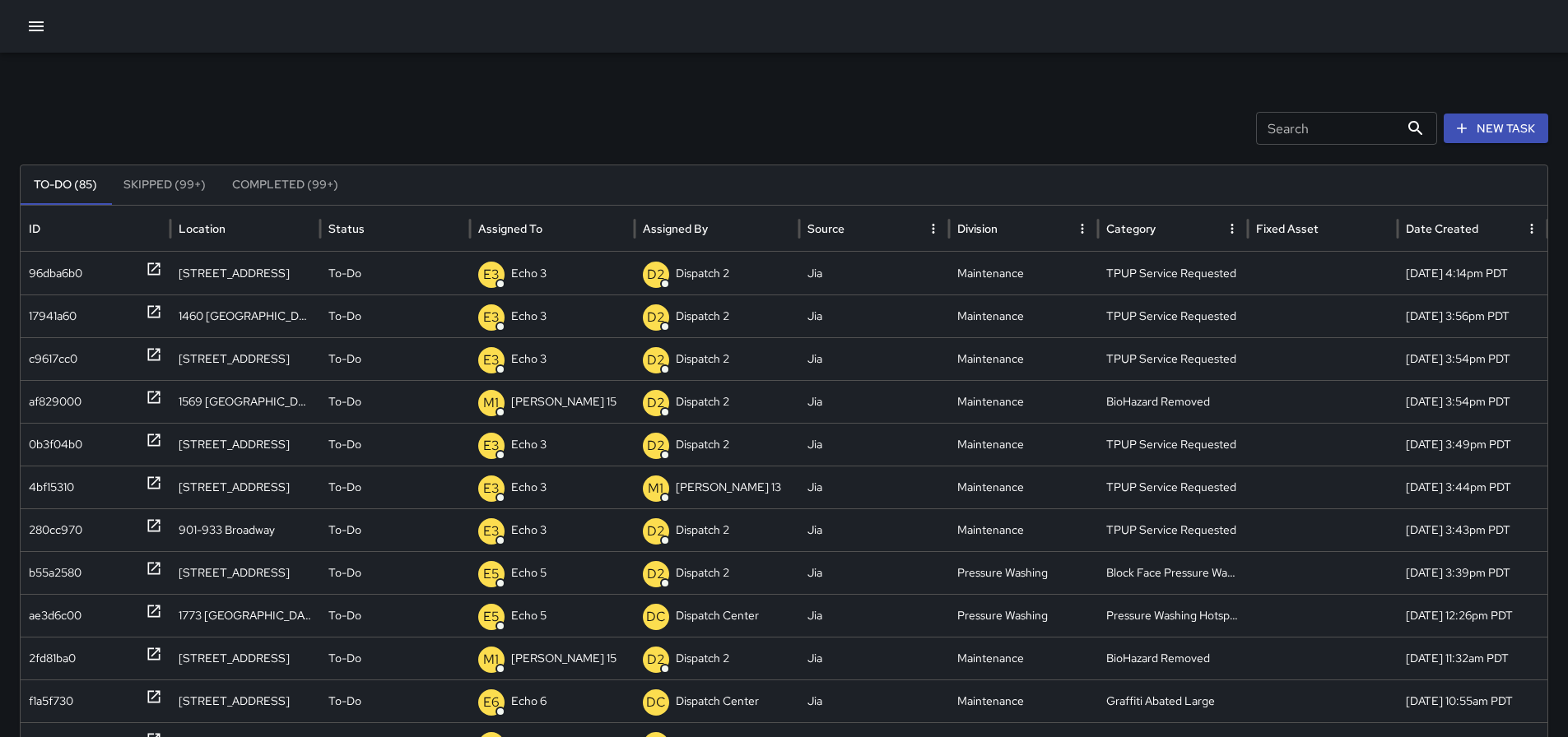
click at [1519, 132] on button "New Task" at bounding box center [1495, 129] width 105 height 31
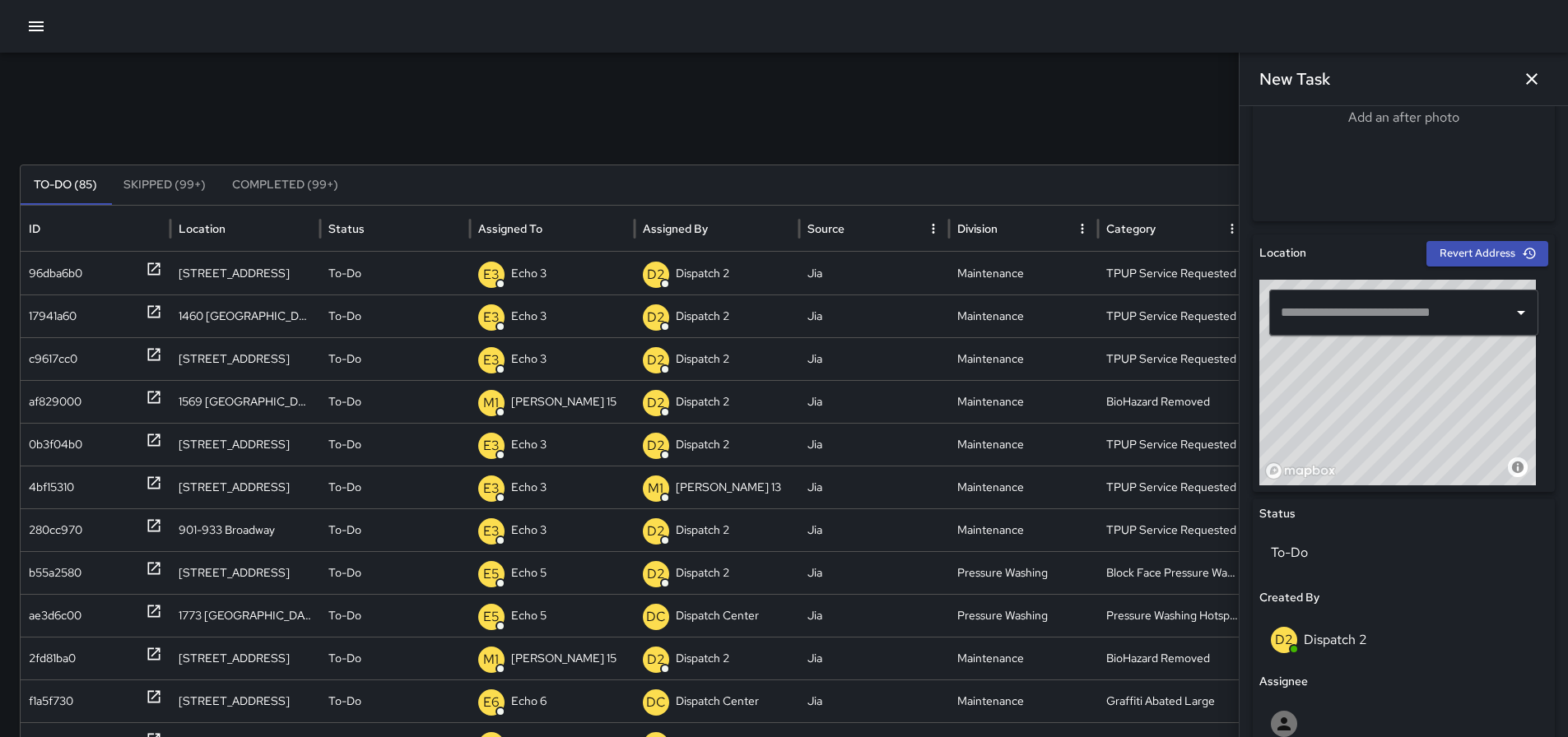
scroll to position [402, 0]
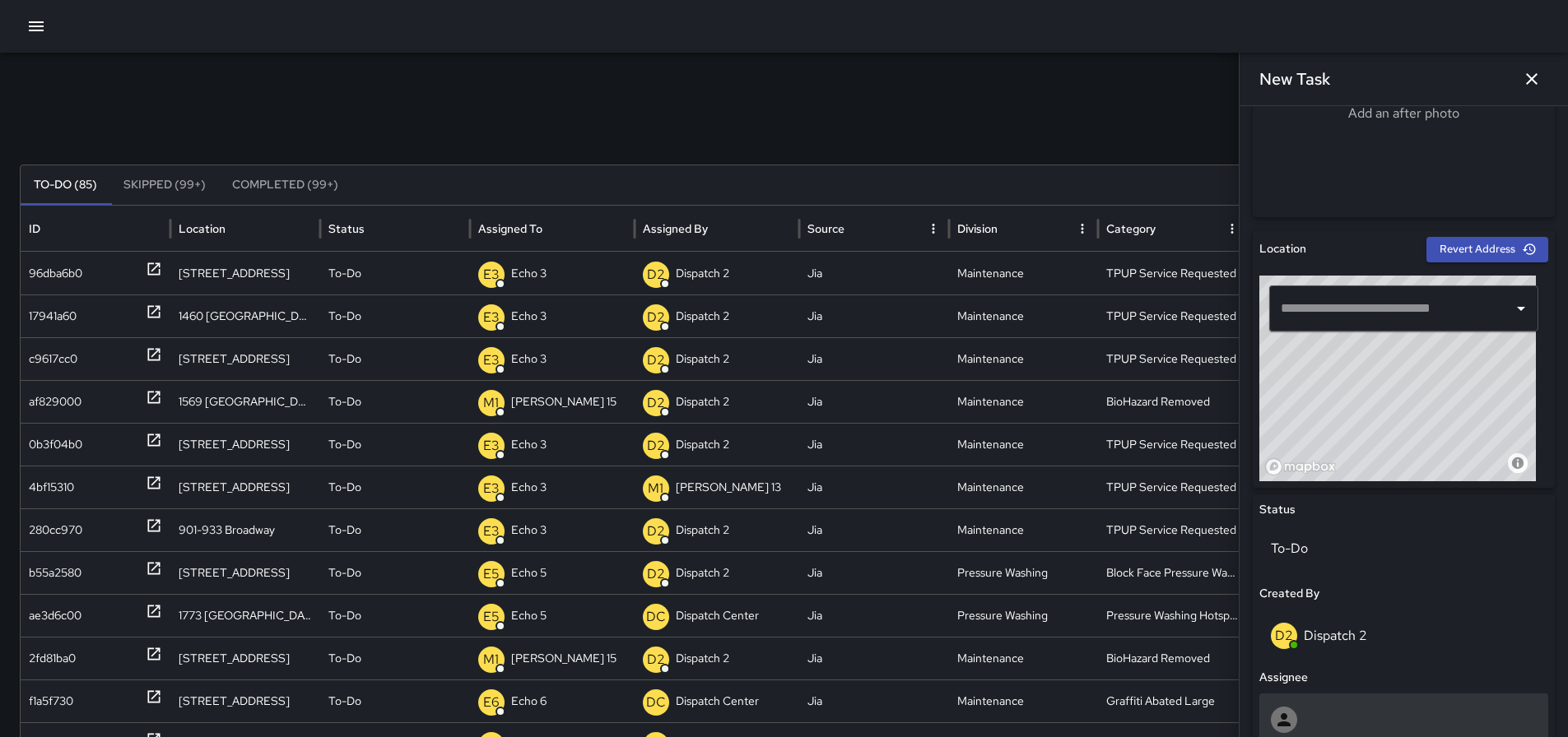
click at [1377, 711] on div at bounding box center [1404, 720] width 266 height 26
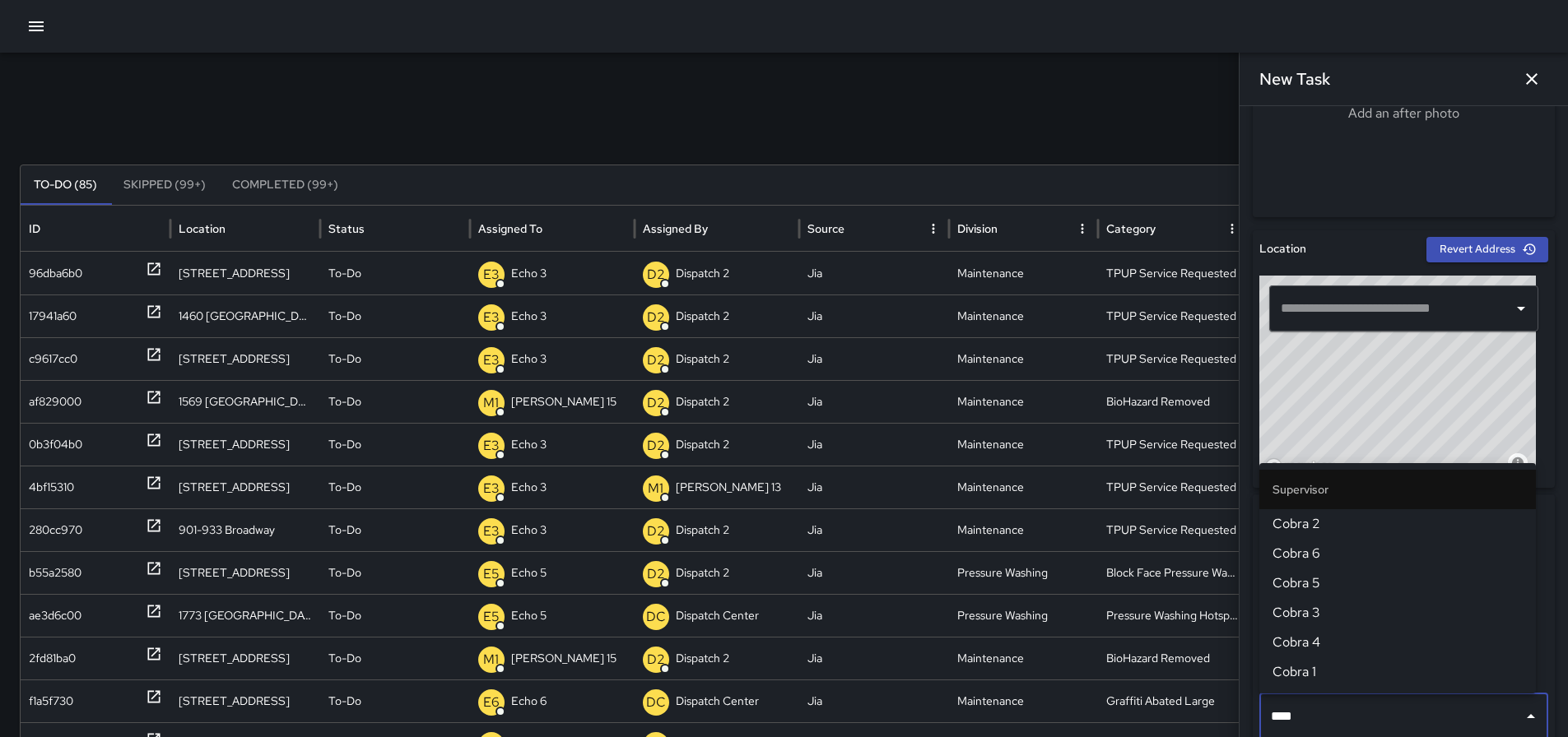
type input "*****"
click at [1358, 525] on span "Cobra 2" at bounding box center [1397, 524] width 250 height 20
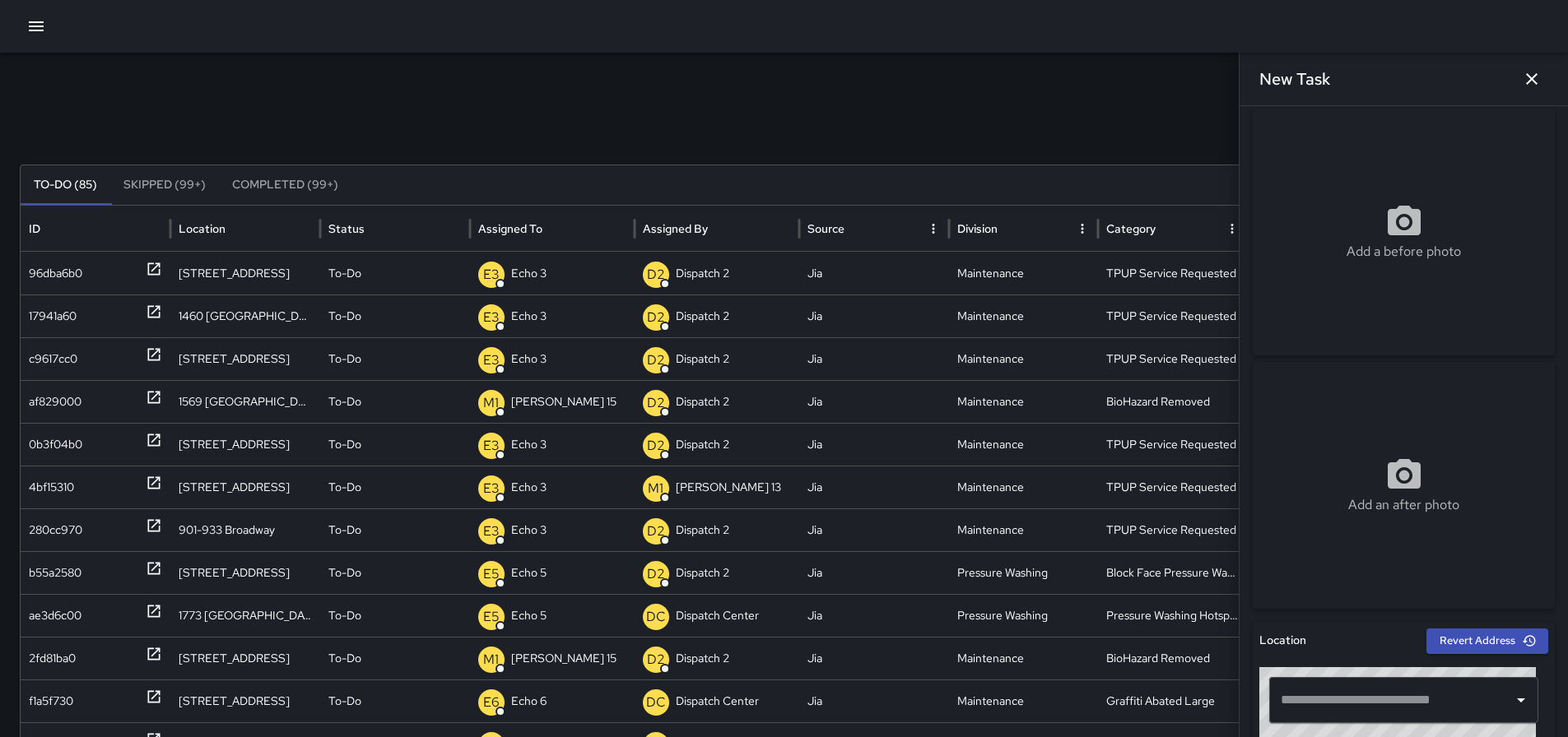
scroll to position [0, 0]
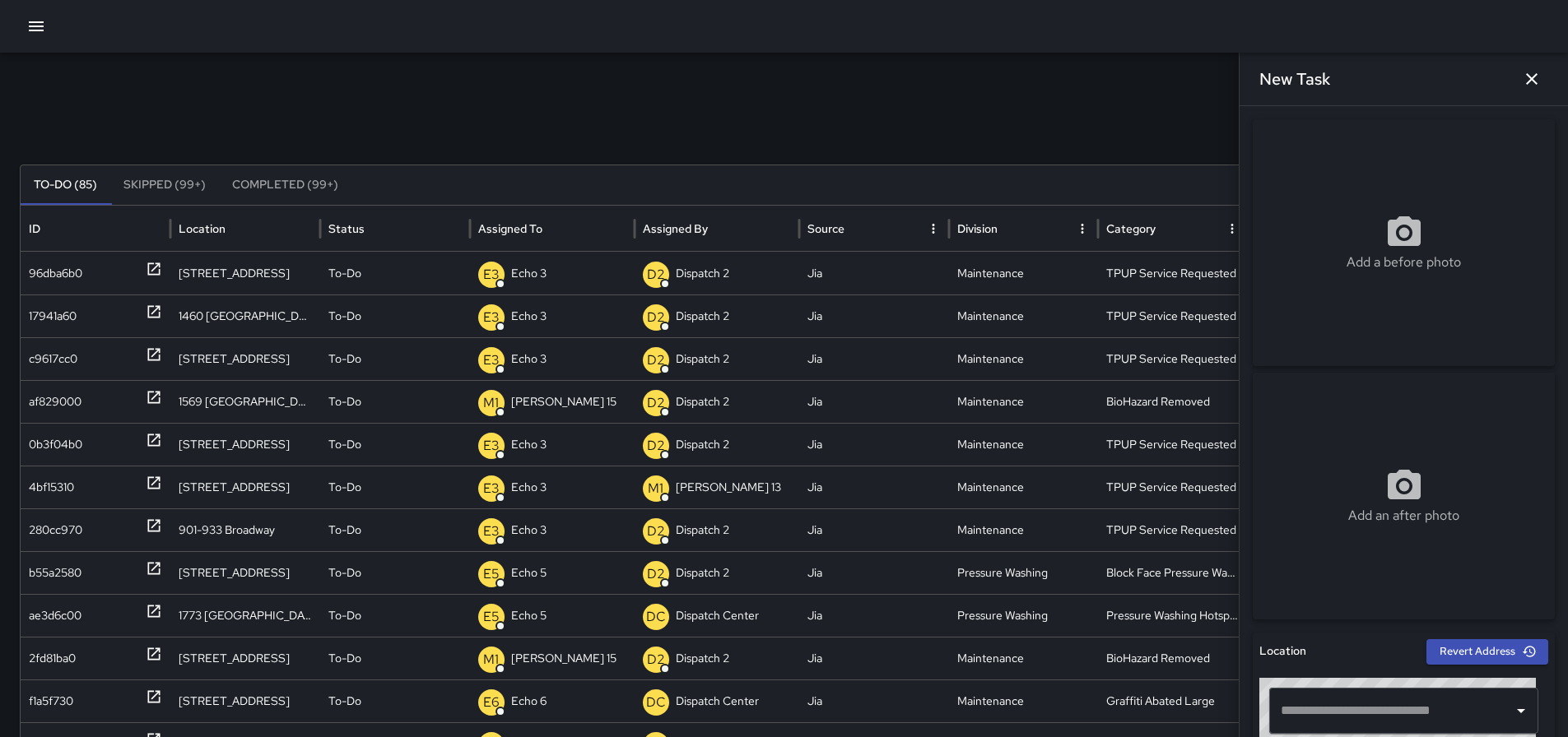
click at [1373, 240] on div "Add a before photo" at bounding box center [1404, 242] width 302 height 59
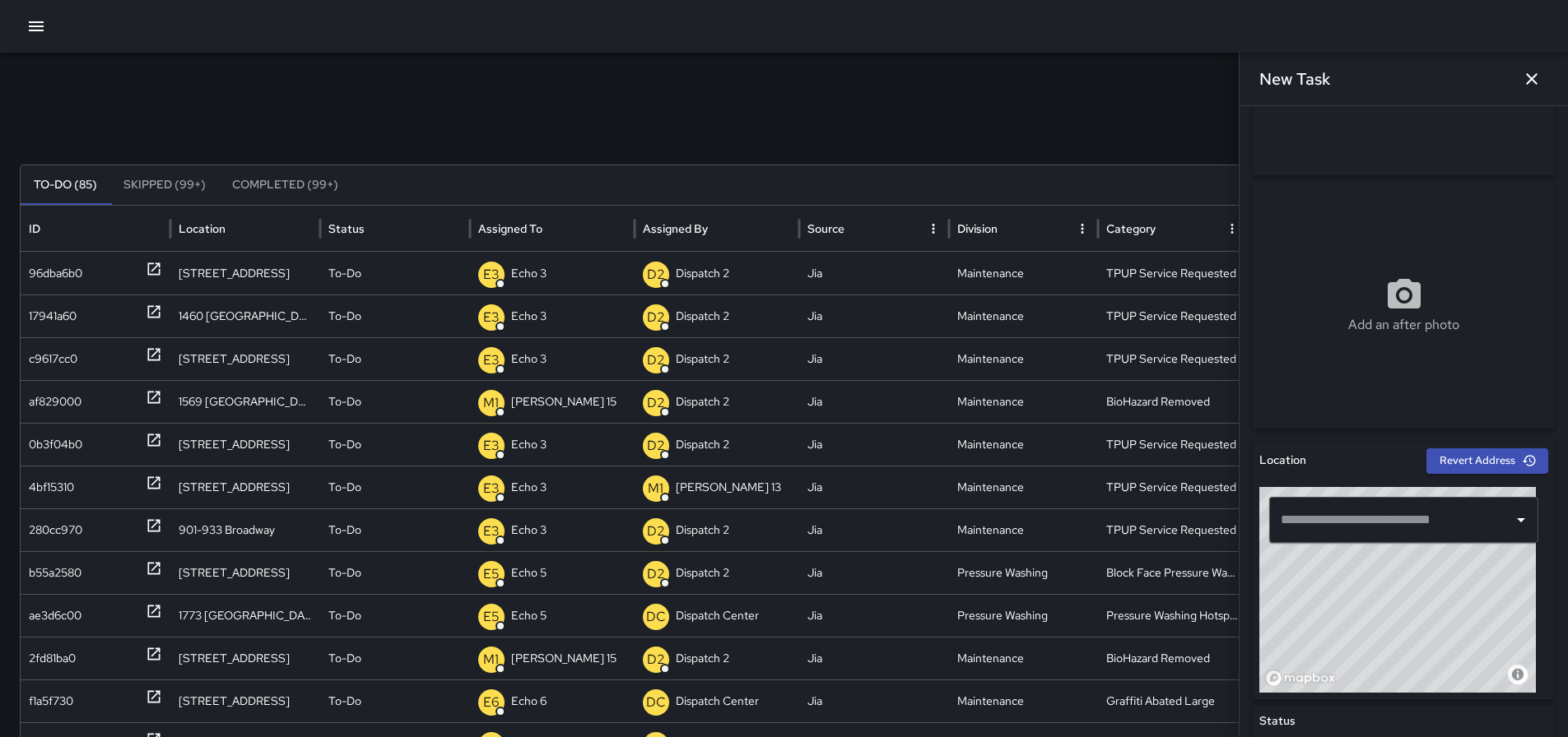
scroll to position [165, 0]
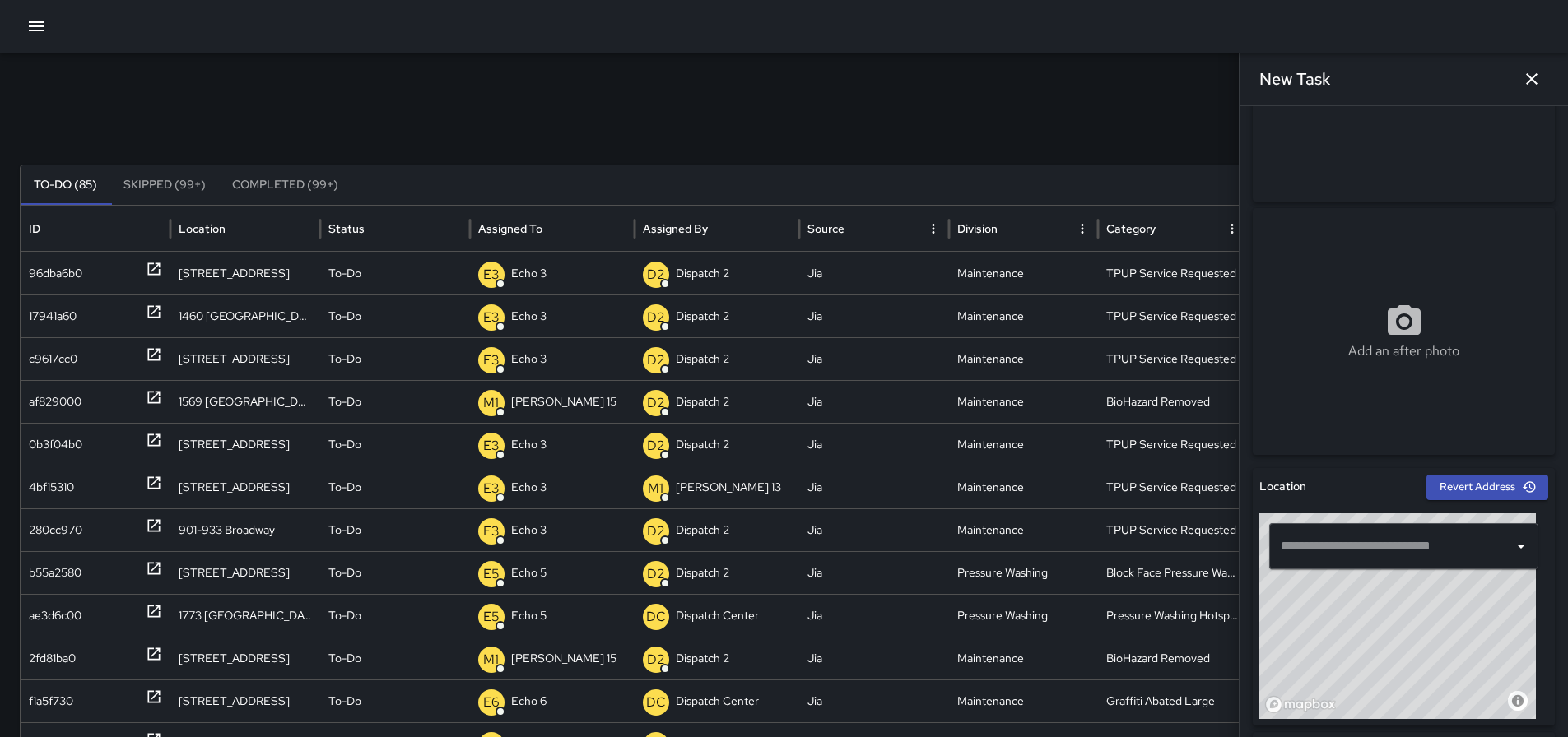
click at [1435, 537] on input "text" at bounding box center [1391, 547] width 229 height 31
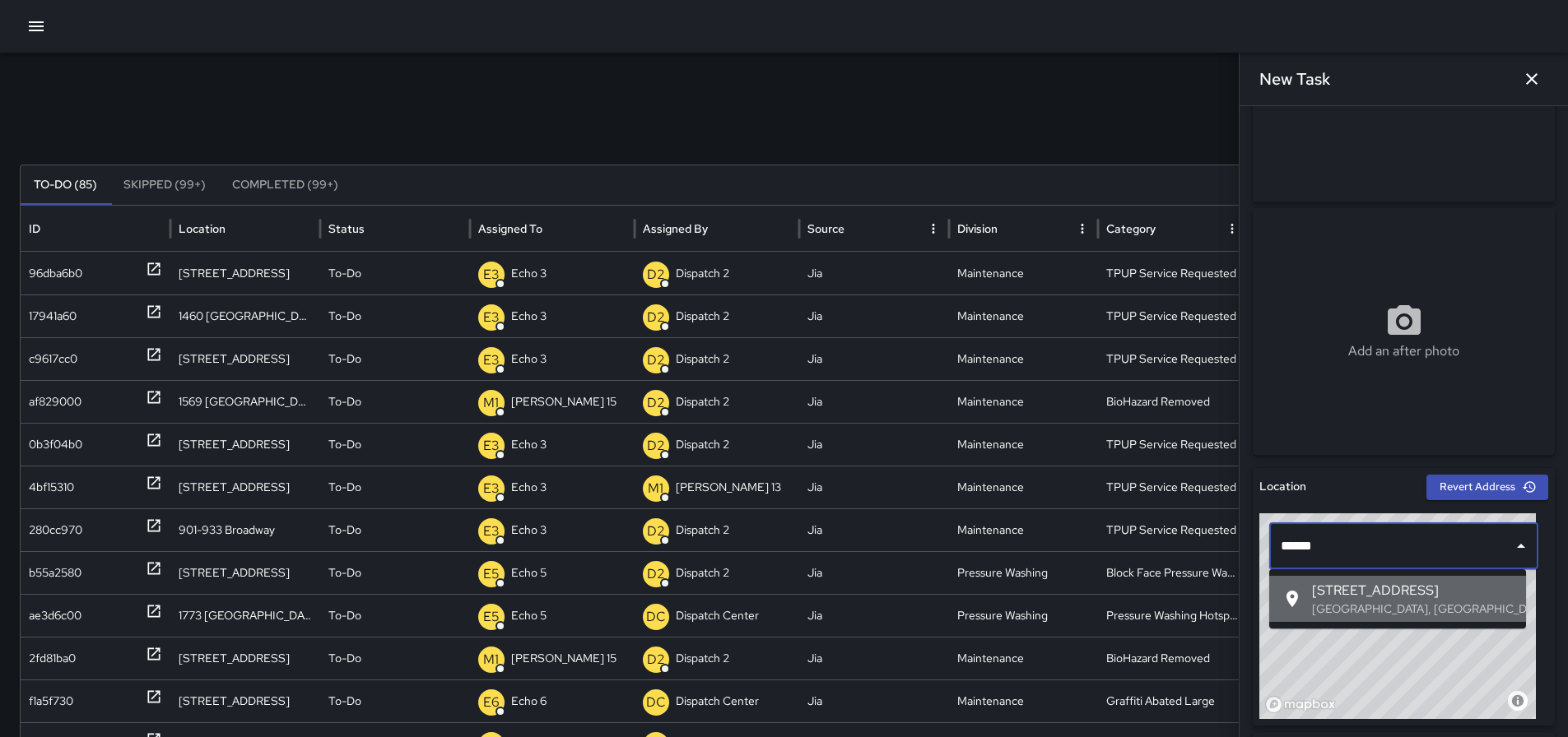
click at [1395, 580] on li "399 23rd Street Oakland, CA, USA" at bounding box center [1397, 599] width 257 height 46
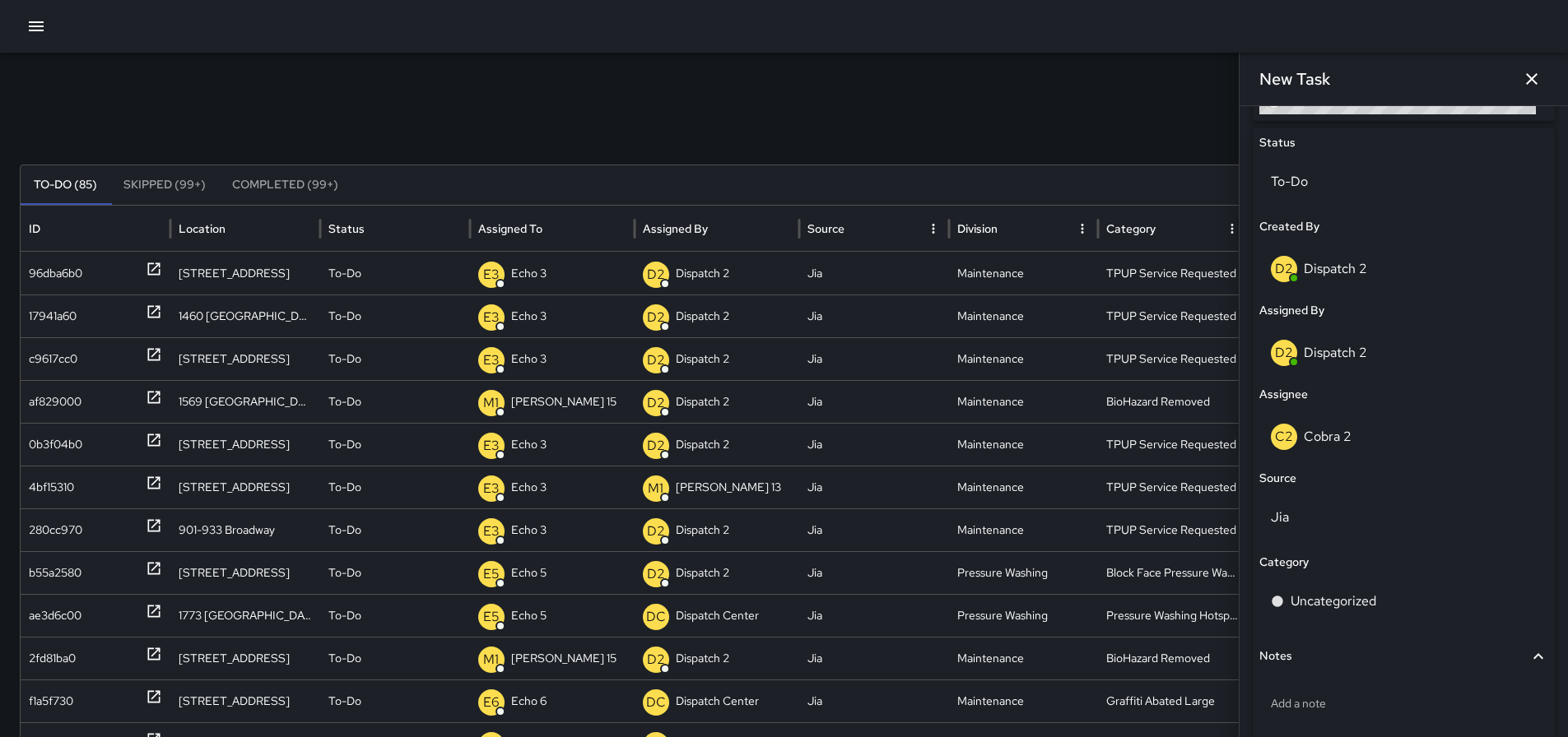
scroll to position [773, 0]
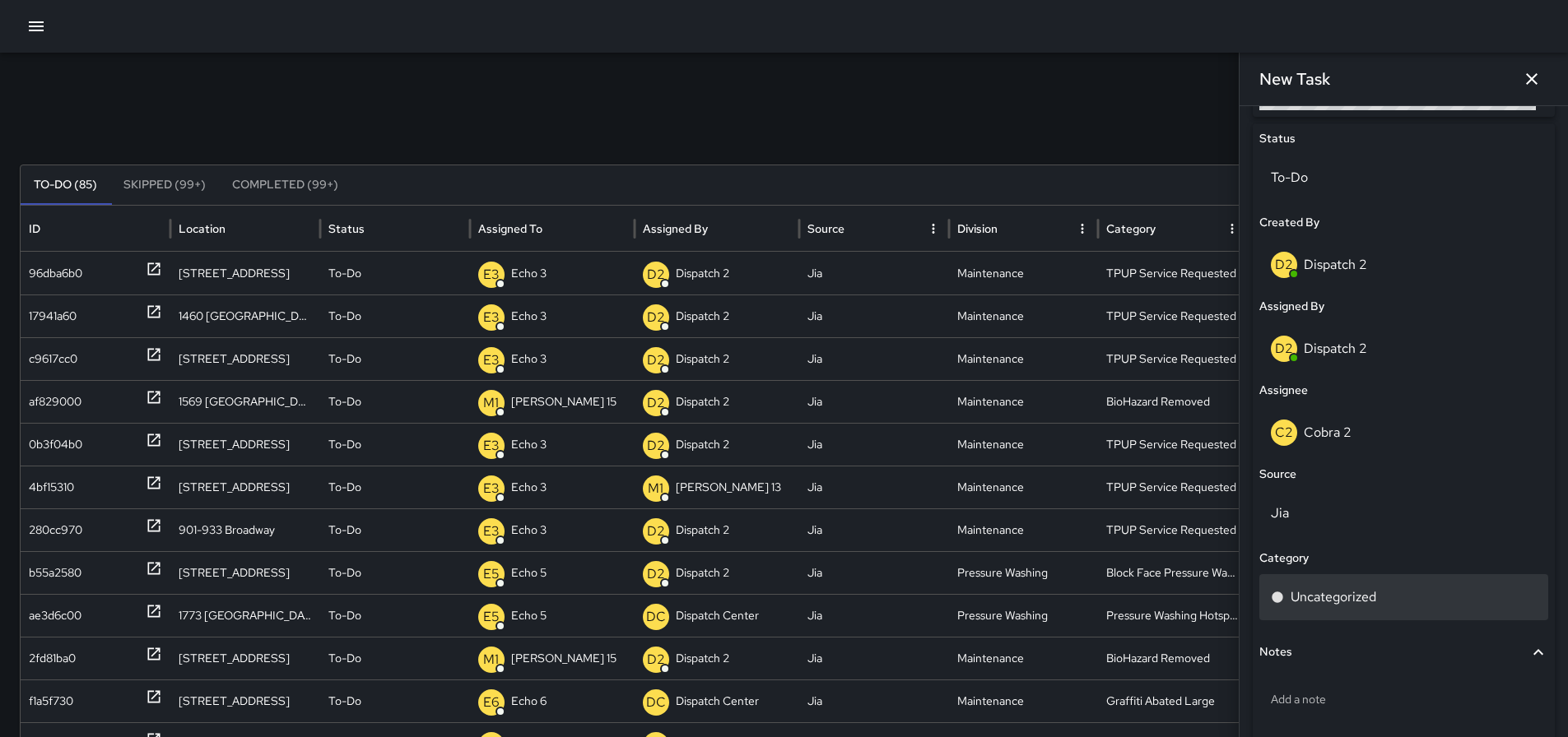
type input "**********"
click at [1394, 591] on div "Uncategorized" at bounding box center [1404, 598] width 266 height 20
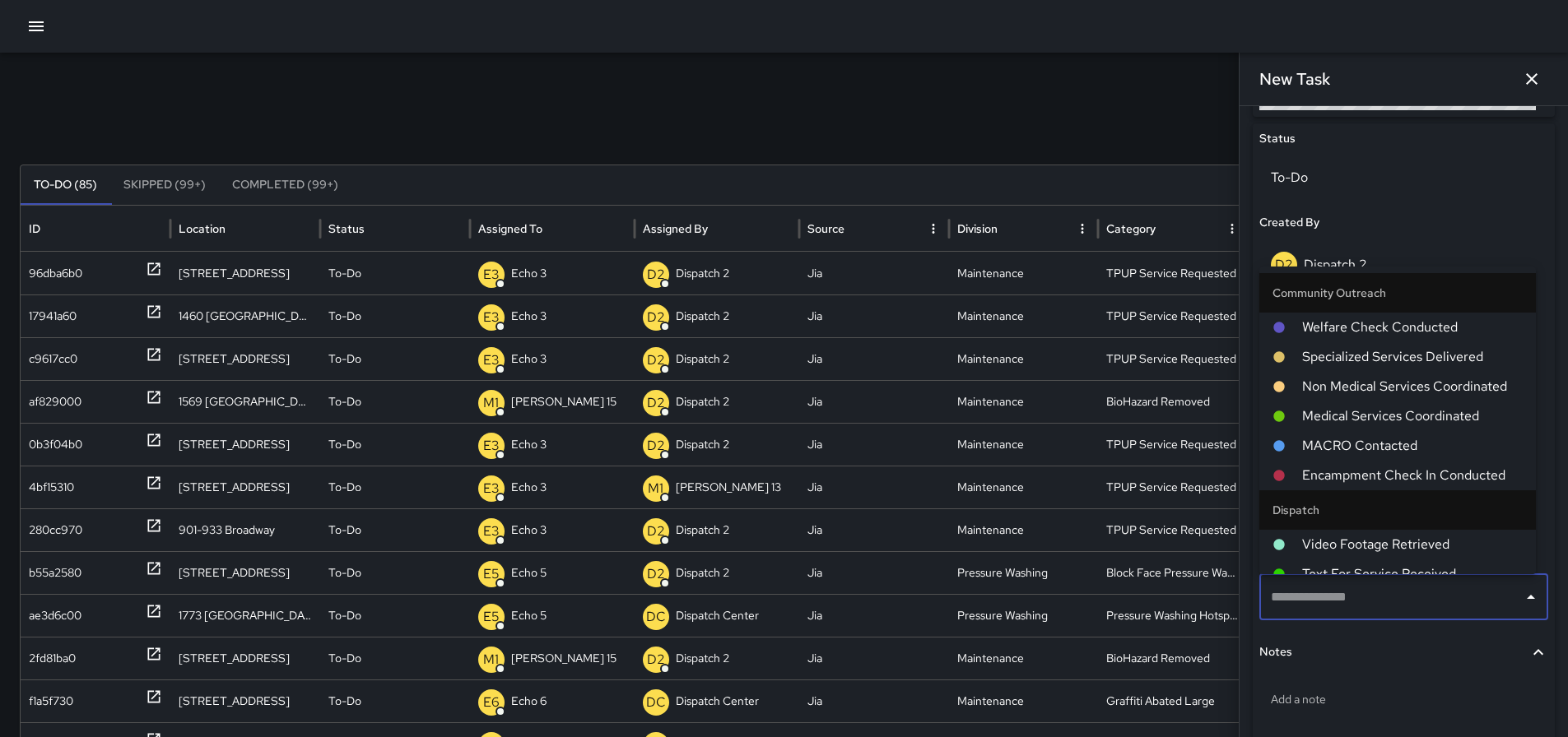
click at [1453, 599] on input "text" at bounding box center [1391, 598] width 249 height 31
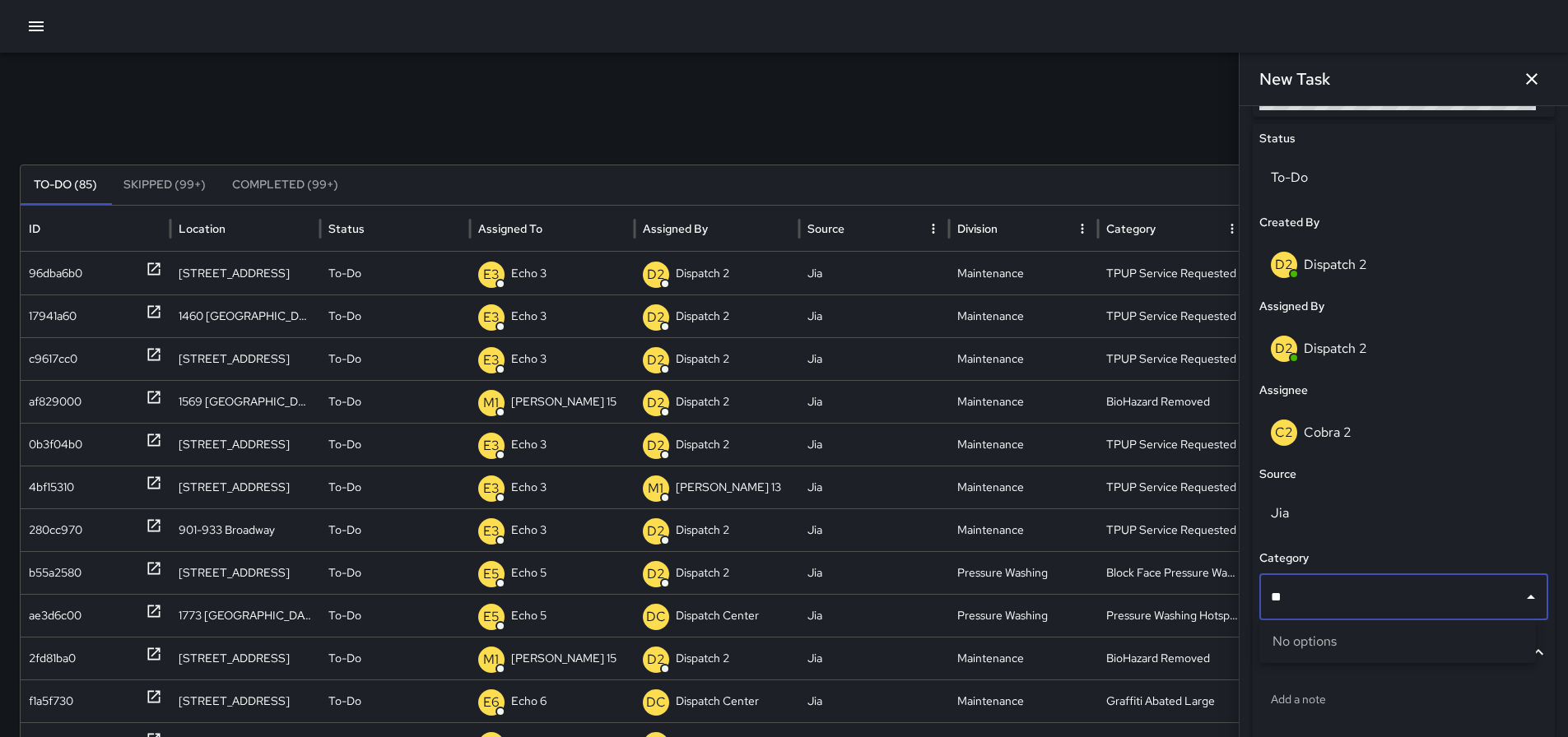
type input "*"
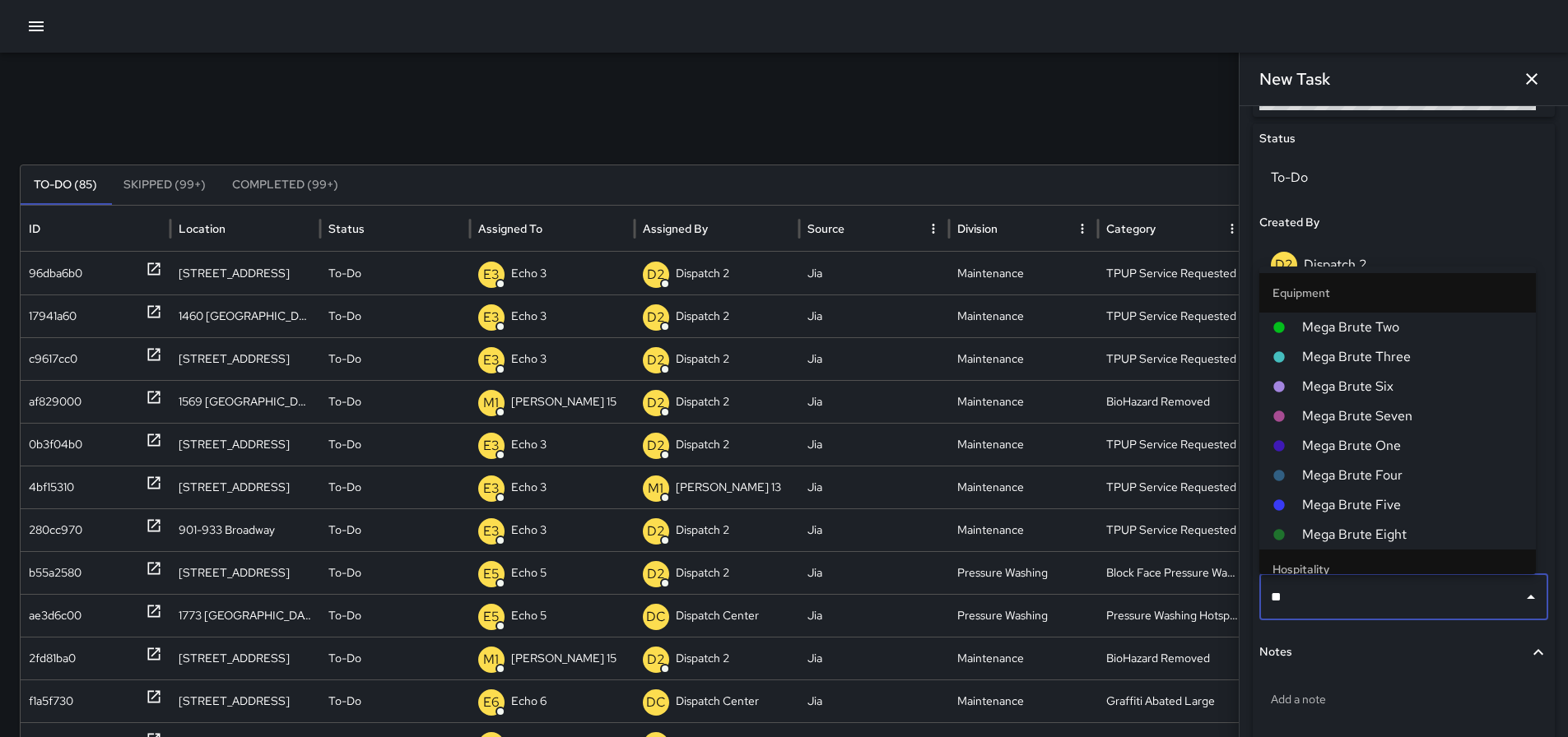
type input "*"
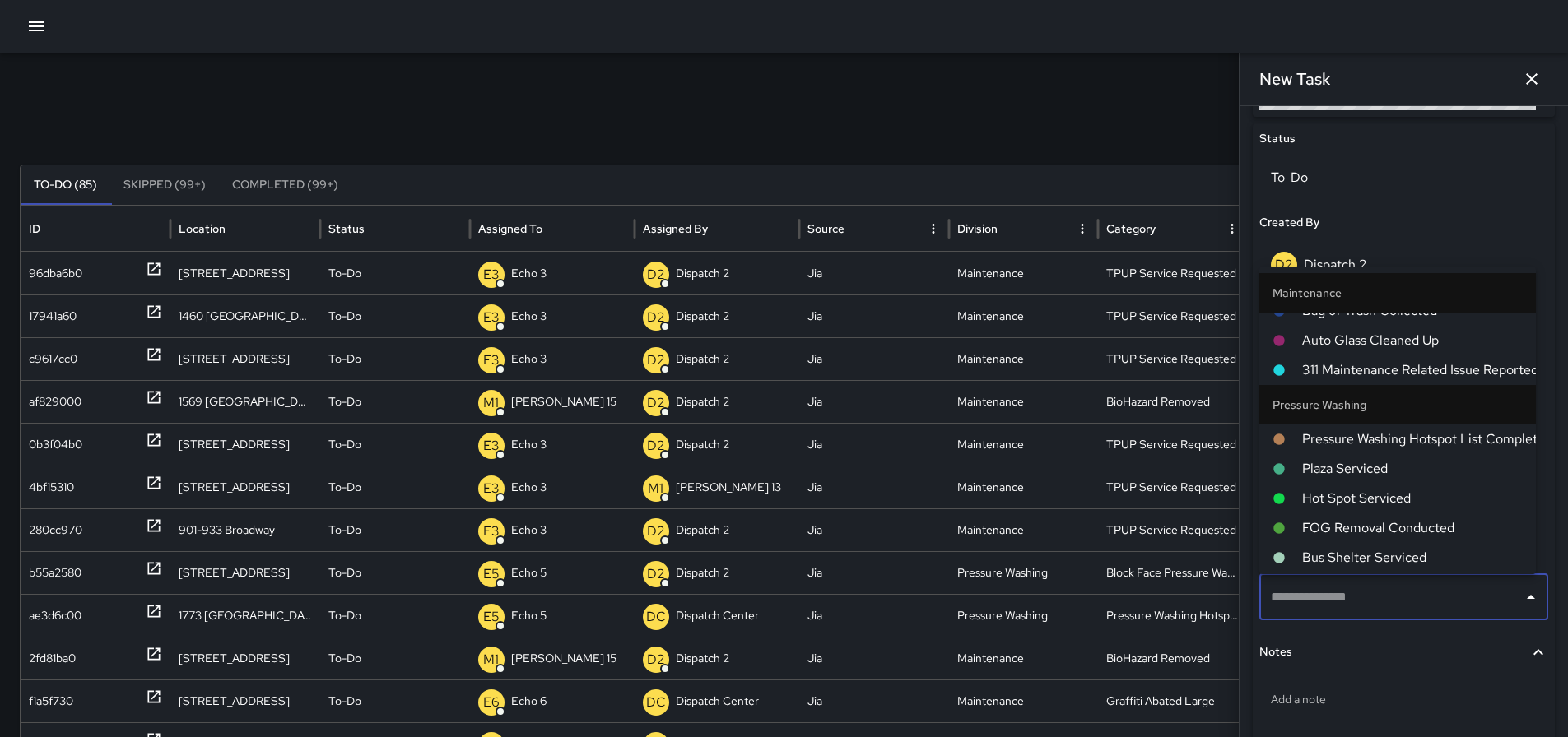
scroll to position [1234, 0]
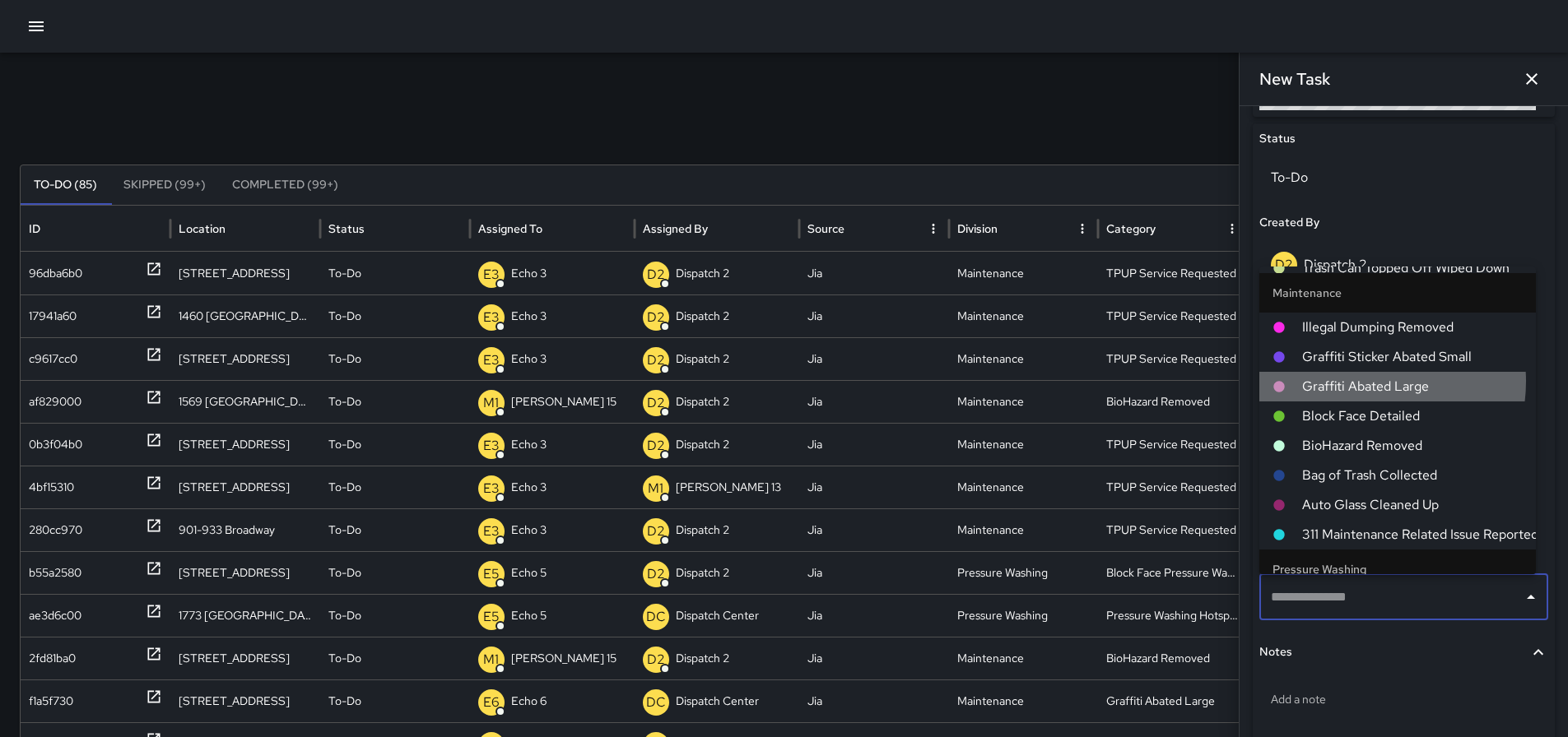
click at [1358, 377] on span "Graffiti Abated Large" at bounding box center [1412, 387] width 220 height 20
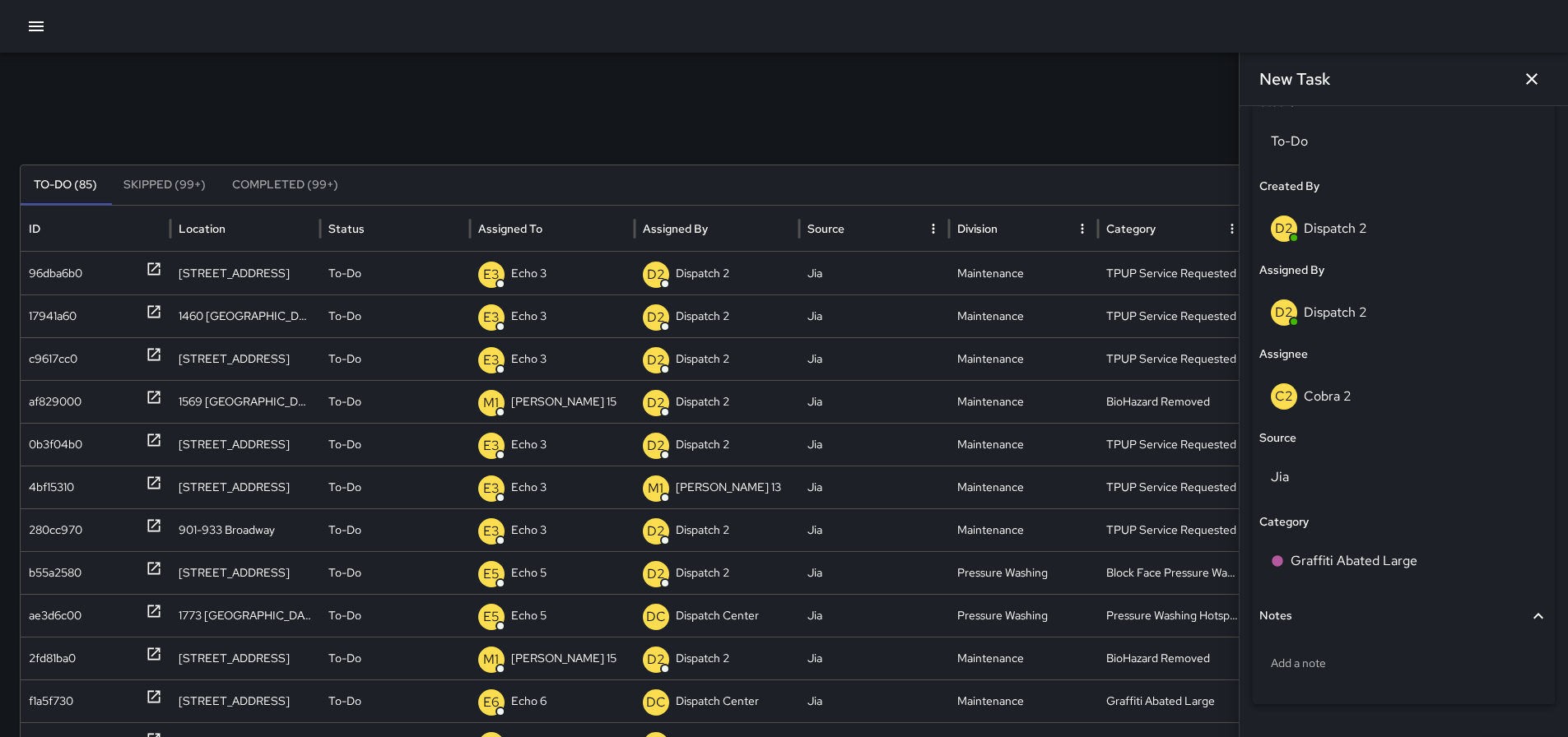
scroll to position [852, 0]
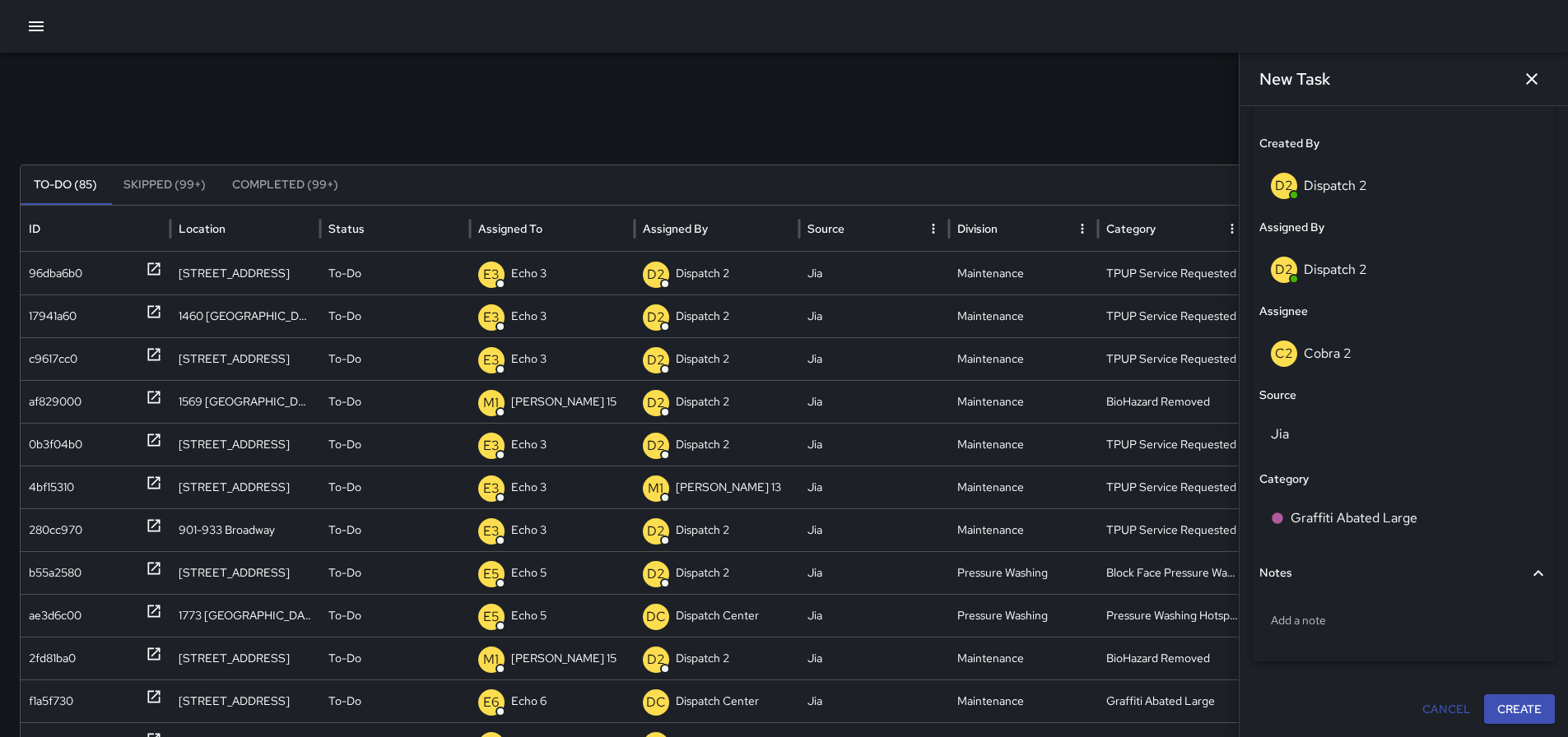
click at [1512, 714] on button "Create" at bounding box center [1519, 709] width 71 height 31
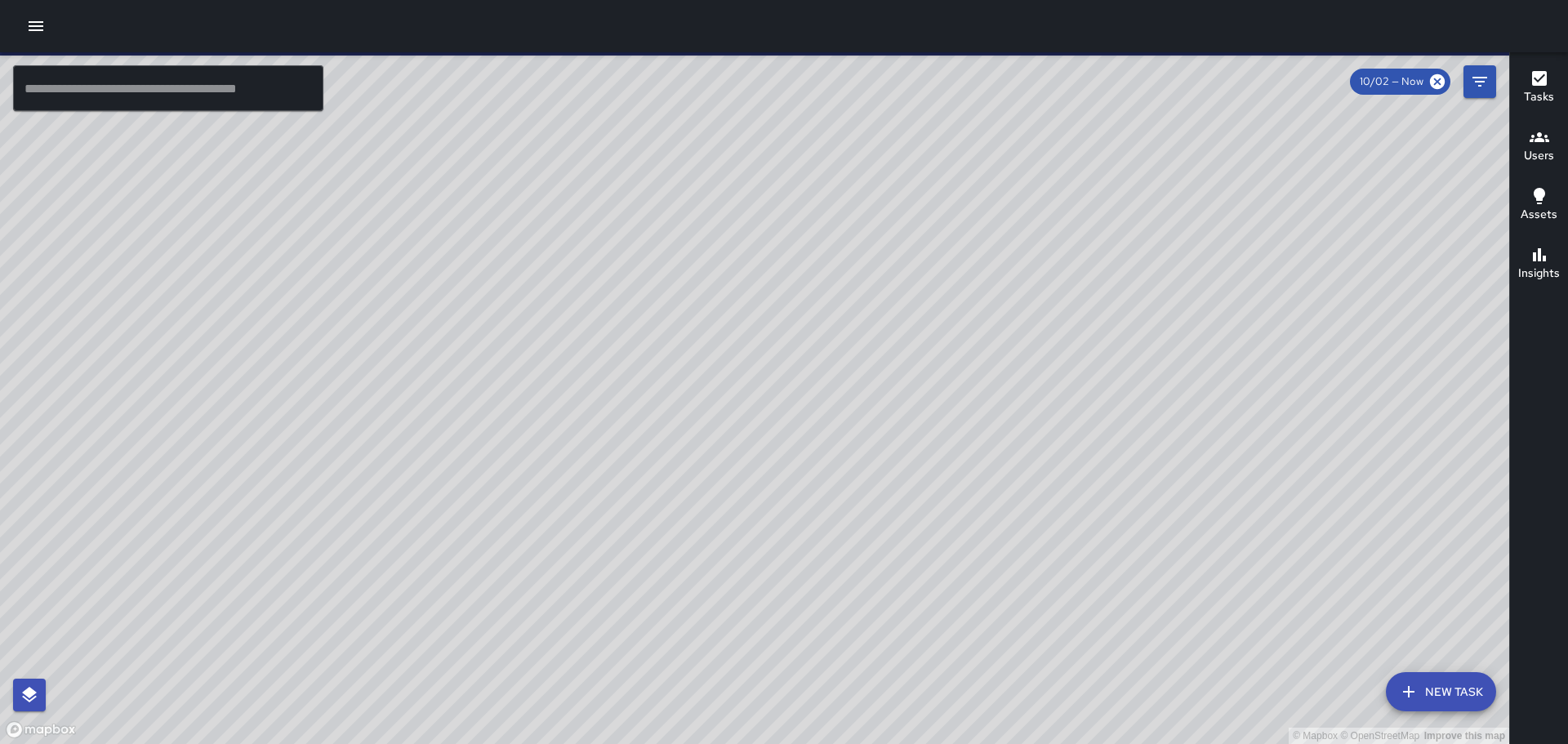
click at [46, 43] on div at bounding box center [784, 26] width 1568 height 52
click at [39, 27] on icon "button" at bounding box center [36, 26] width 15 height 10
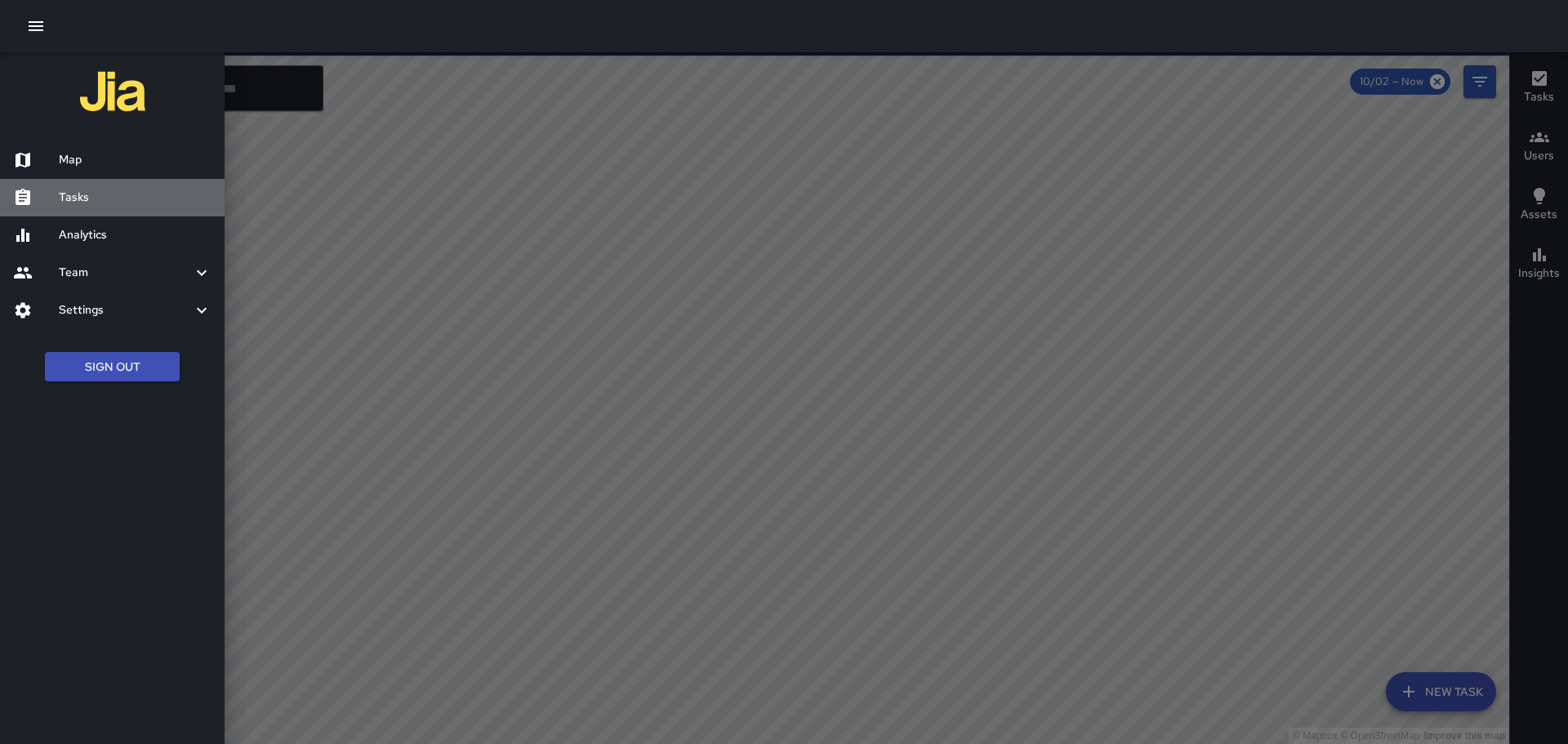
drag, startPoint x: 124, startPoint y: 187, endPoint x: 135, endPoint y: 174, distance: 17.0
click at [125, 188] on div "Tasks" at bounding box center [112, 198] width 224 height 38
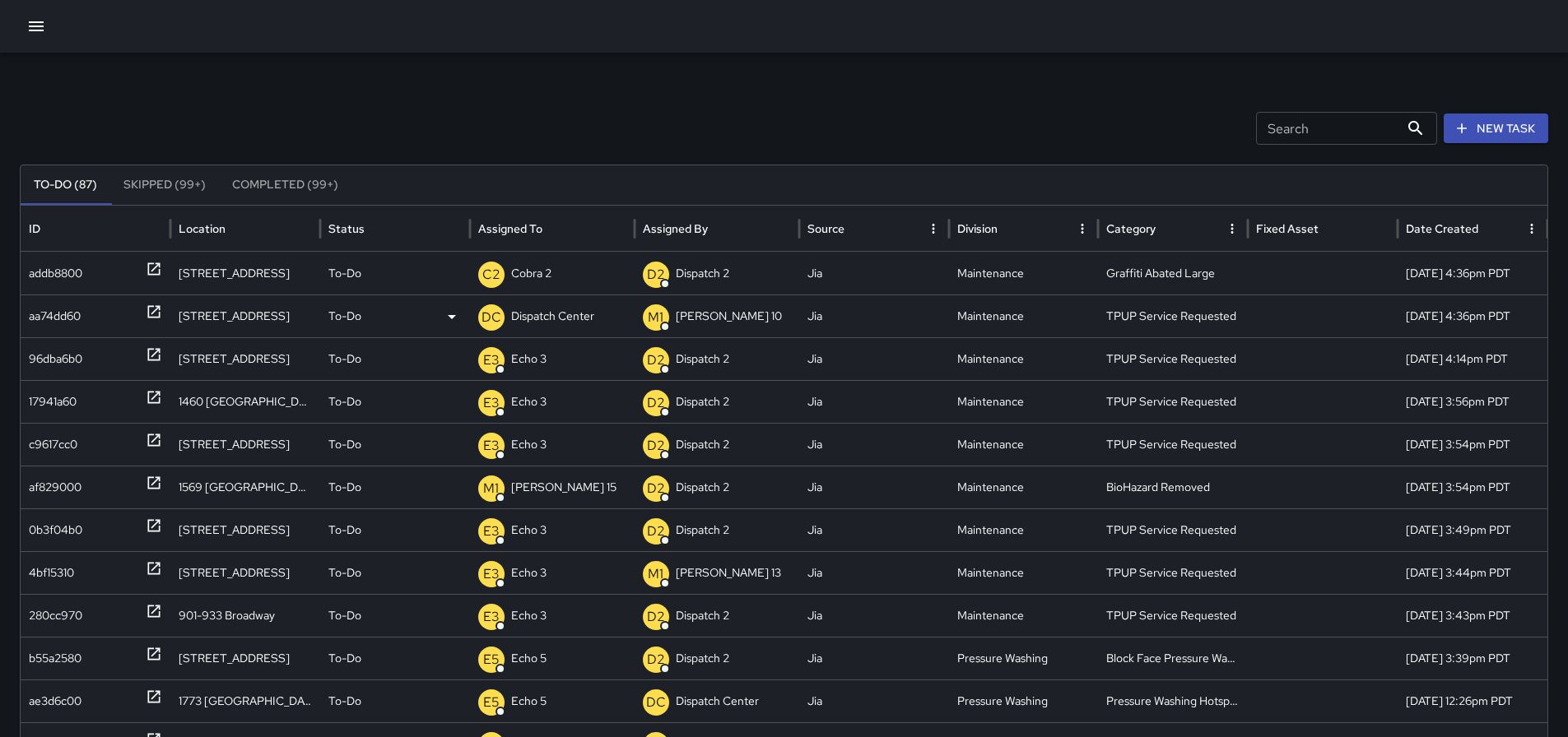
click at [576, 306] on p "Dispatch Center" at bounding box center [553, 316] width 83 height 42
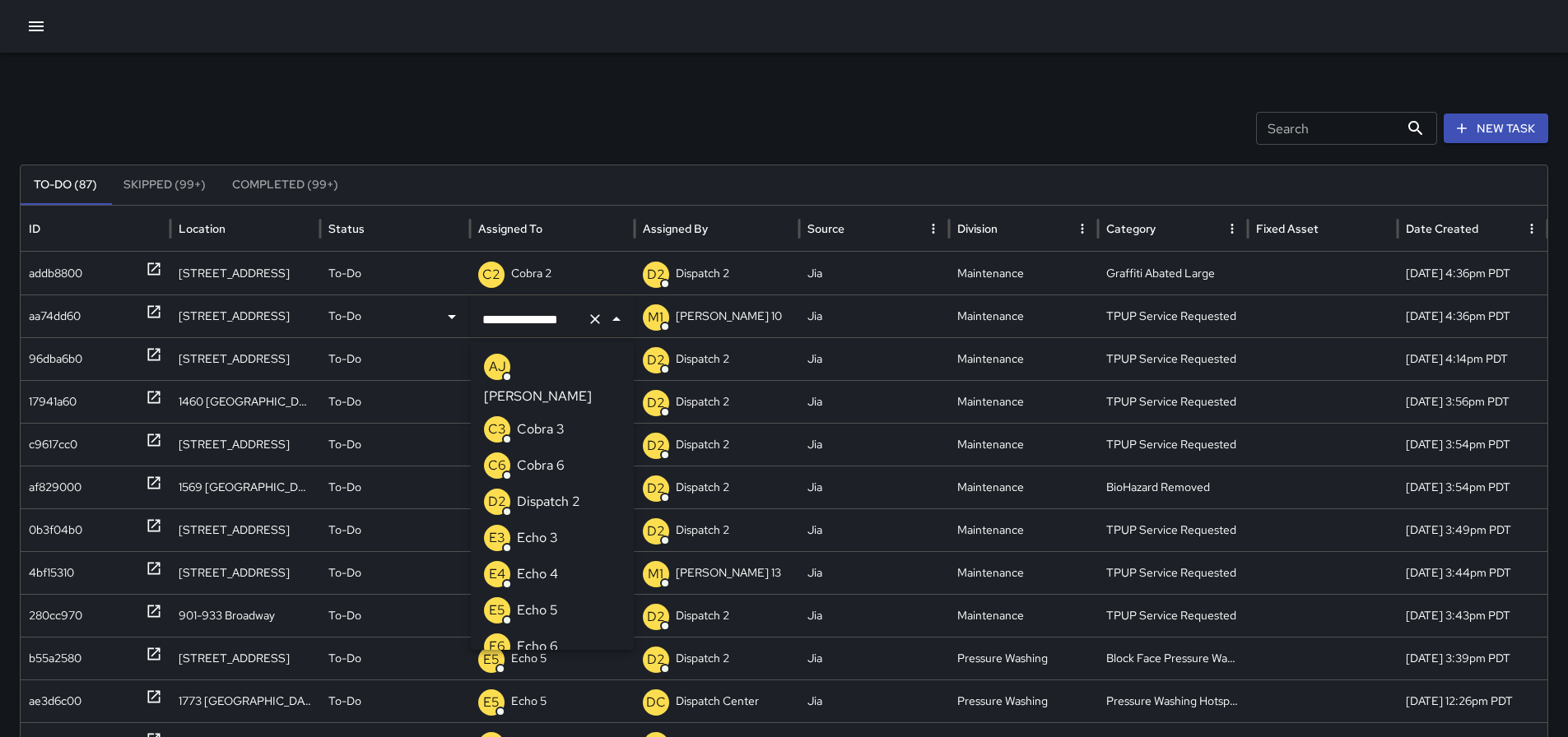
scroll to position [1340, 0]
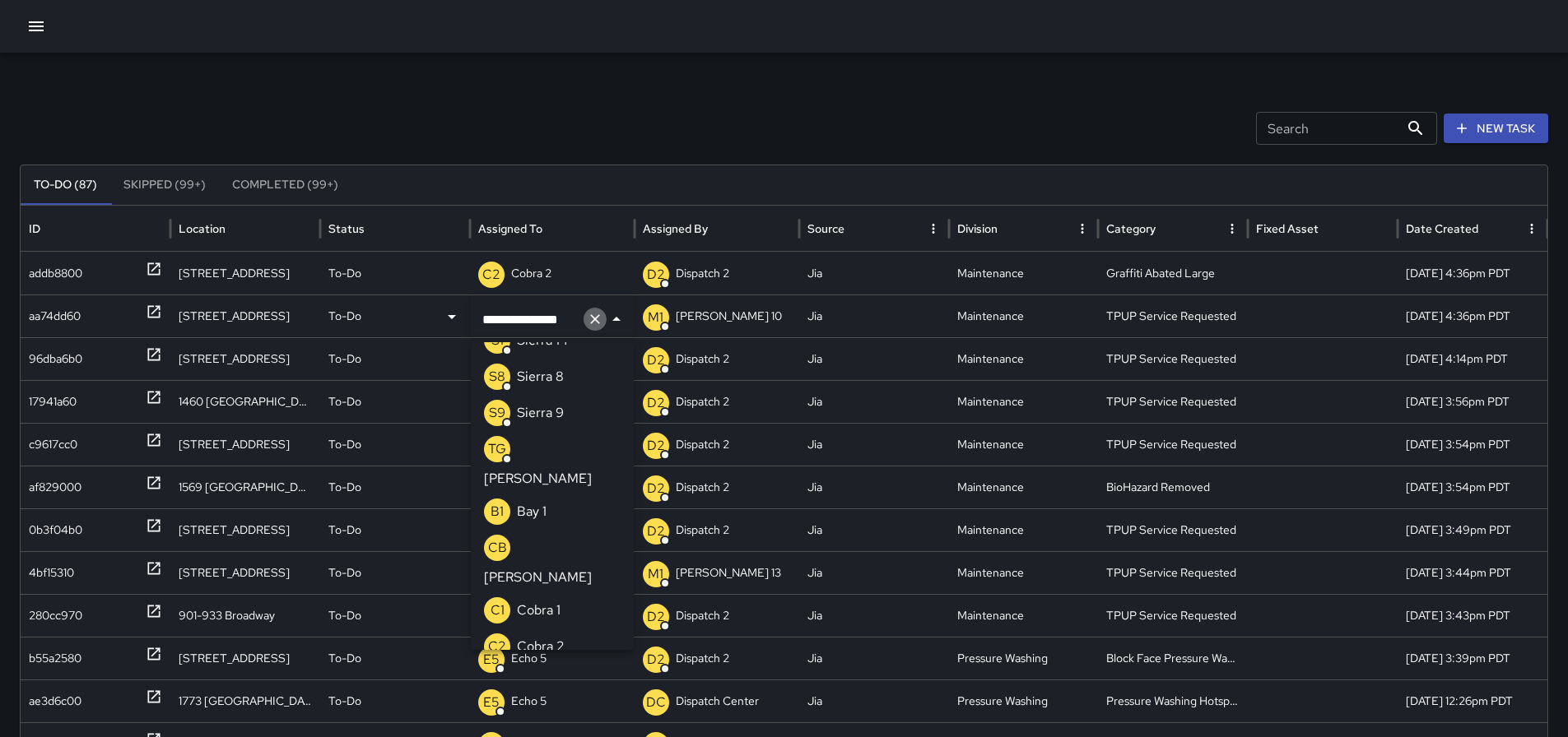
click at [594, 324] on icon "Clear" at bounding box center [596, 319] width 16 height 16
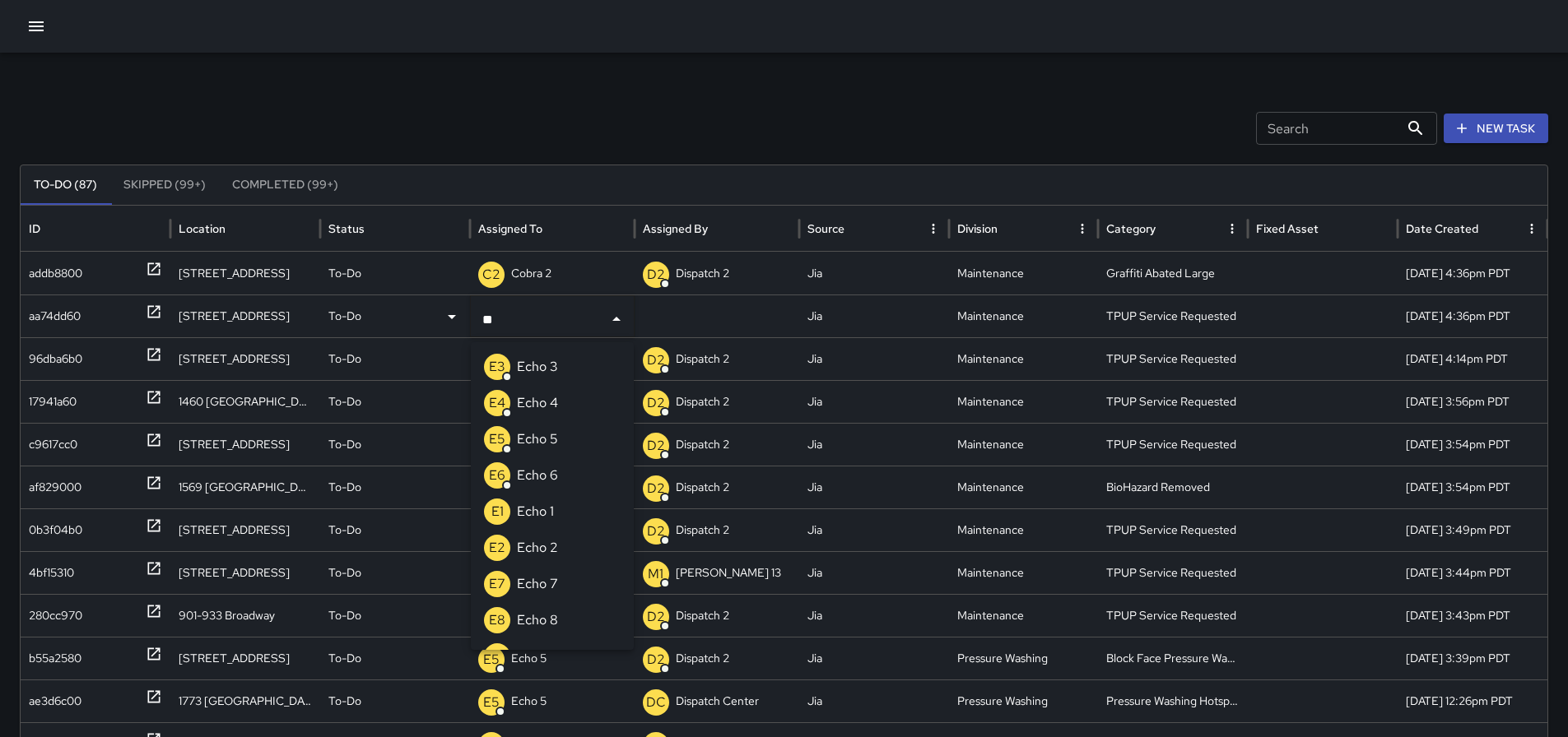
type input "***"
click at [523, 373] on p "Echo 3" at bounding box center [538, 367] width 41 height 20
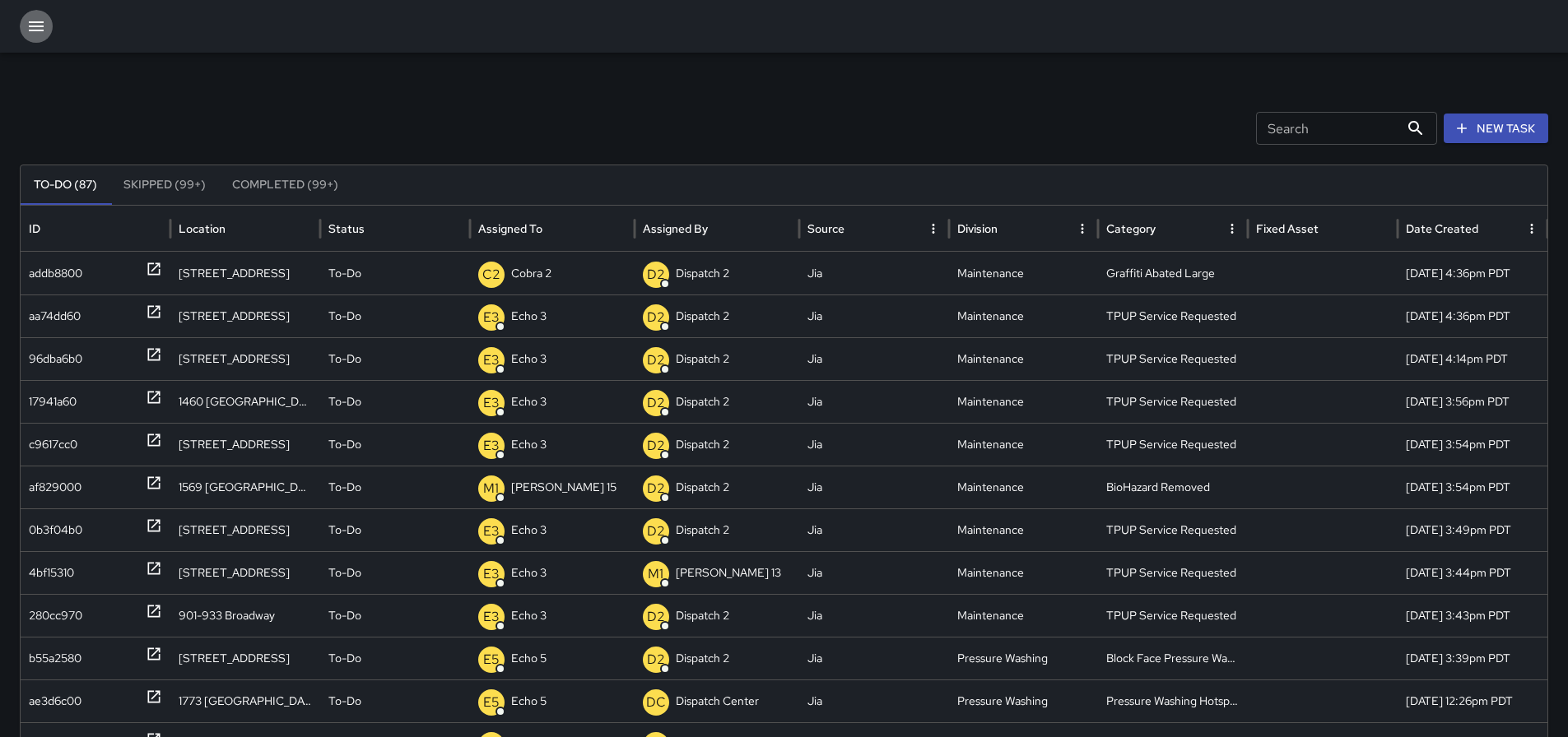
click at [47, 30] on button "button" at bounding box center [36, 26] width 33 height 33
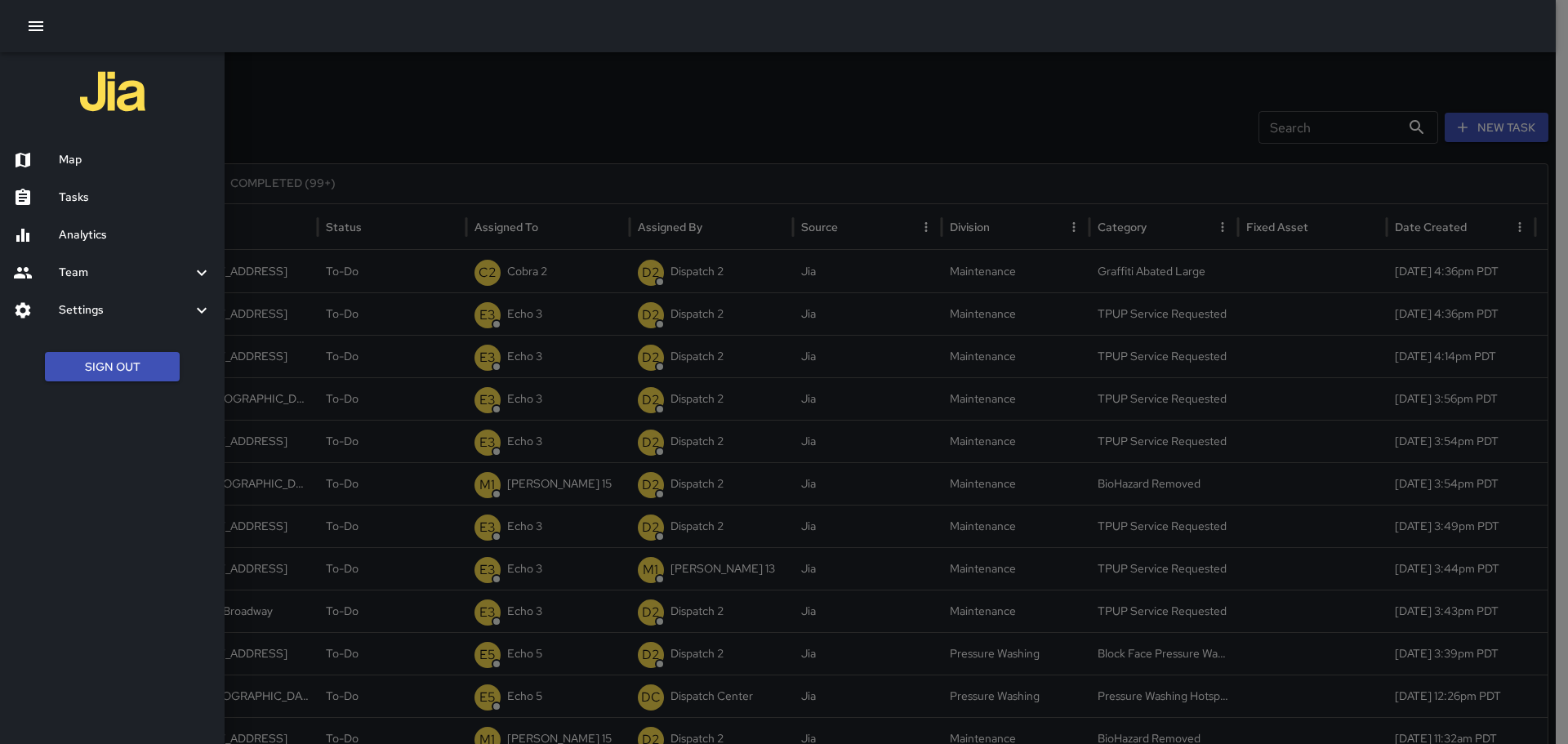
click at [94, 354] on button "Sign Out" at bounding box center [112, 367] width 135 height 30
